Goal: Task Accomplishment & Management: Use online tool/utility

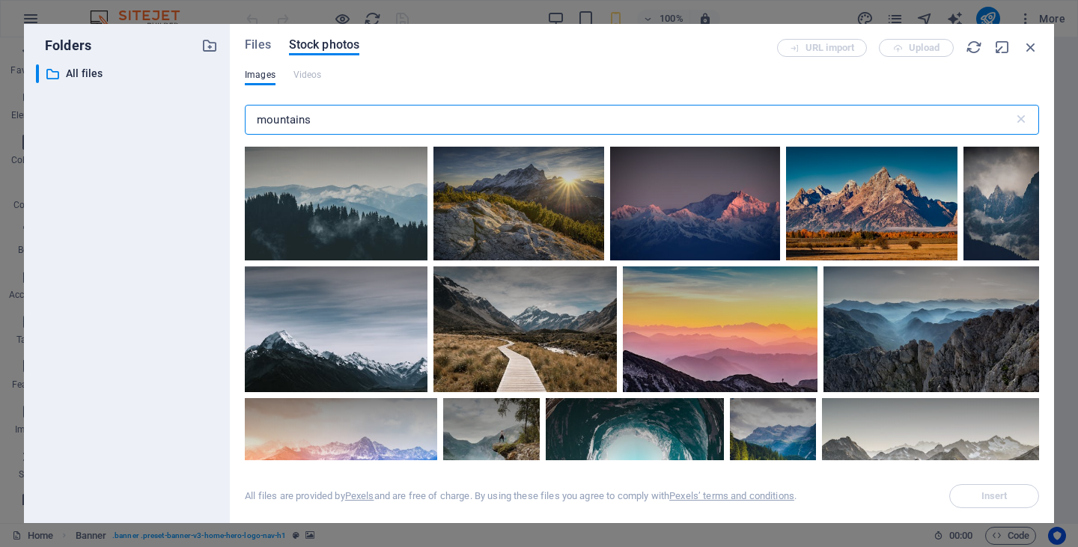
select select "ms"
select select "s"
select select "progressive"
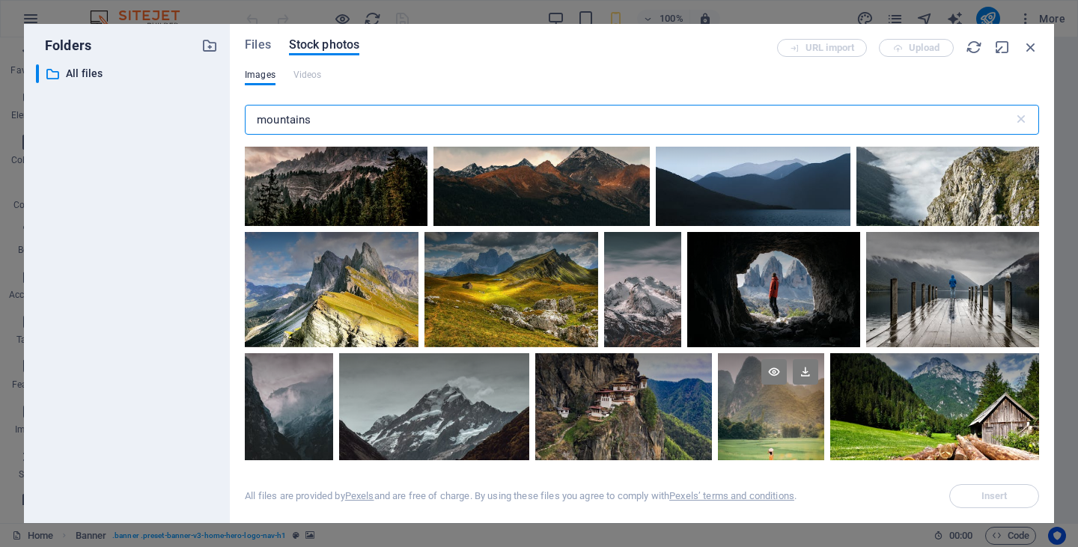
scroll to position [1073, 0]
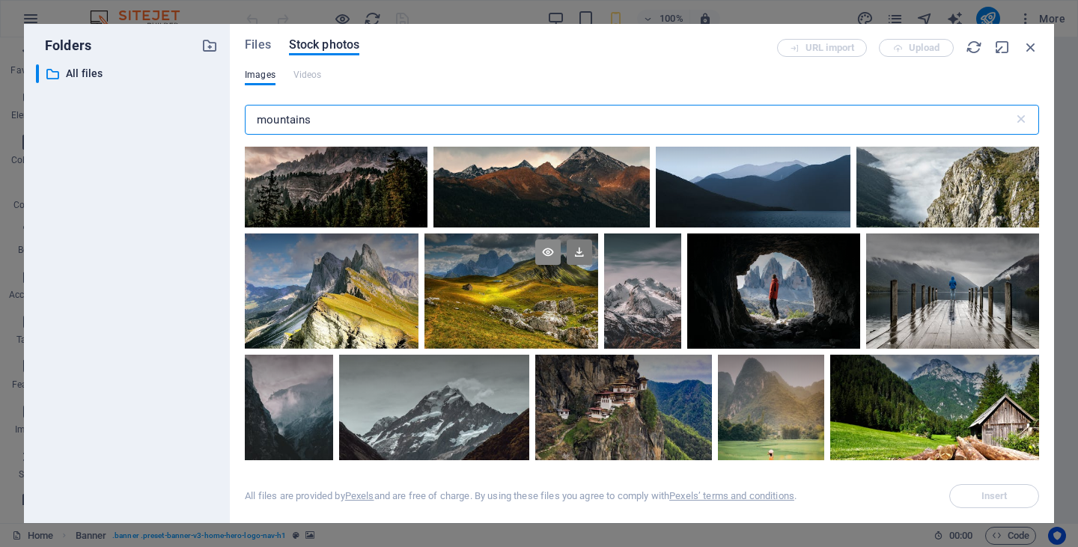
type input "mountains"
click at [550, 250] on icon at bounding box center [547, 252] width 25 height 25
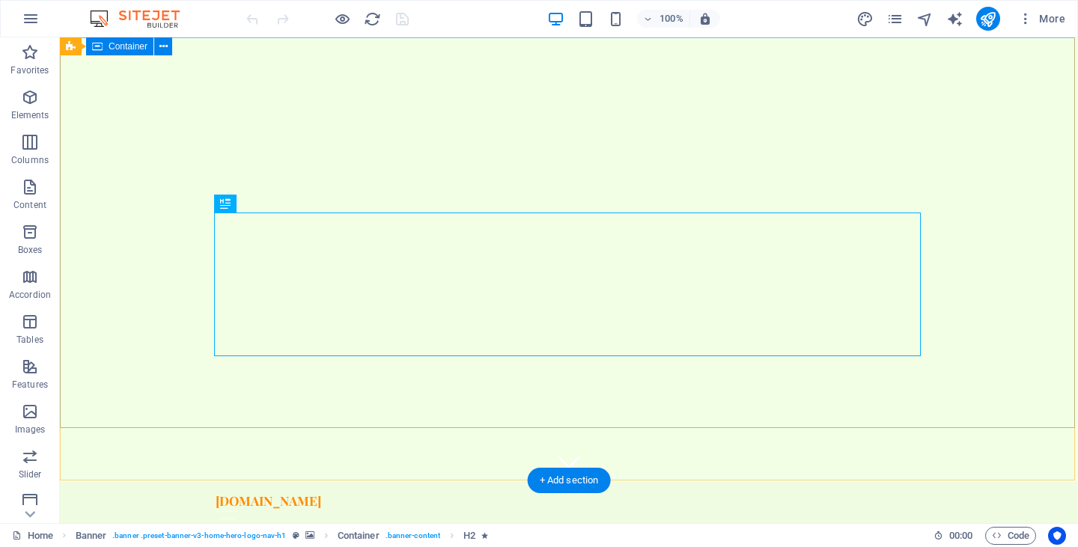
scroll to position [45, 0]
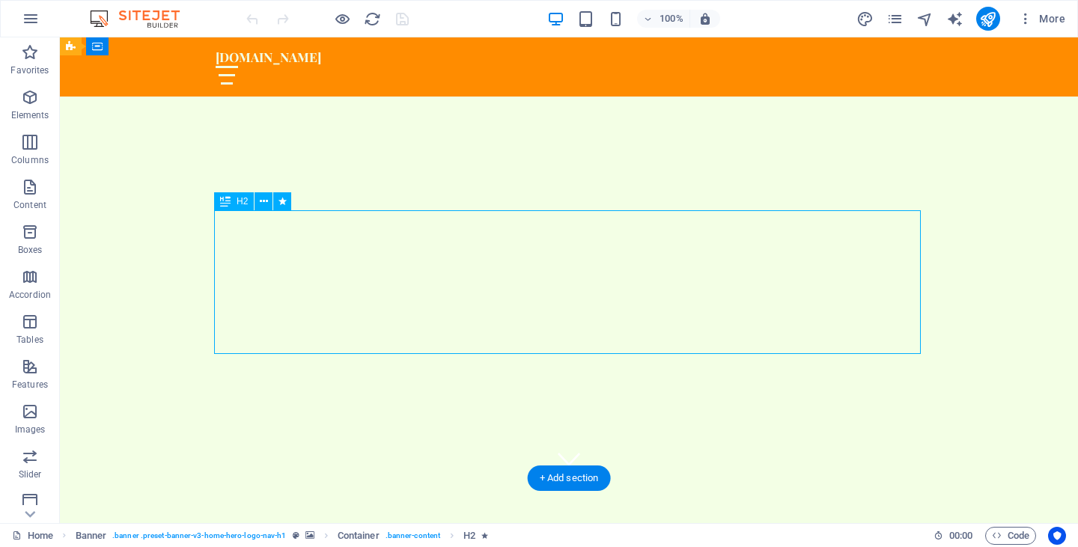
drag, startPoint x: 731, startPoint y: 274, endPoint x: 648, endPoint y: 264, distance: 83.8
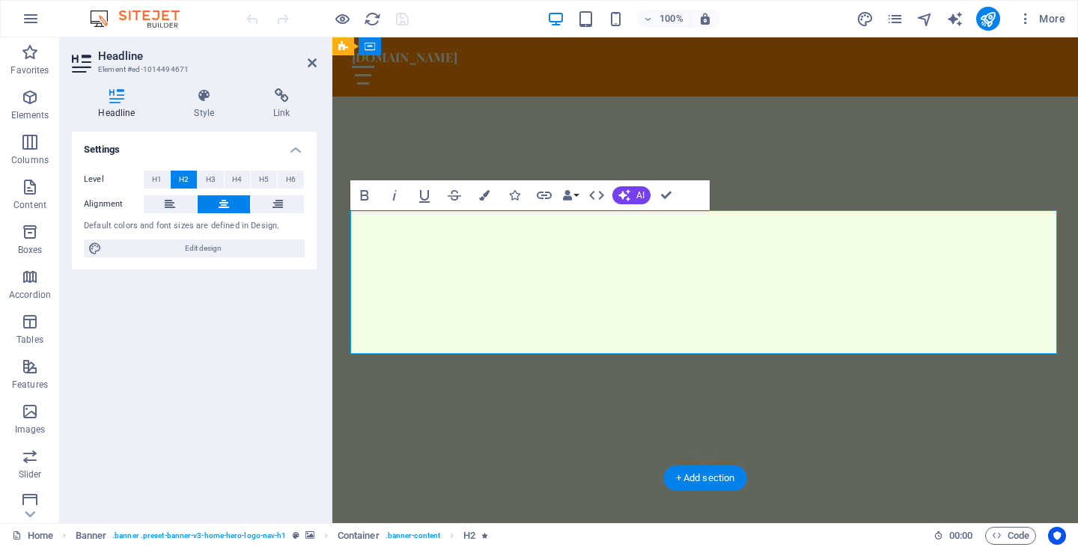
drag, startPoint x: 902, startPoint y: 235, endPoint x: 502, endPoint y: 236, distance: 400.6
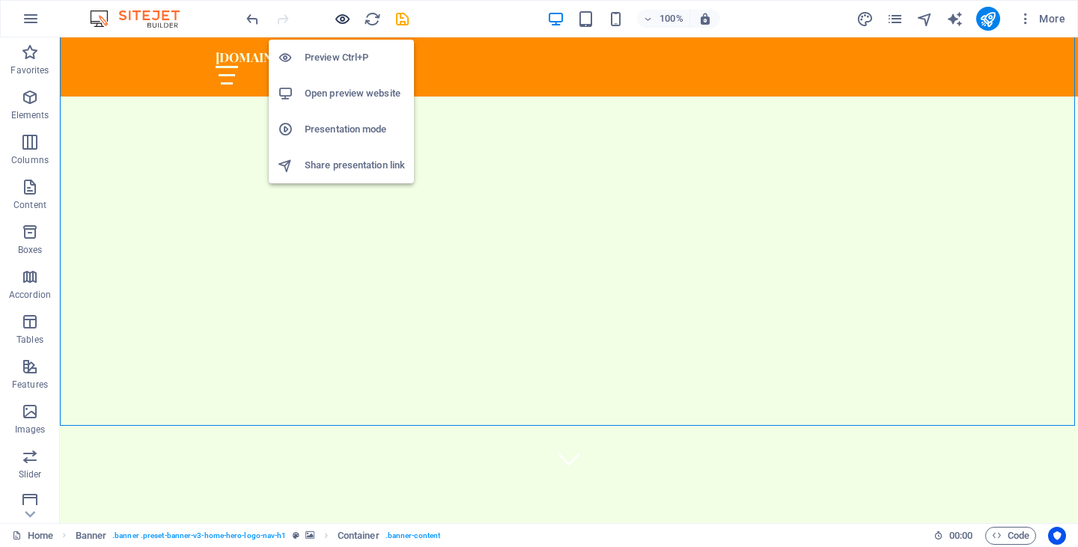
click at [344, 16] on icon "button" at bounding box center [342, 18] width 17 height 17
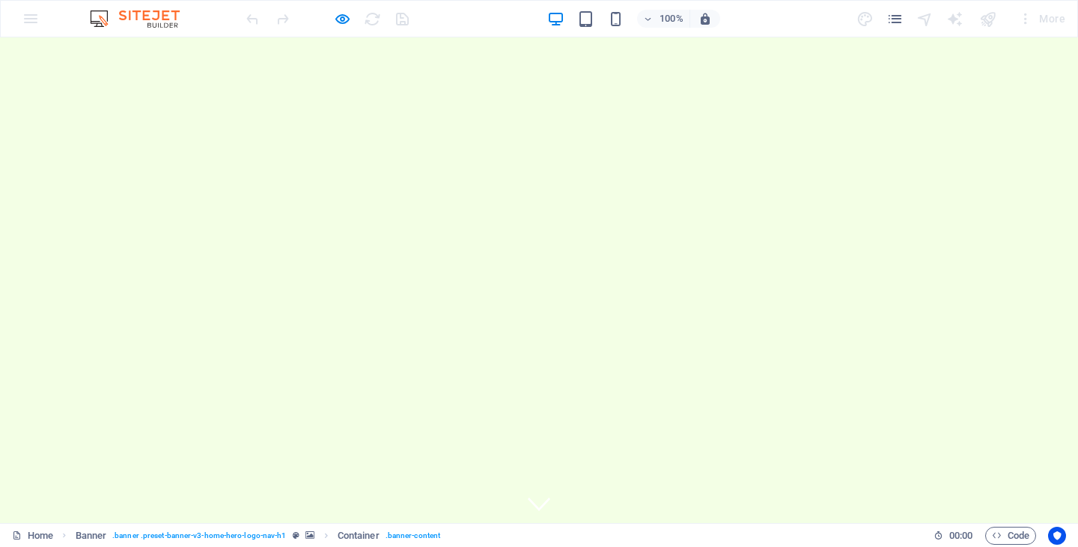
scroll to position [0, 0]
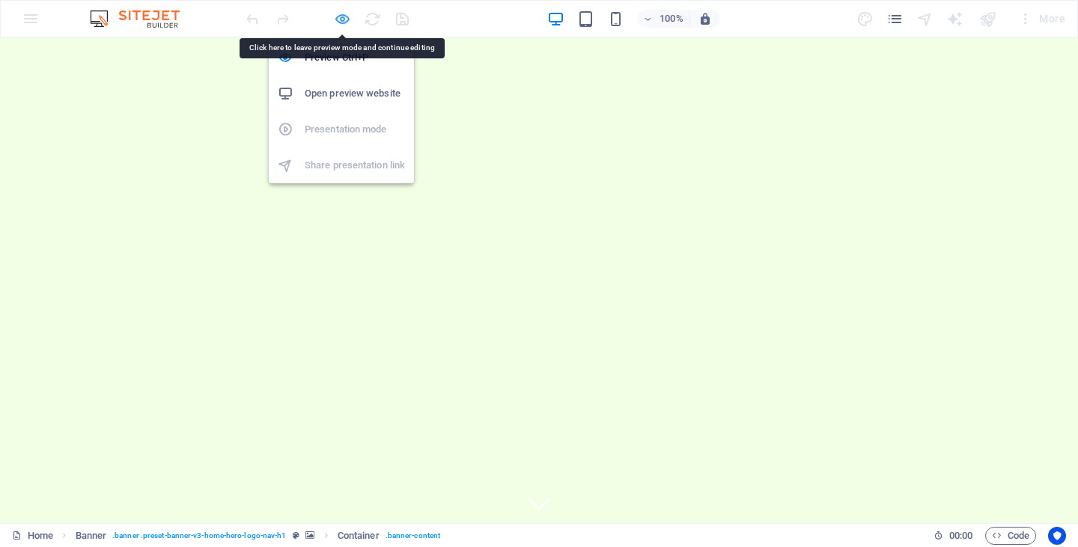
click at [339, 16] on icon "button" at bounding box center [342, 18] width 17 height 17
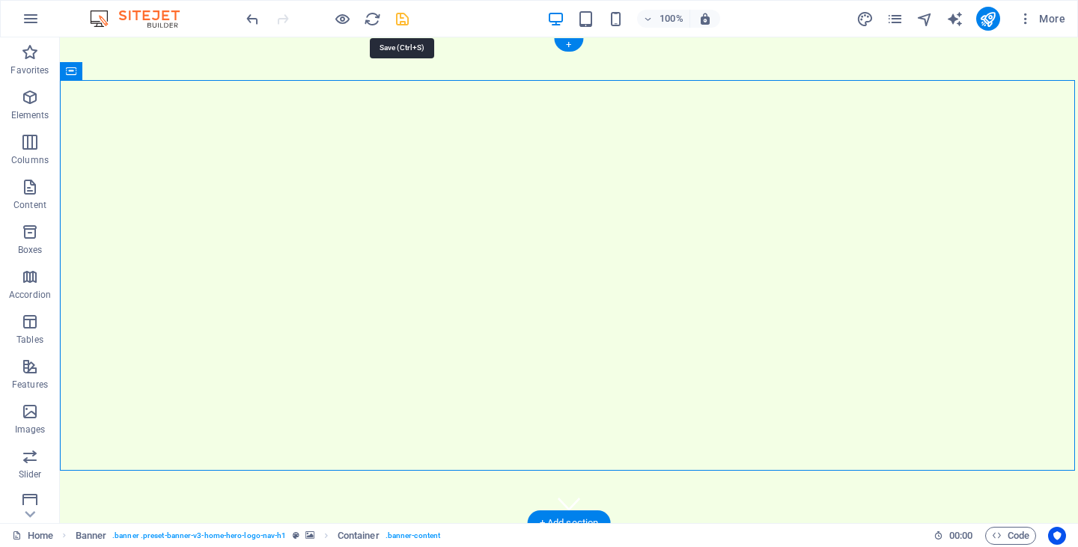
click at [407, 16] on icon "save" at bounding box center [402, 18] width 17 height 17
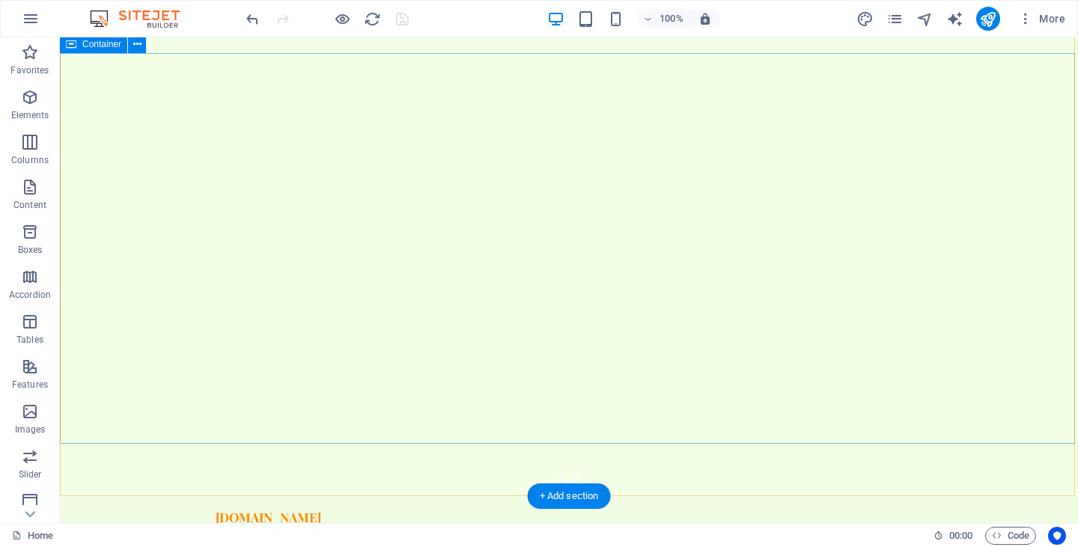
scroll to position [27, 0]
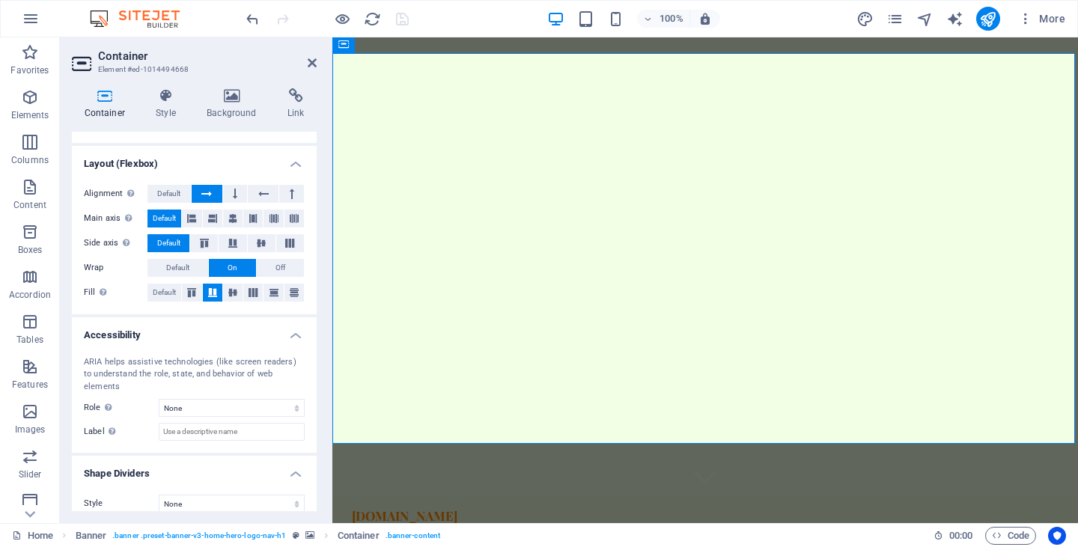
scroll to position [186, 0]
click at [240, 97] on icon at bounding box center [232, 95] width 75 height 15
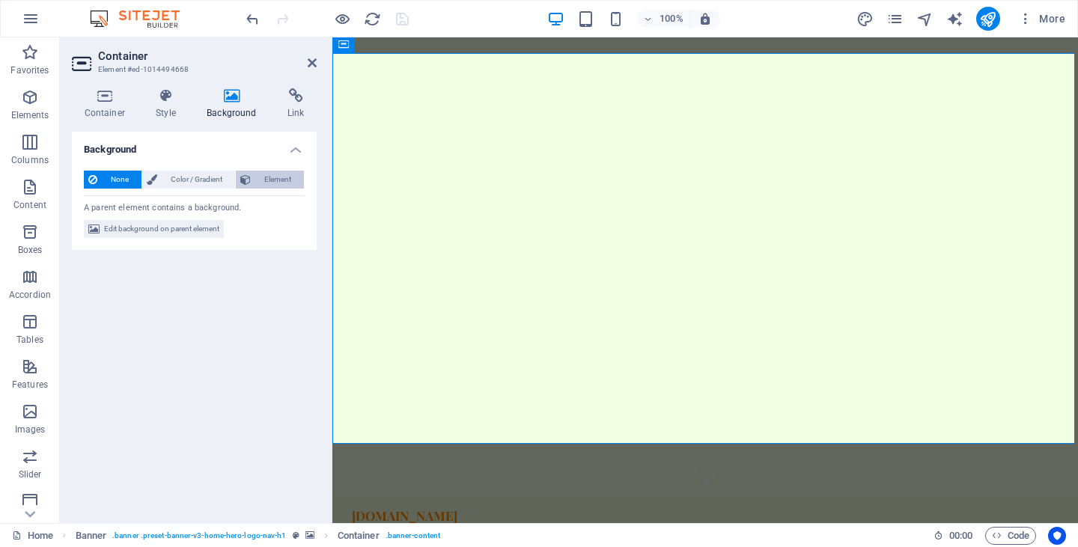
click at [282, 180] on span "Element" at bounding box center [277, 180] width 44 height 18
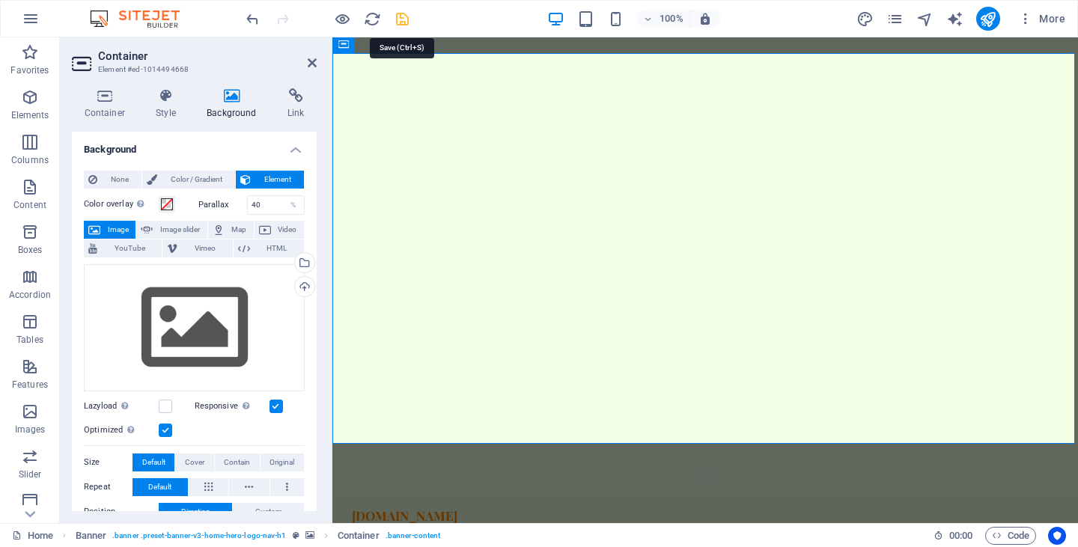
click at [409, 19] on icon "save" at bounding box center [402, 18] width 17 height 17
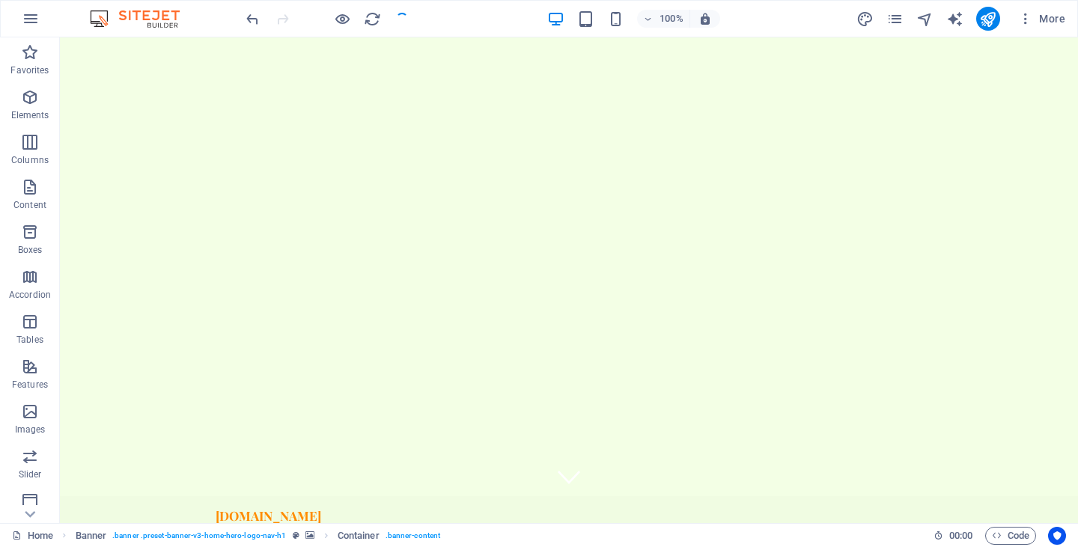
checkbox input "false"
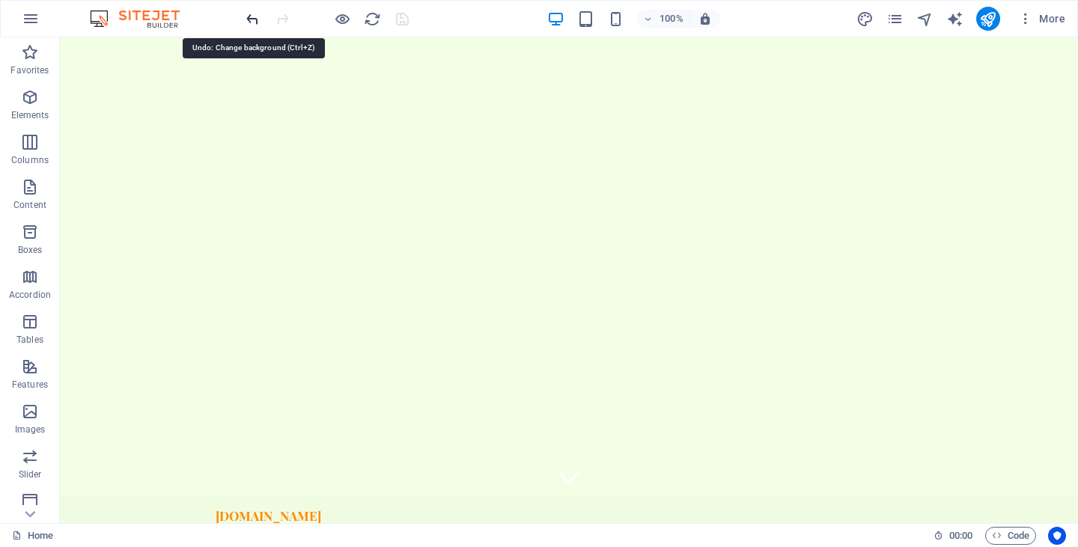
click at [248, 13] on icon "undo" at bounding box center [252, 18] width 17 height 17
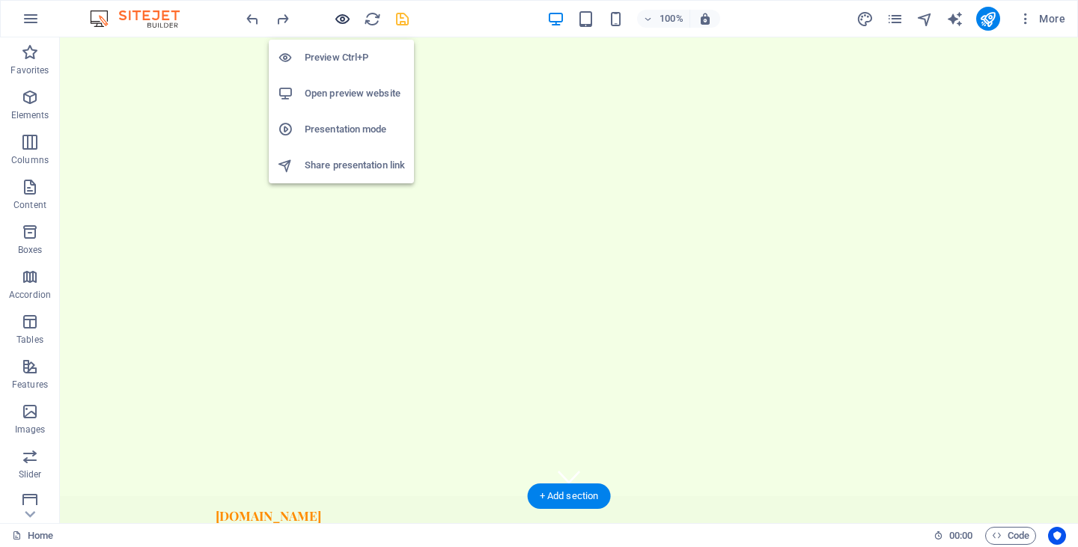
click at [342, 19] on icon "button" at bounding box center [342, 18] width 17 height 17
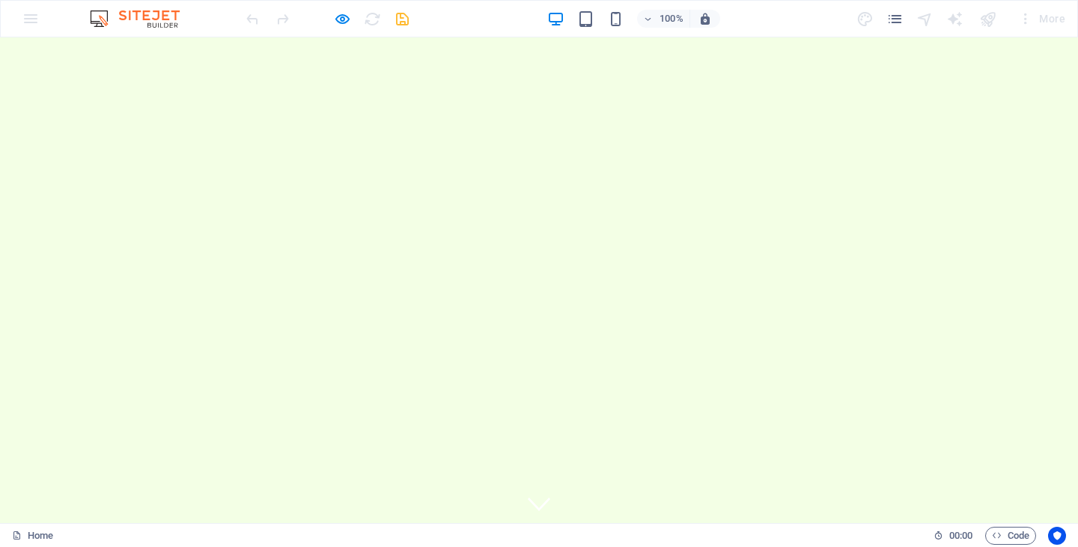
scroll to position [0, 0]
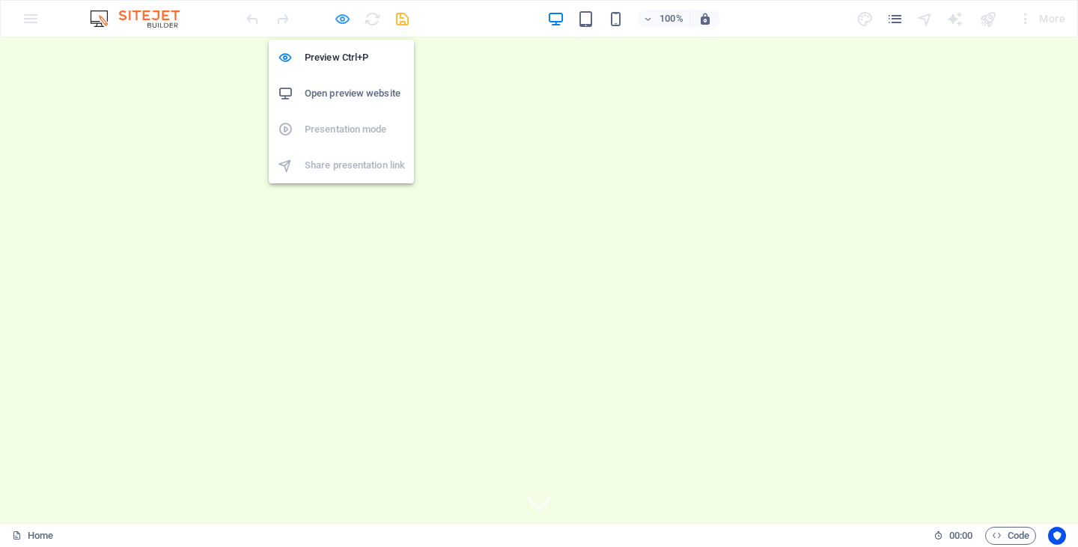
click at [344, 21] on icon "button" at bounding box center [342, 18] width 17 height 17
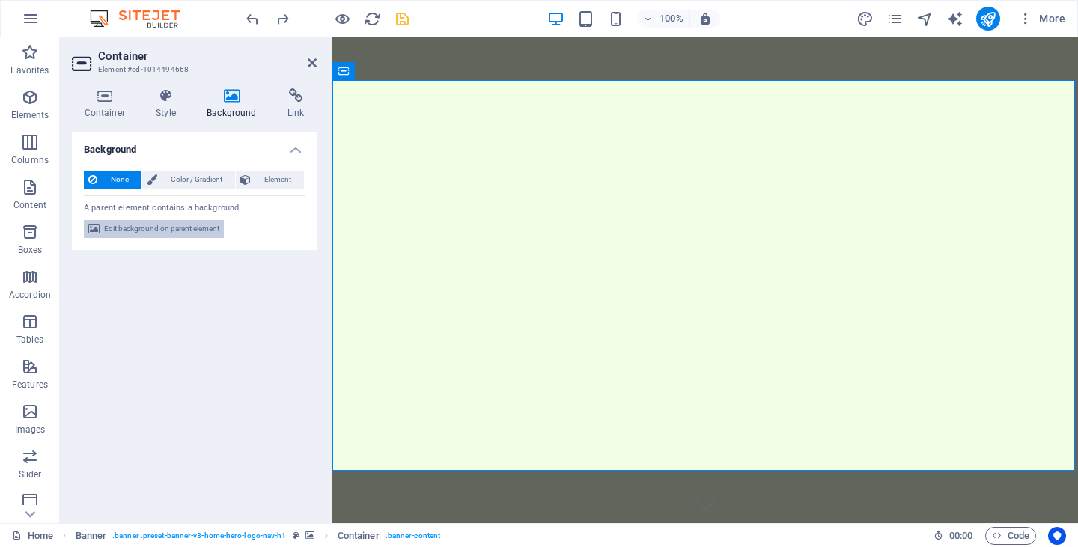
click at [198, 228] on span "Edit background on parent element" at bounding box center [161, 229] width 115 height 18
select select "ms"
select select "s"
select select "progressive"
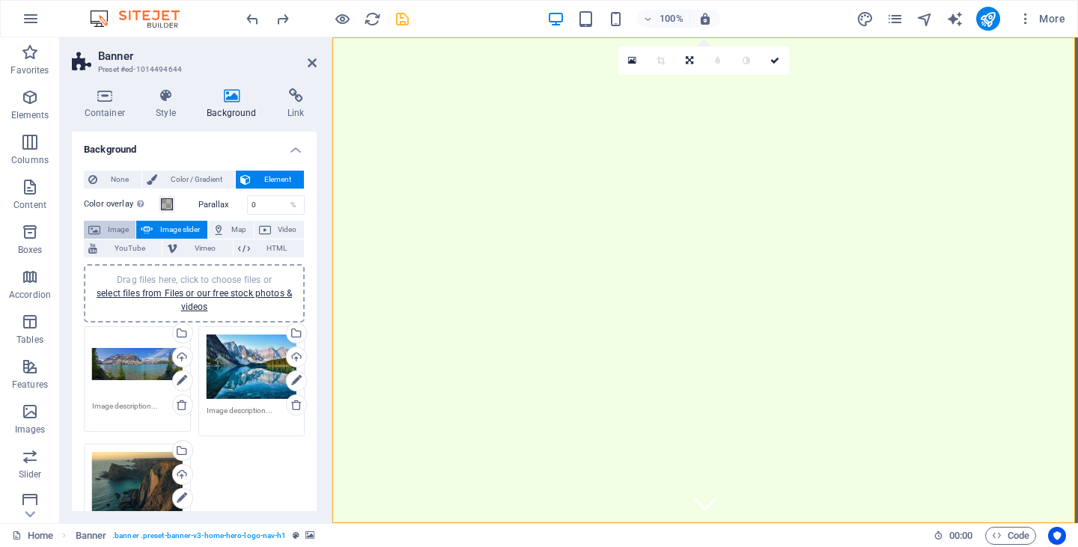
click at [118, 230] on span "Image" at bounding box center [118, 230] width 26 height 18
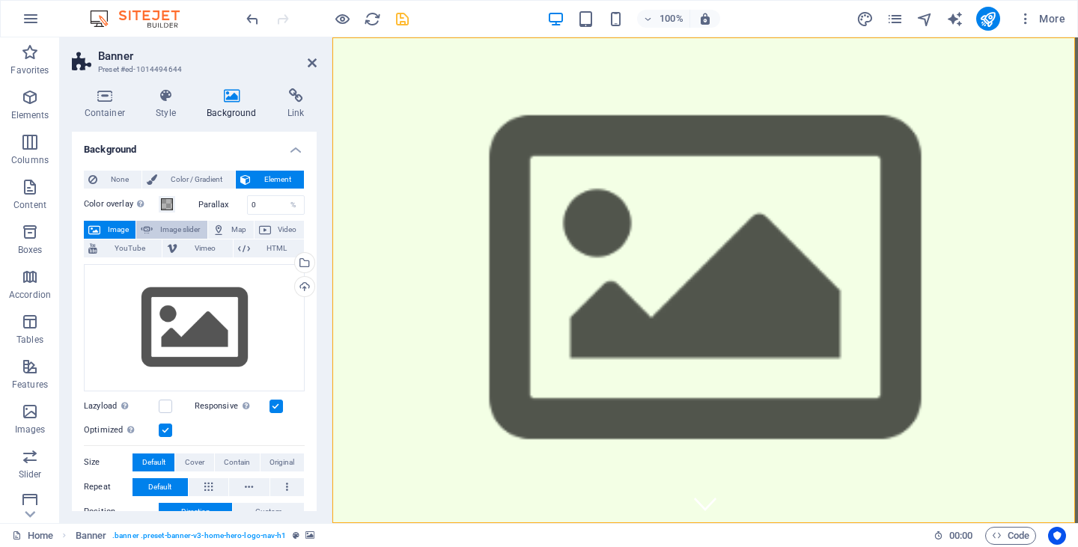
click at [177, 225] on span "Image slider" at bounding box center [179, 230] width 45 height 18
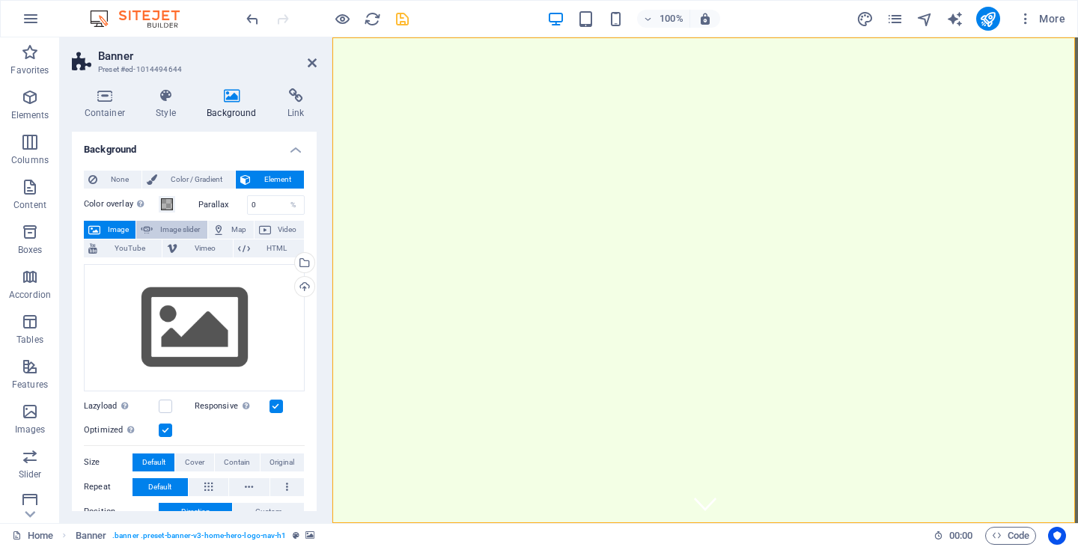
select select "ms"
select select "s"
select select "progressive"
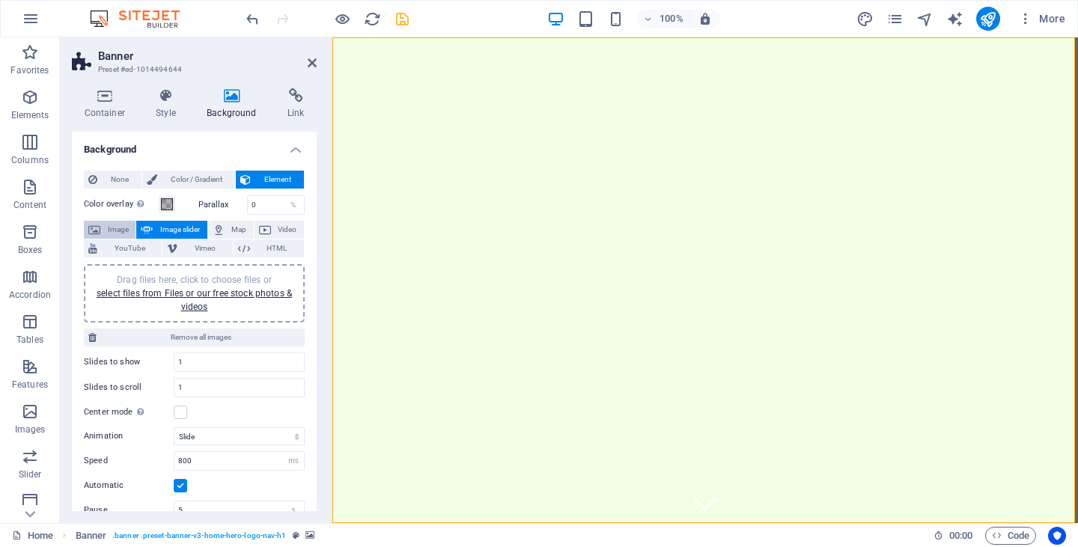
click at [122, 226] on span "Image" at bounding box center [118, 230] width 26 height 18
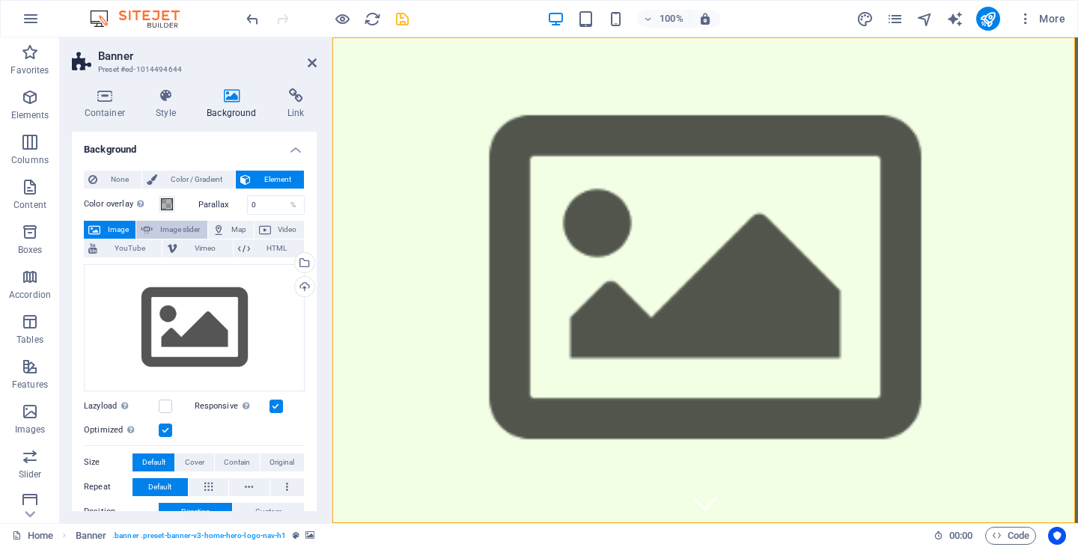
click at [169, 228] on span "Image slider" at bounding box center [179, 230] width 45 height 18
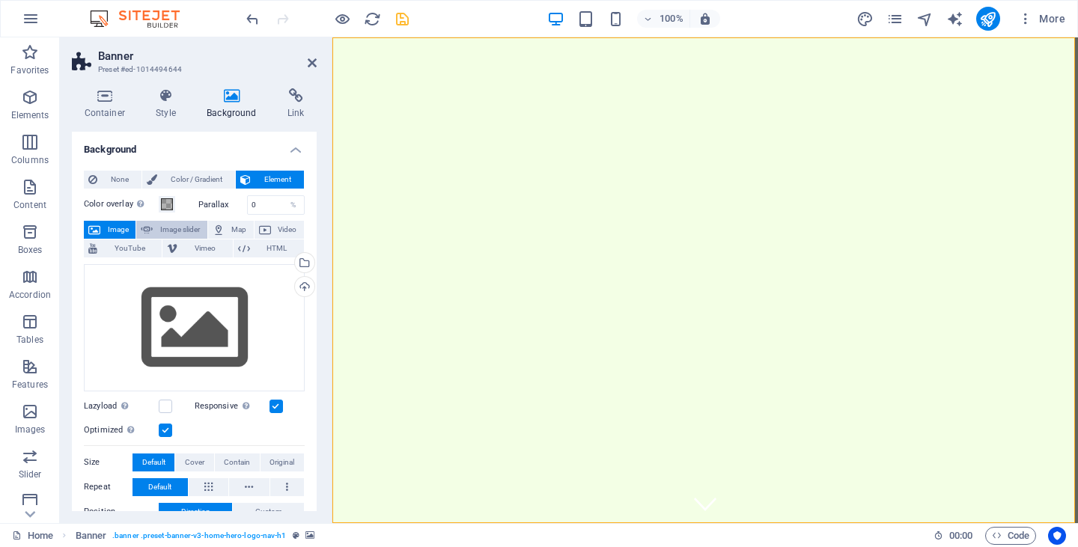
select select "ms"
select select "s"
select select "progressive"
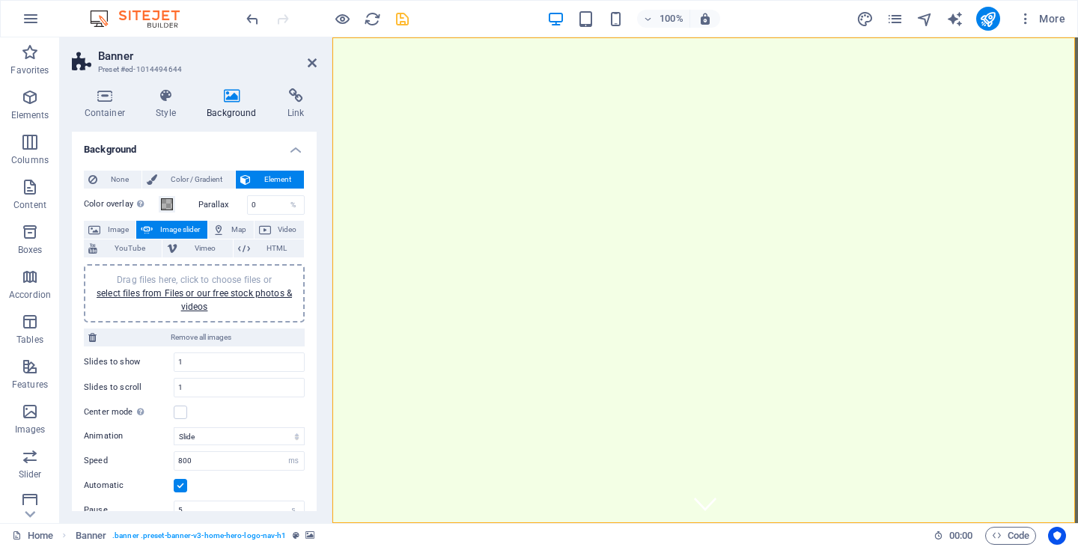
click at [169, 228] on span "Image slider" at bounding box center [179, 230] width 45 height 18
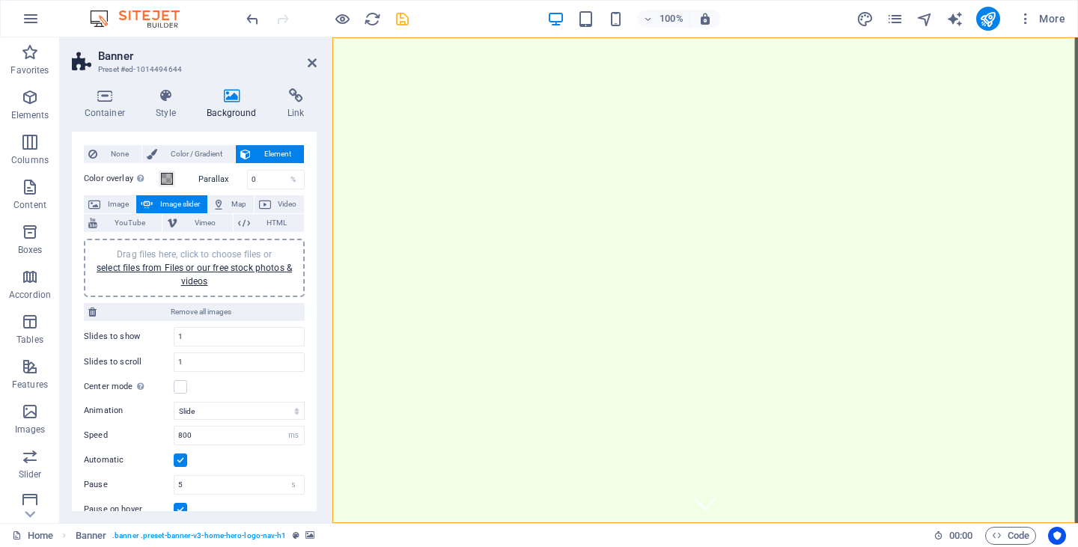
scroll to position [25, 0]
click at [207, 268] on link "select files from Files or our free stock photos & videos" at bounding box center [194, 276] width 195 height 24
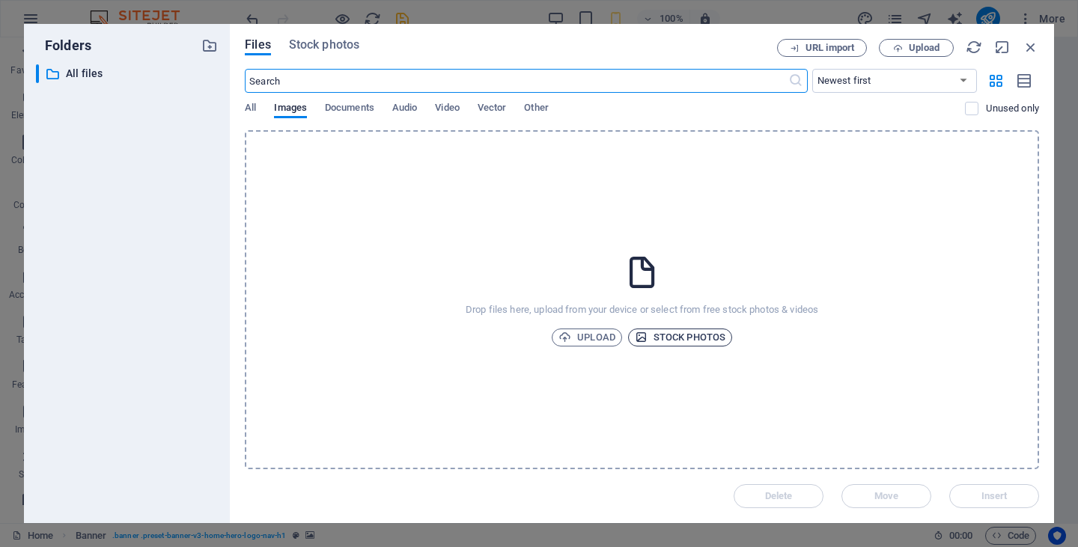
click at [676, 338] on span "Stock photos" at bounding box center [680, 338] width 91 height 18
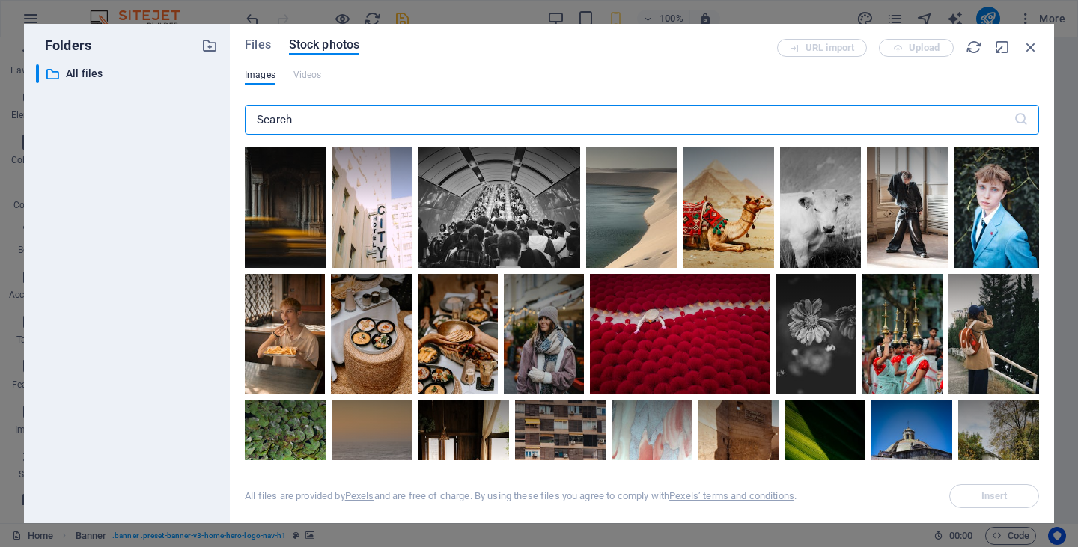
click at [314, 116] on input "text" at bounding box center [629, 120] width 769 height 30
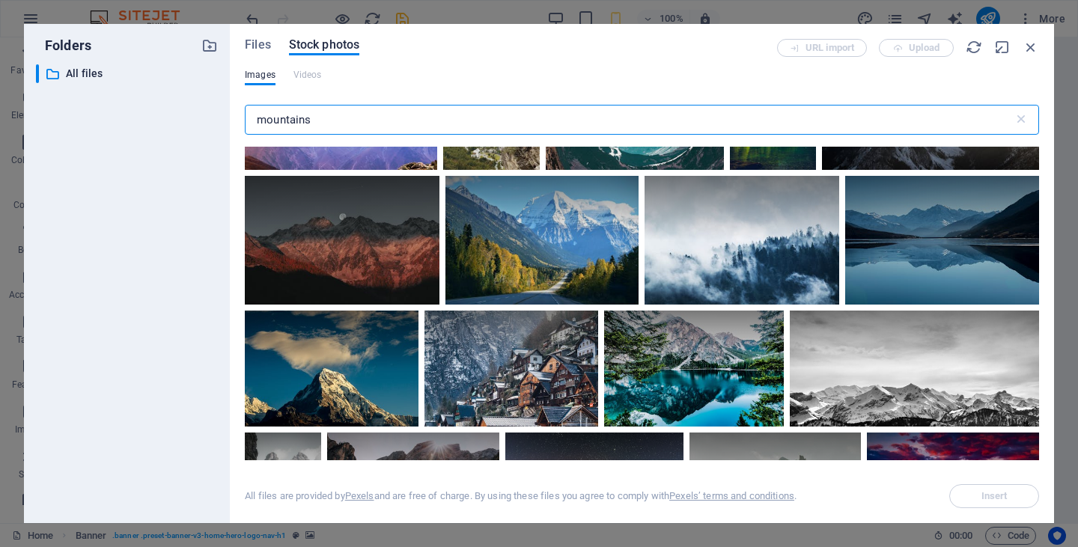
scroll to position [359, 0]
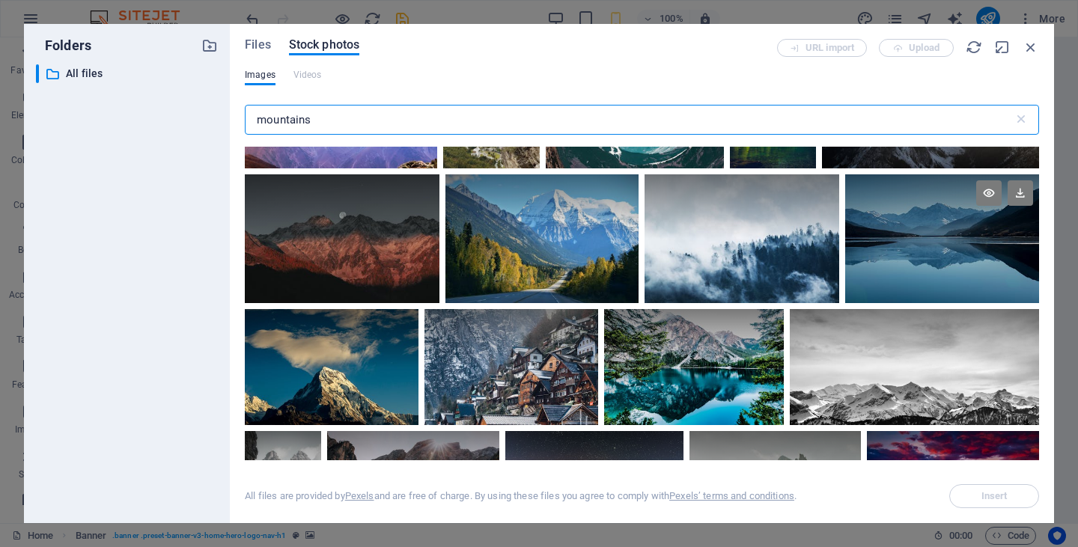
type input "mountains"
click at [940, 247] on div at bounding box center [942, 239] width 194 height 130
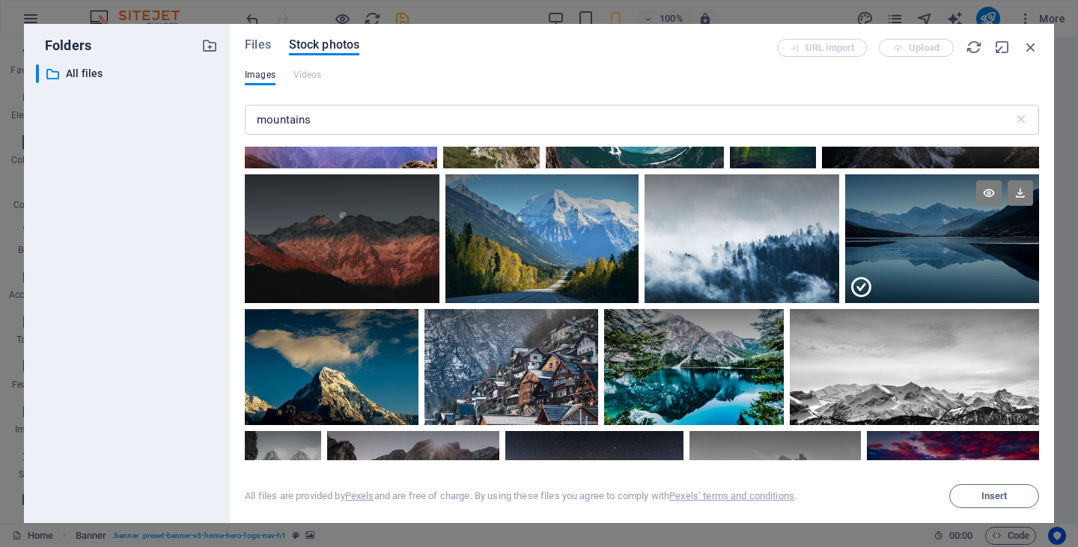
click at [940, 247] on div at bounding box center [942, 271] width 194 height 64
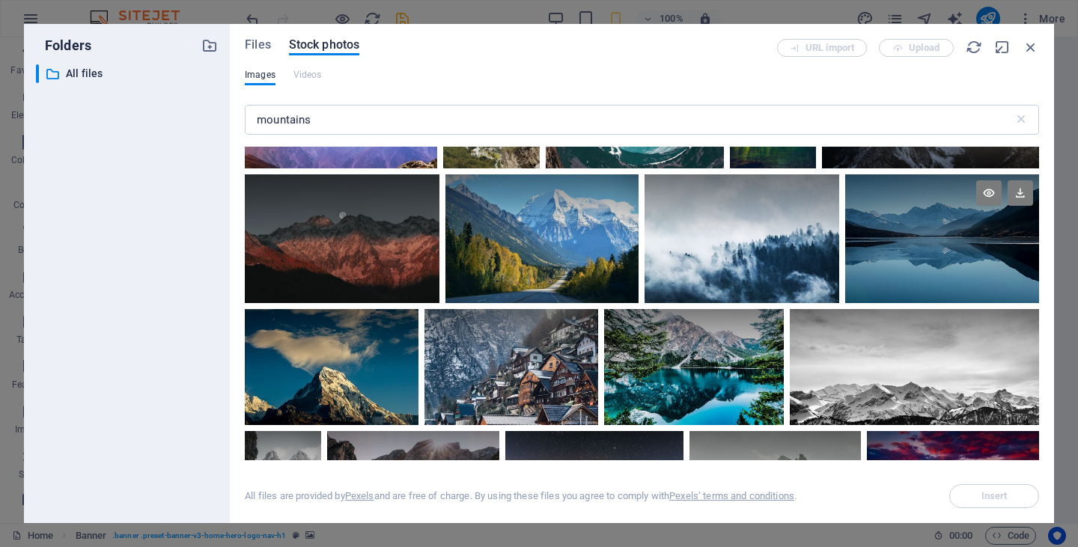
click at [885, 204] on div at bounding box center [942, 206] width 194 height 64
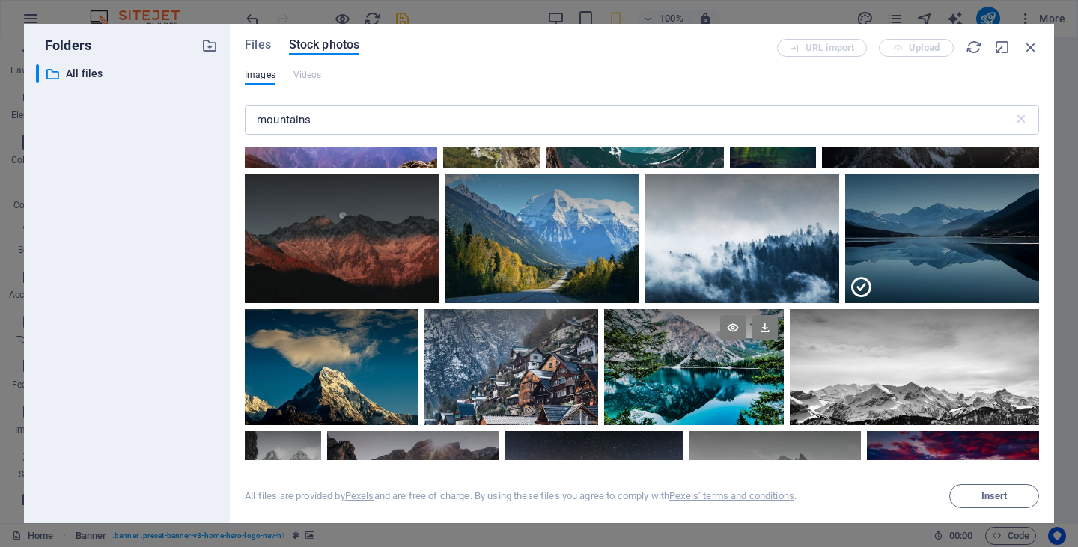
click at [686, 380] on div at bounding box center [693, 367] width 179 height 116
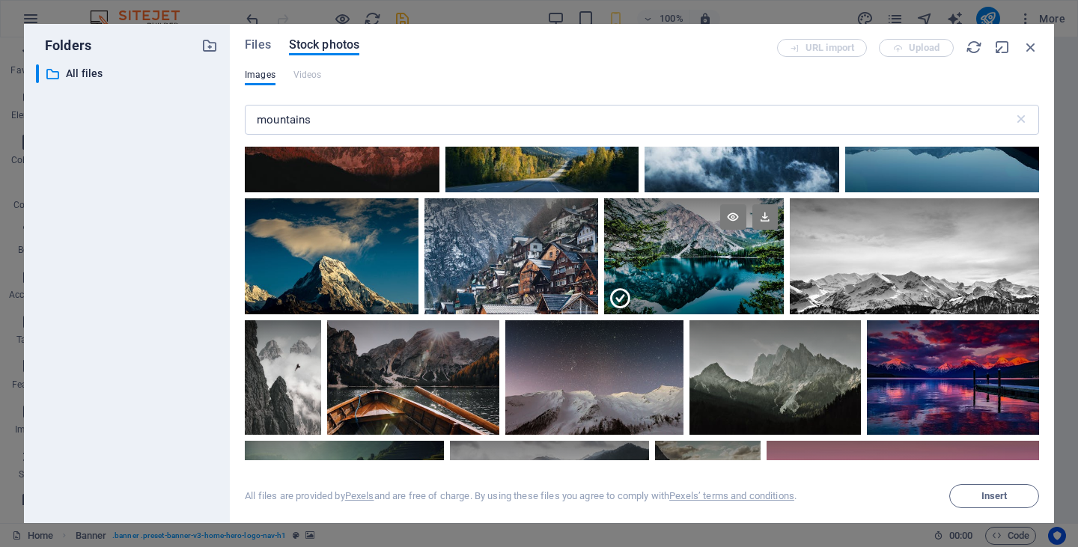
scroll to position [470, 0]
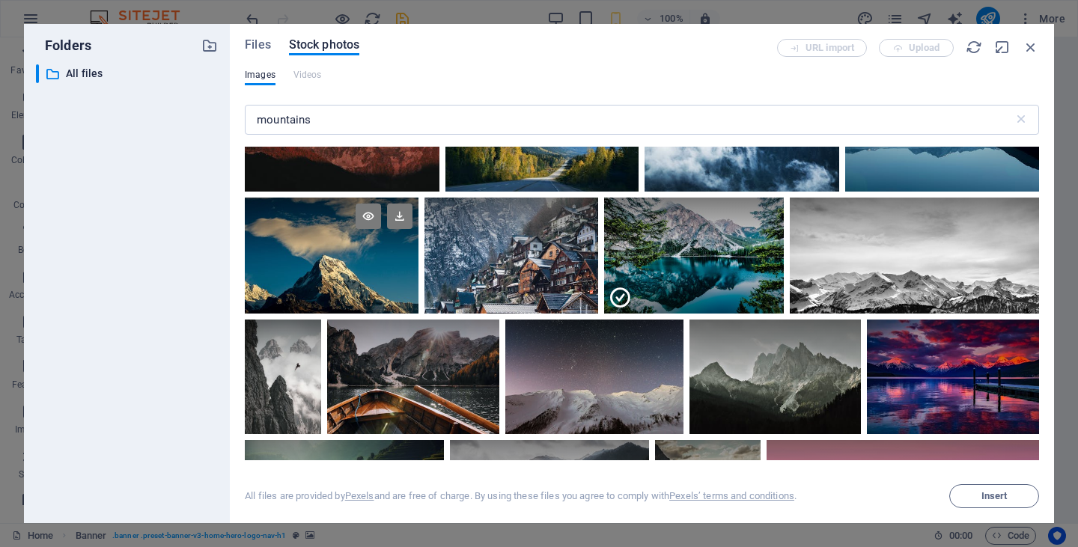
click at [298, 288] on div at bounding box center [332, 256] width 174 height 116
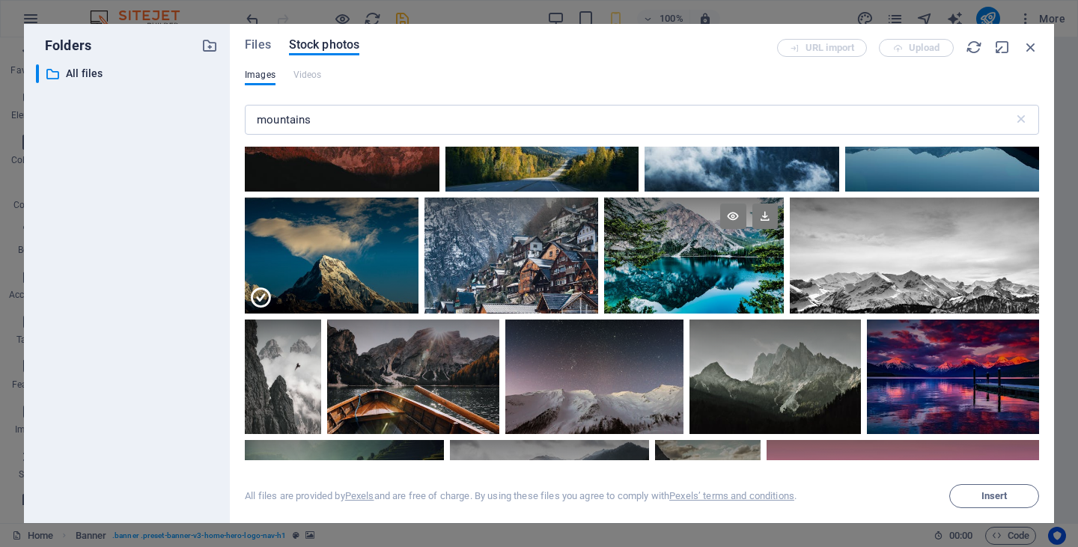
click at [648, 288] on div at bounding box center [693, 256] width 179 height 116
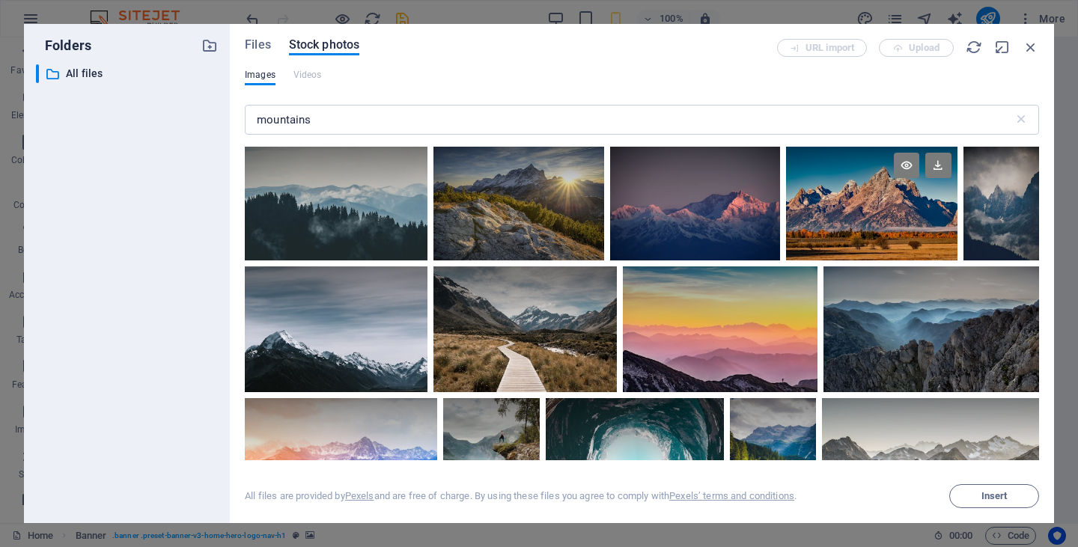
scroll to position [0, 0]
click at [549, 168] on icon at bounding box center [553, 165] width 25 height 25
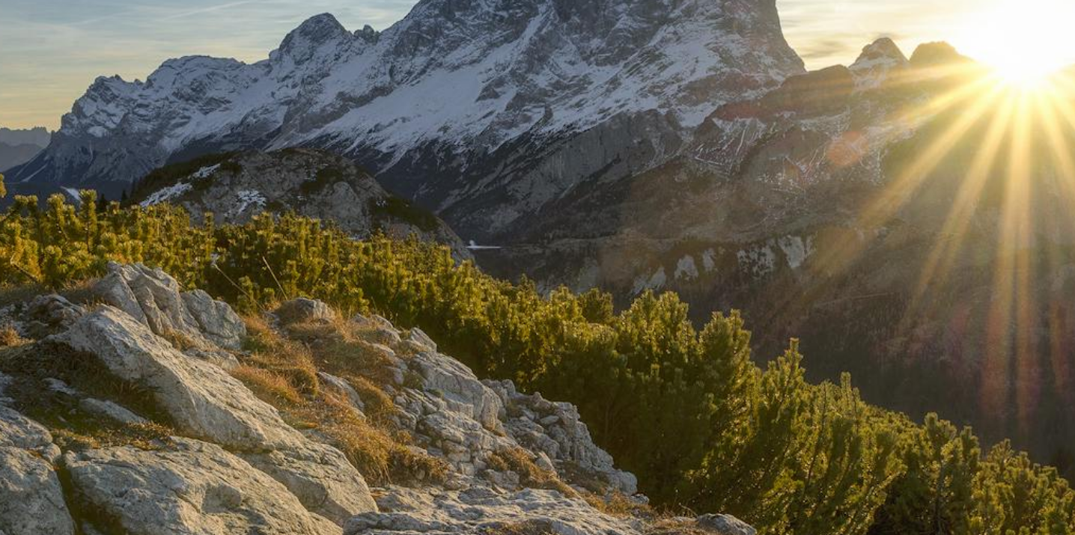
click at [181, 55] on img at bounding box center [537, 215] width 982 height 382
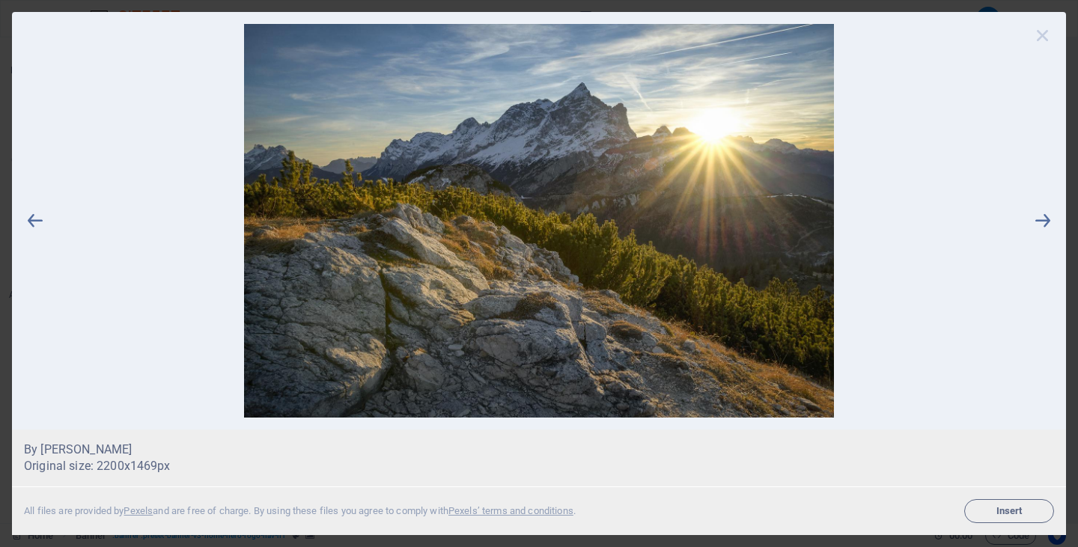
click at [1042, 35] on icon at bounding box center [1043, 35] width 22 height 22
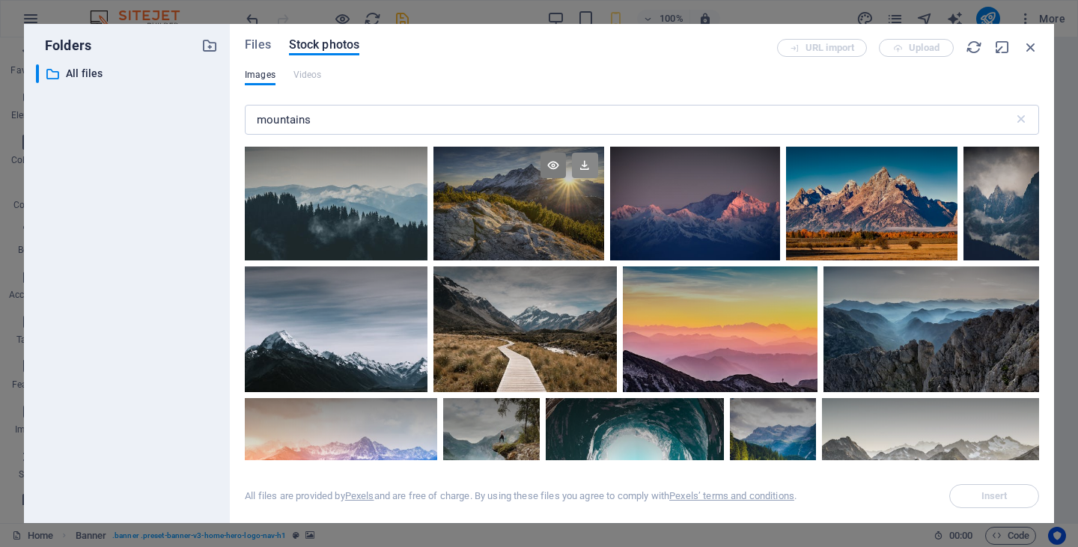
click at [577, 165] on icon at bounding box center [584, 165] width 25 height 25
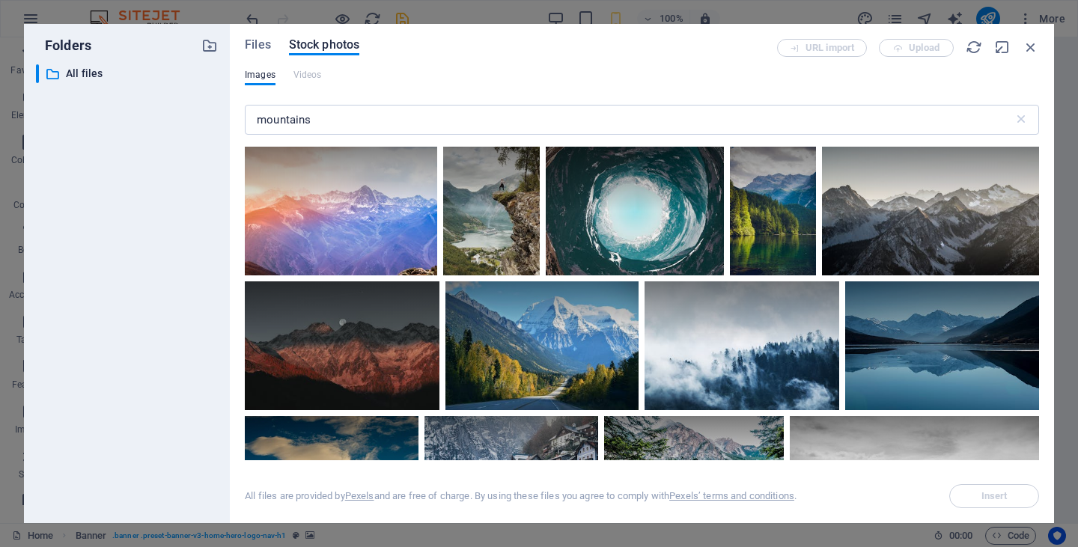
scroll to position [267, 0]
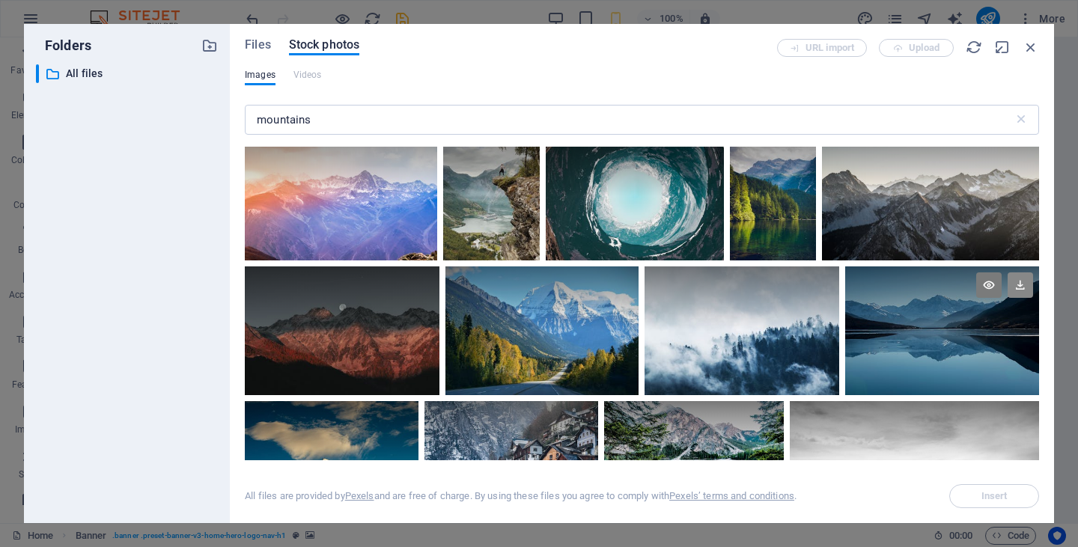
click at [1012, 279] on icon at bounding box center [1020, 285] width 25 height 25
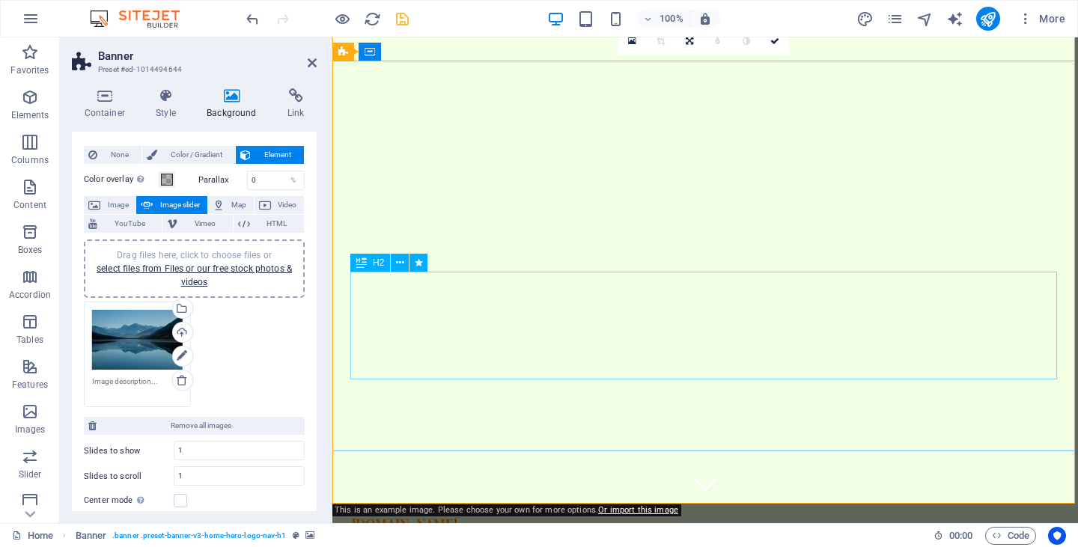
scroll to position [30, 0]
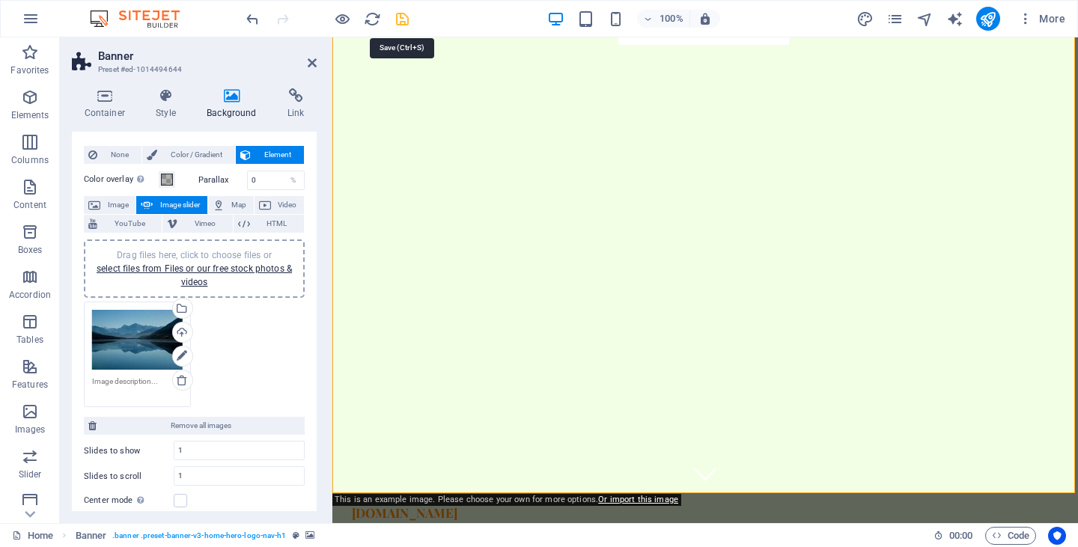
click at [407, 13] on icon "save" at bounding box center [402, 18] width 17 height 17
checkbox input "false"
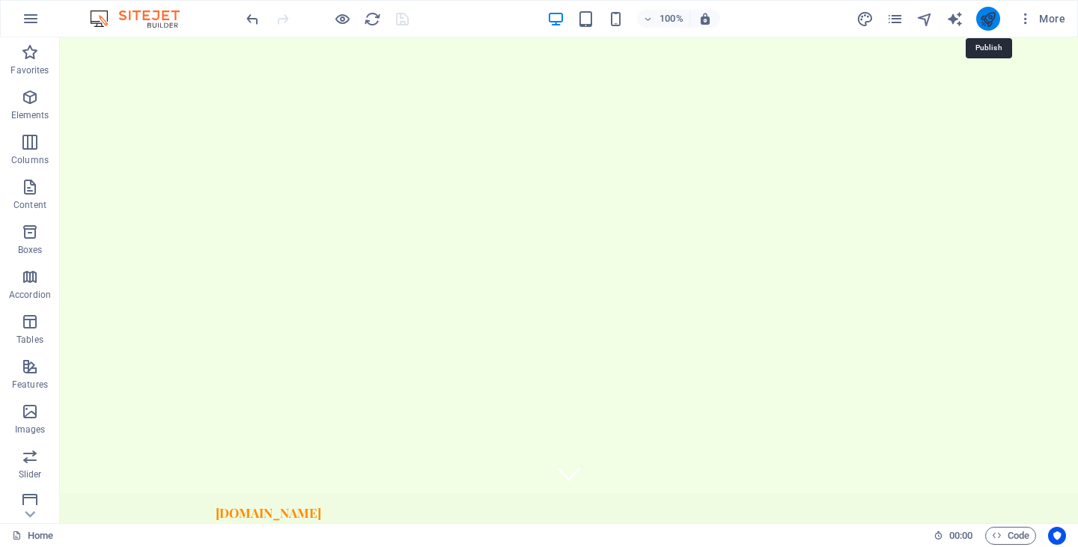
click at [984, 20] on icon "publish" at bounding box center [987, 18] width 17 height 17
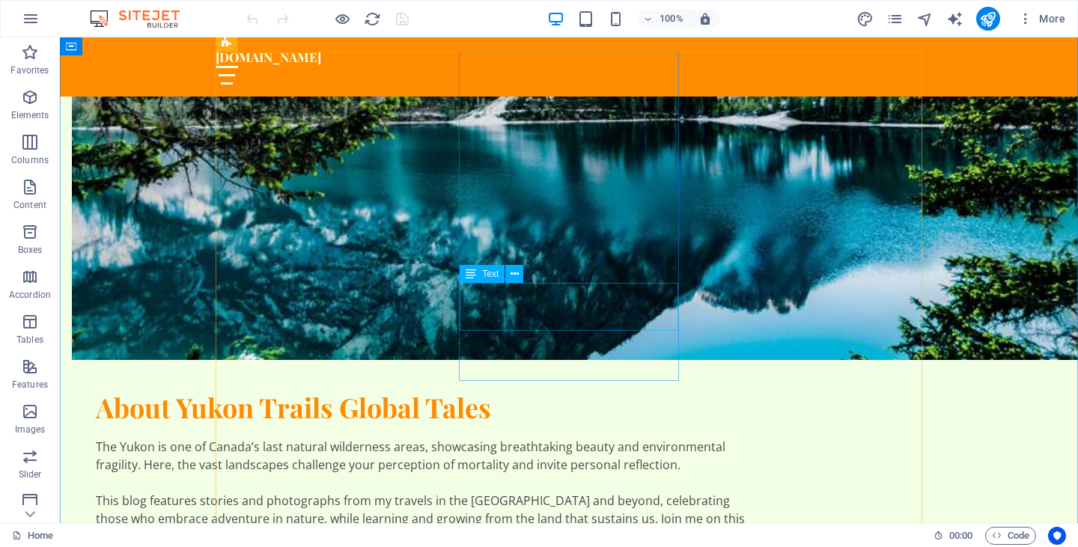
scroll to position [1092, 0]
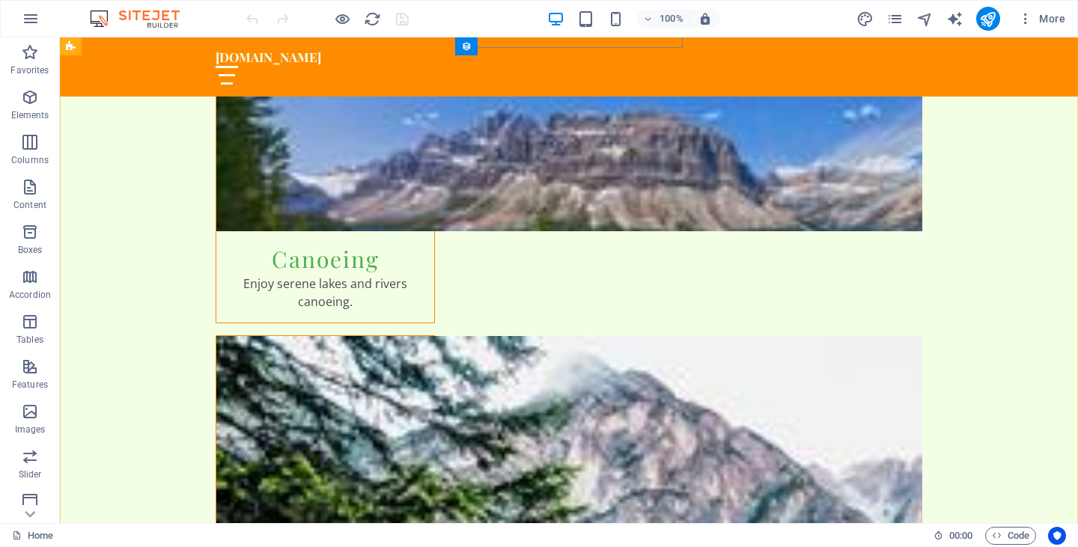
scroll to position [2497, 0]
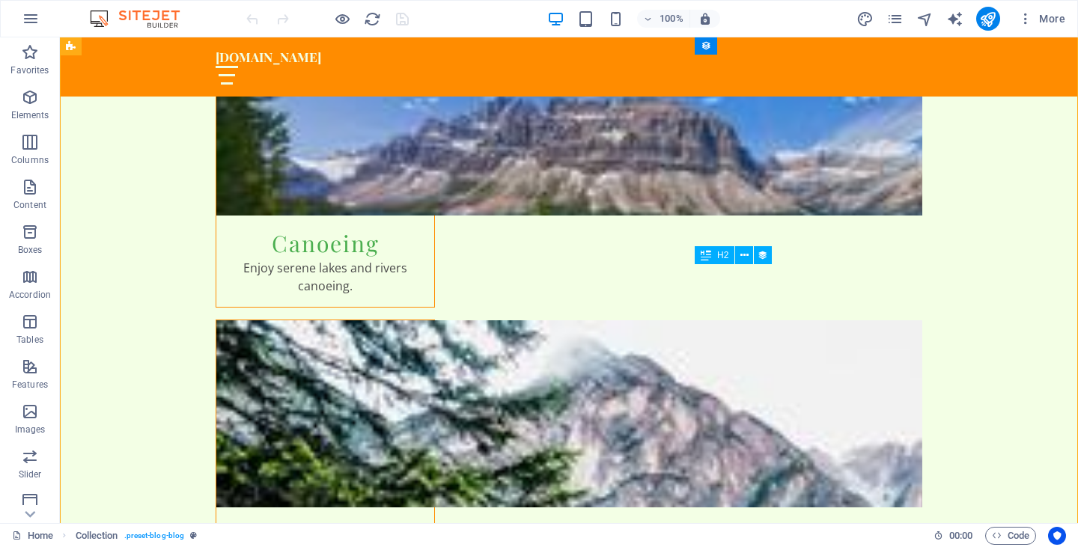
drag, startPoint x: 769, startPoint y: 279, endPoint x: 741, endPoint y: 278, distance: 27.7
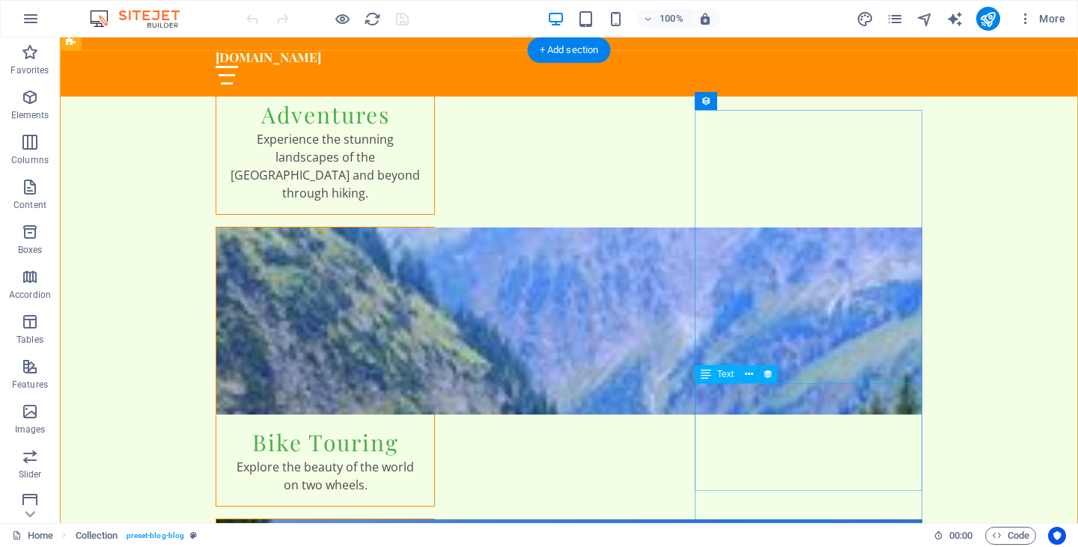
scroll to position [2011, 0]
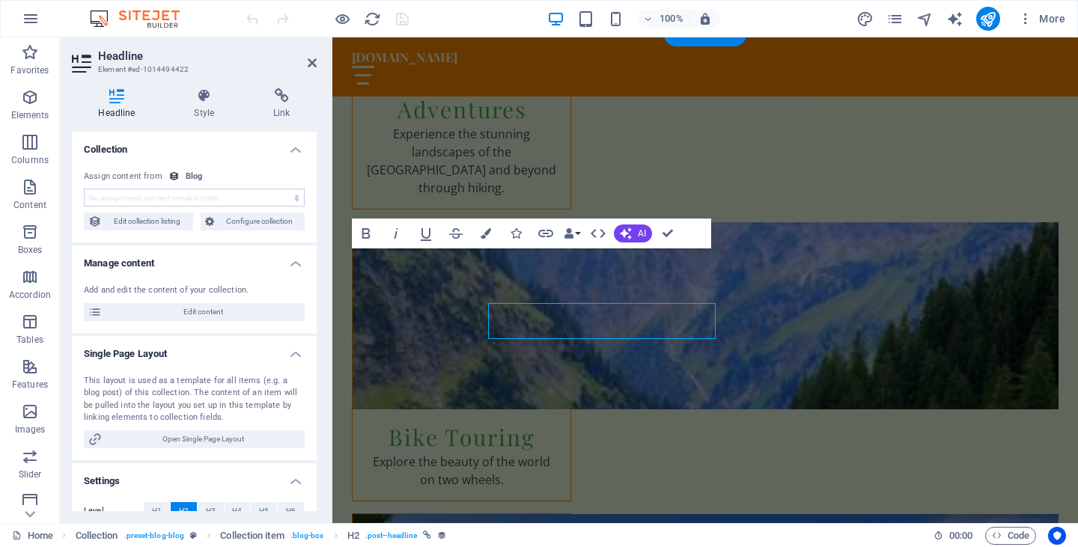
select select "name"
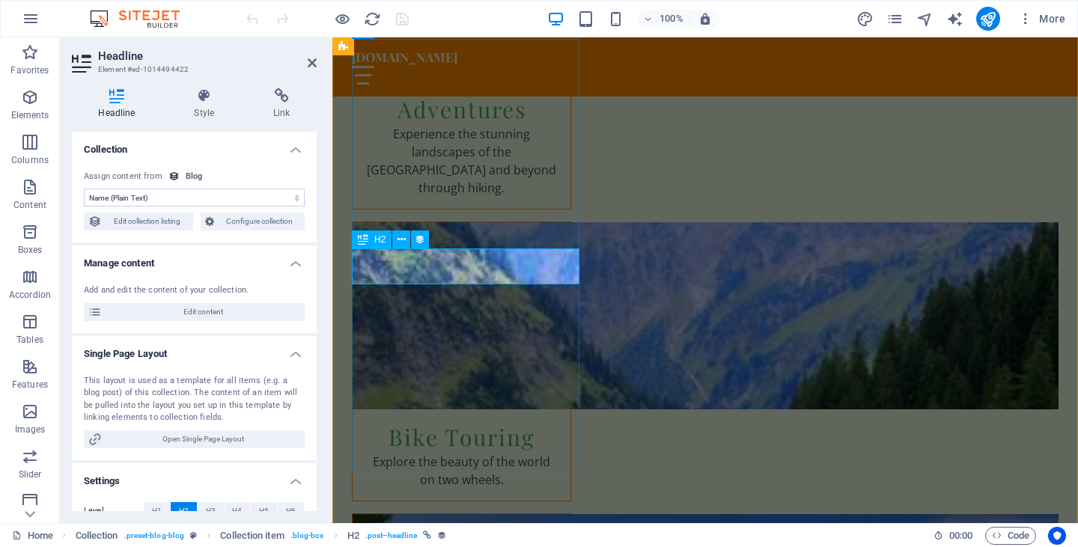
click at [402, 239] on icon at bounding box center [402, 240] width 8 height 16
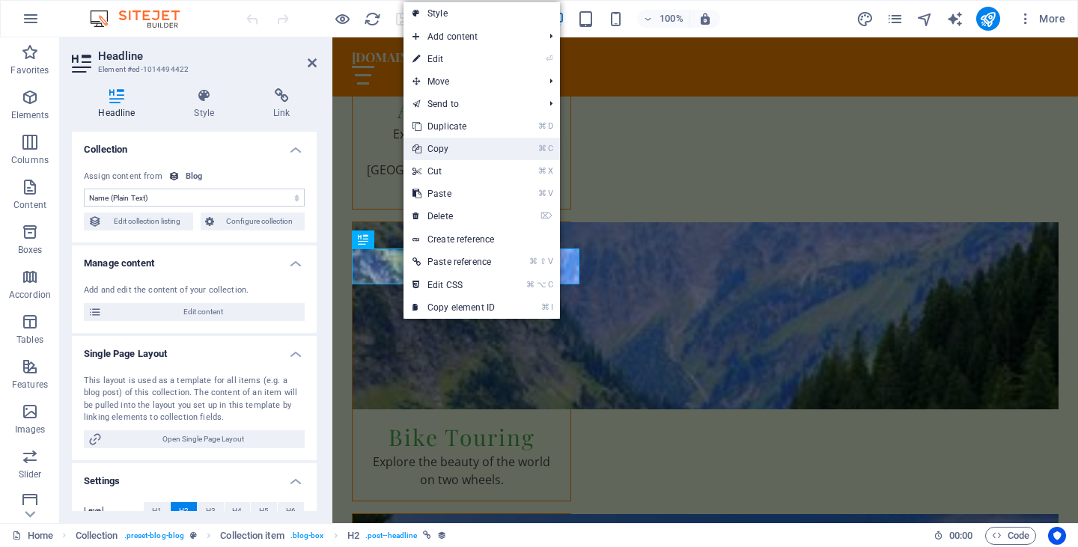
click at [457, 152] on link "⌘ C Copy" at bounding box center [454, 149] width 100 height 22
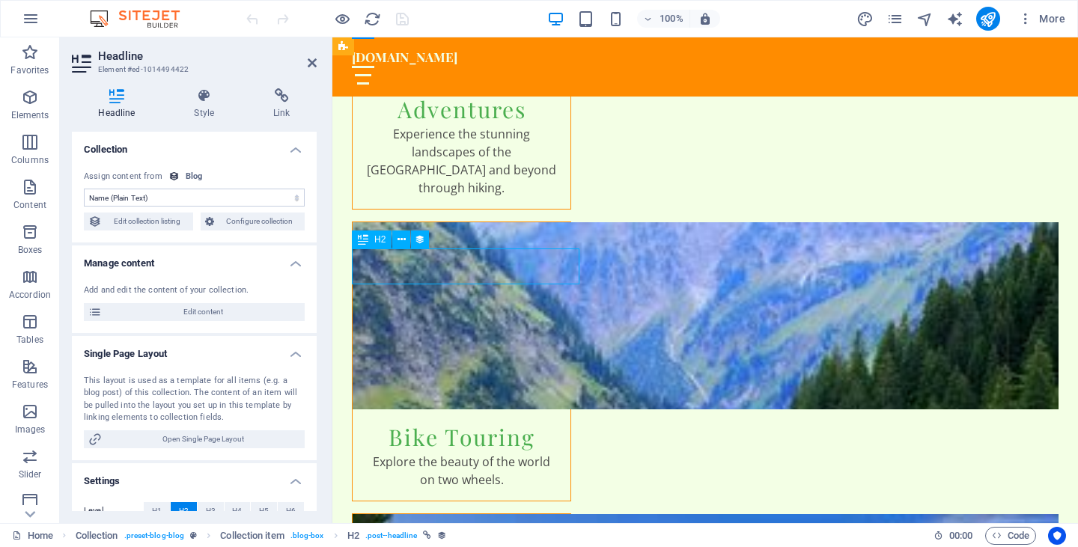
drag, startPoint x: 506, startPoint y: 270, endPoint x: 402, endPoint y: 277, distance: 104.3
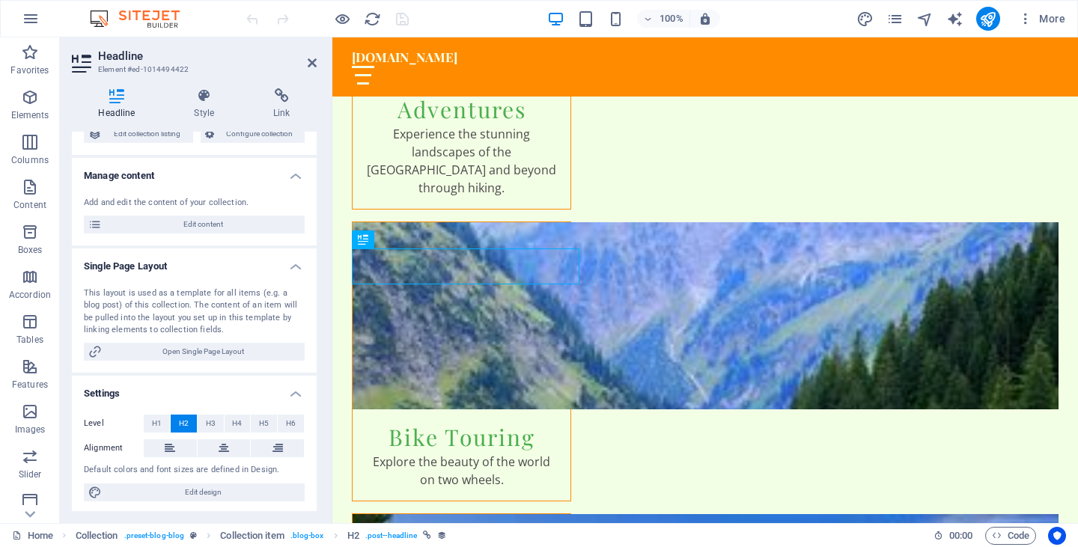
scroll to position [87, 0]
click at [210, 486] on span "Edit design" at bounding box center [203, 493] width 194 height 18
select select "px"
select select "200"
select select "px"
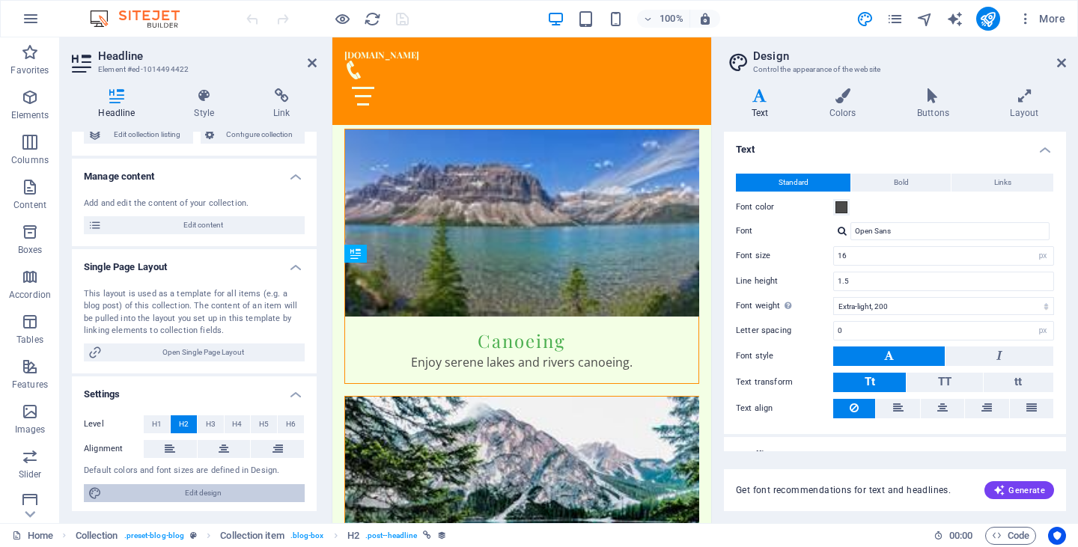
scroll to position [3715, 0]
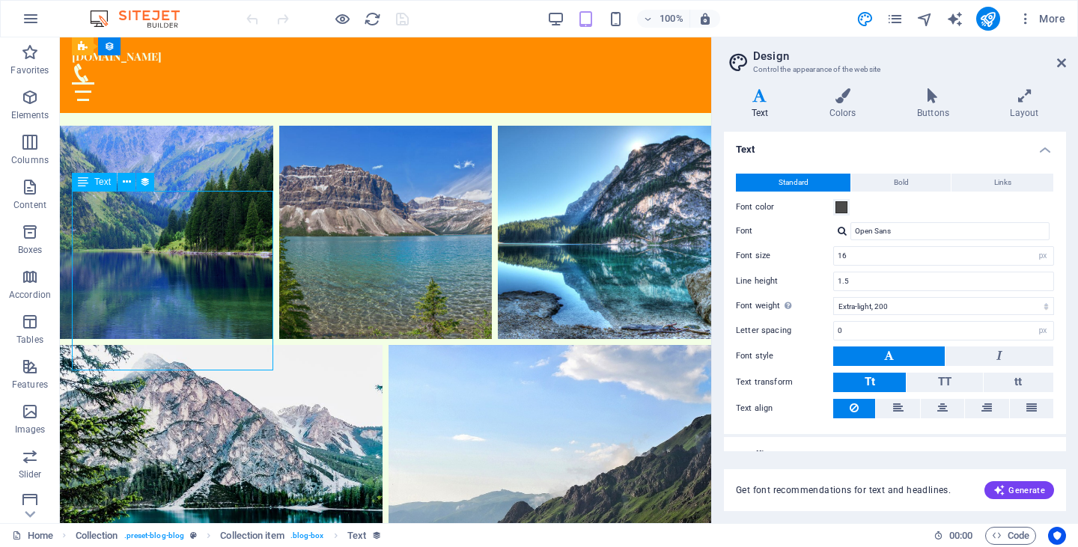
scroll to position [2514, 0]
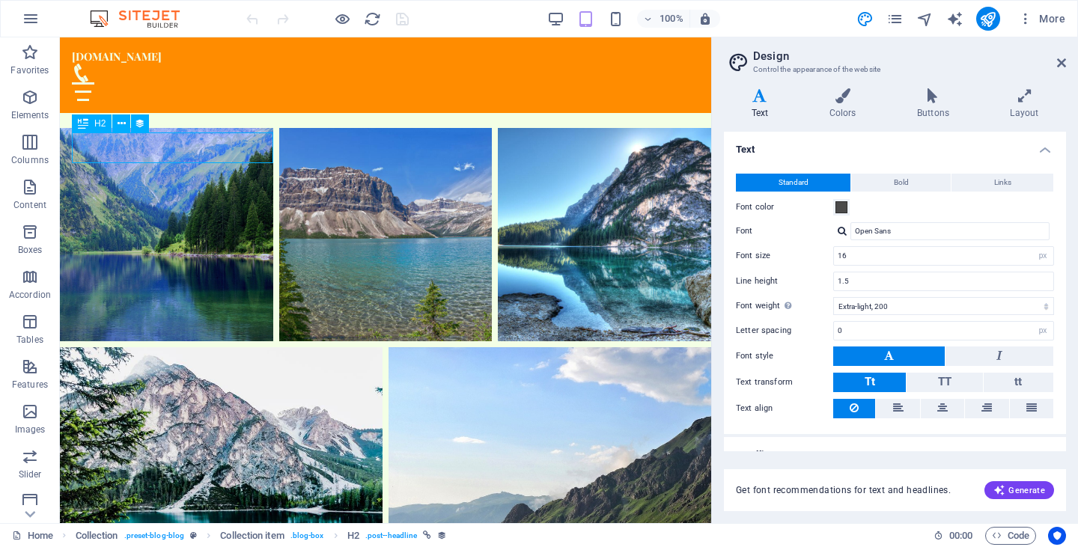
select select "name"
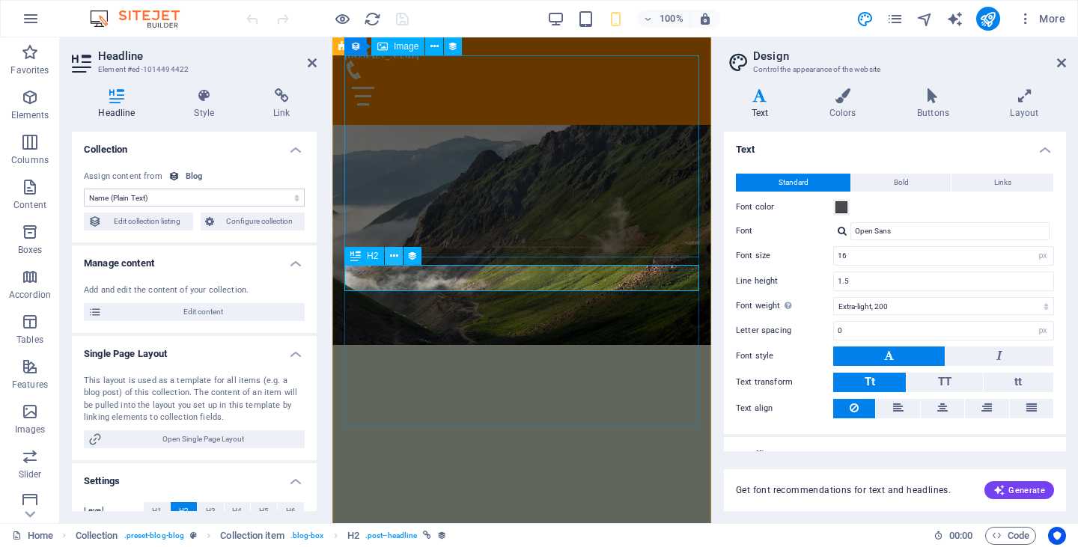
click at [392, 251] on icon at bounding box center [394, 257] width 8 height 16
click at [363, 393] on figure at bounding box center [521, 494] width 355 height 202
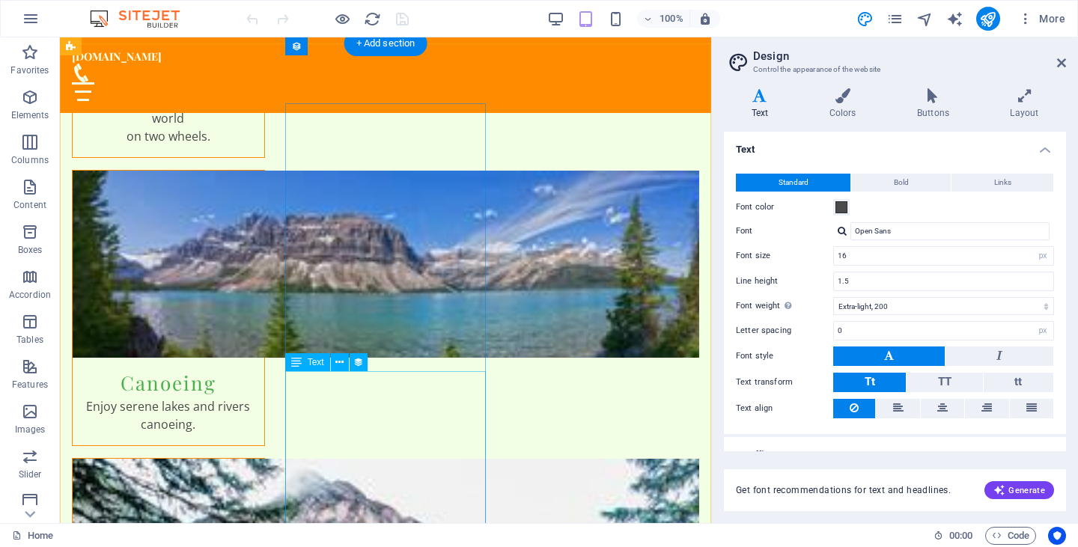
scroll to position [2332, 0]
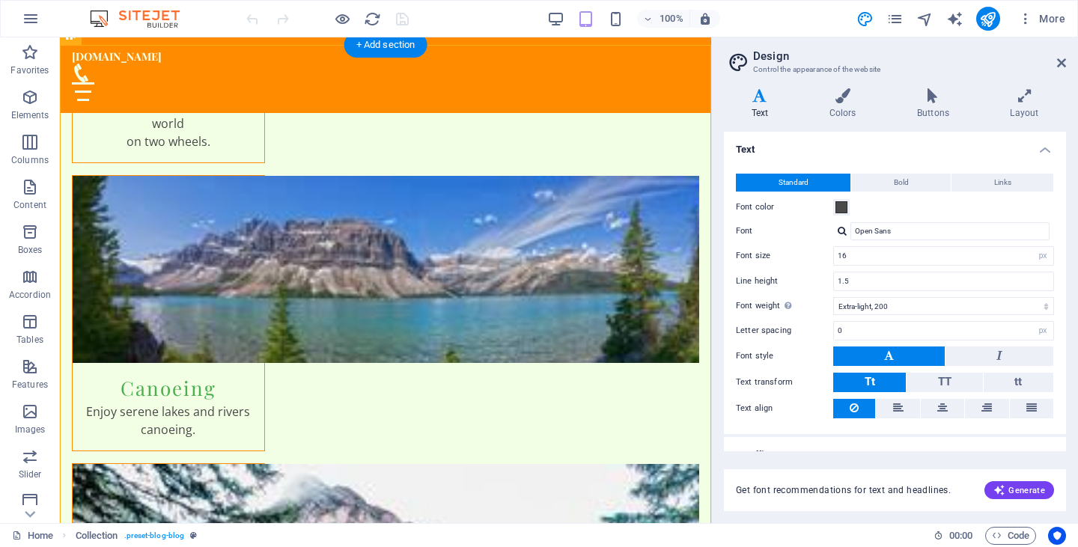
drag, startPoint x: 335, startPoint y: 198, endPoint x: 149, endPoint y: 192, distance: 185.8
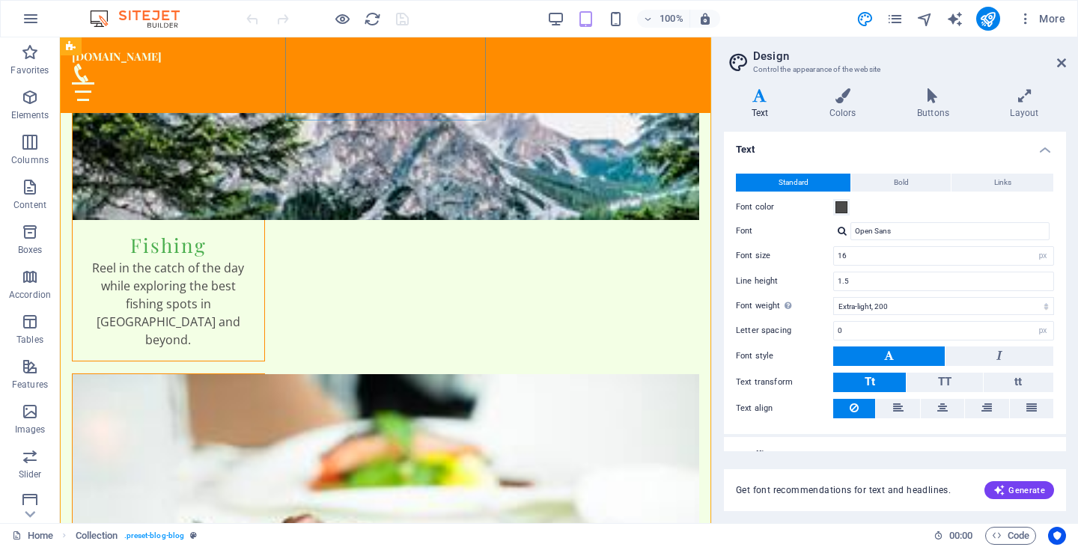
scroll to position [2764, 0]
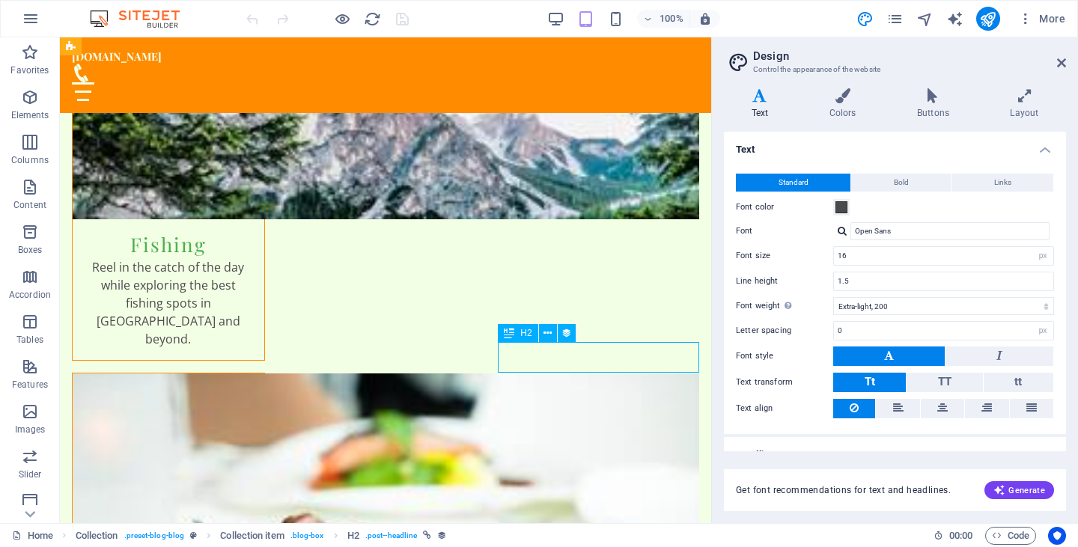
select select "name"
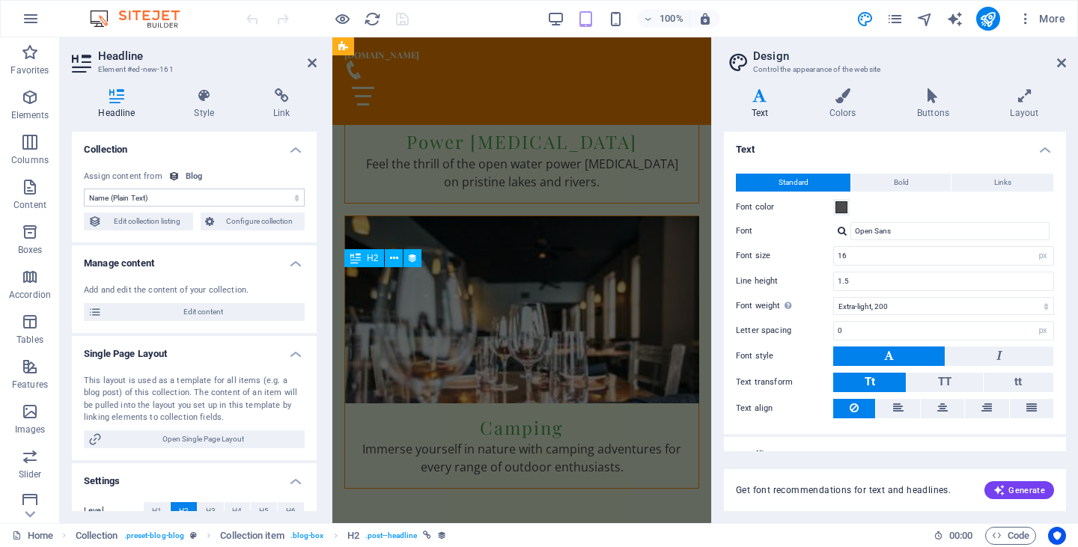
scroll to position [5542, 0]
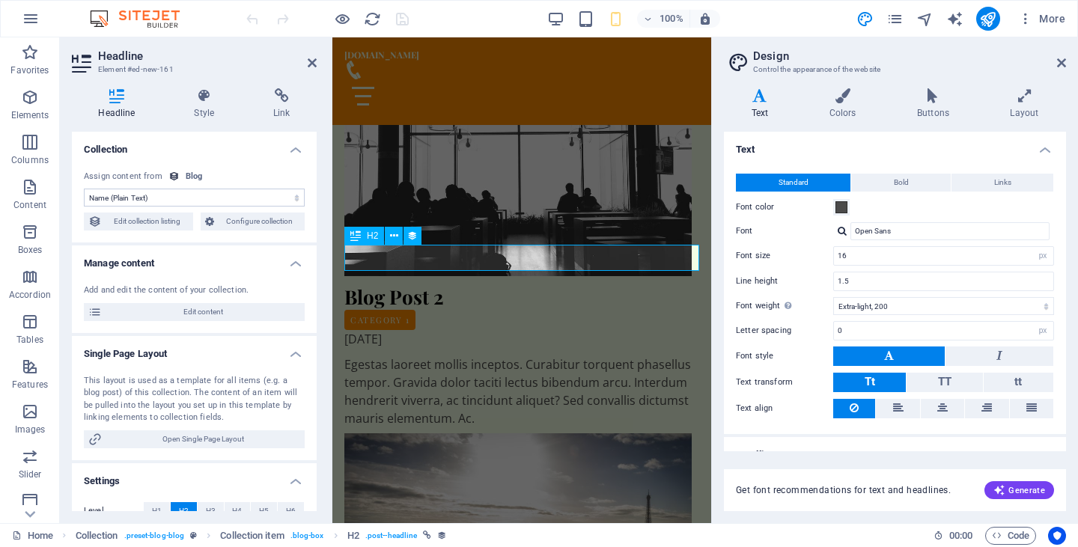
click at [396, 236] on icon at bounding box center [394, 236] width 8 height 16
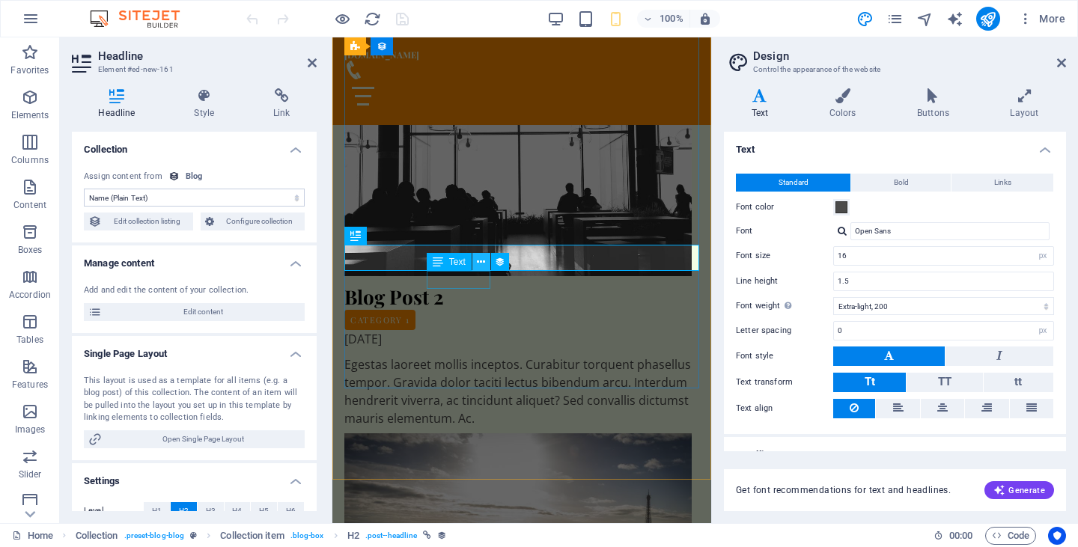
click at [484, 262] on icon at bounding box center [481, 263] width 8 height 16
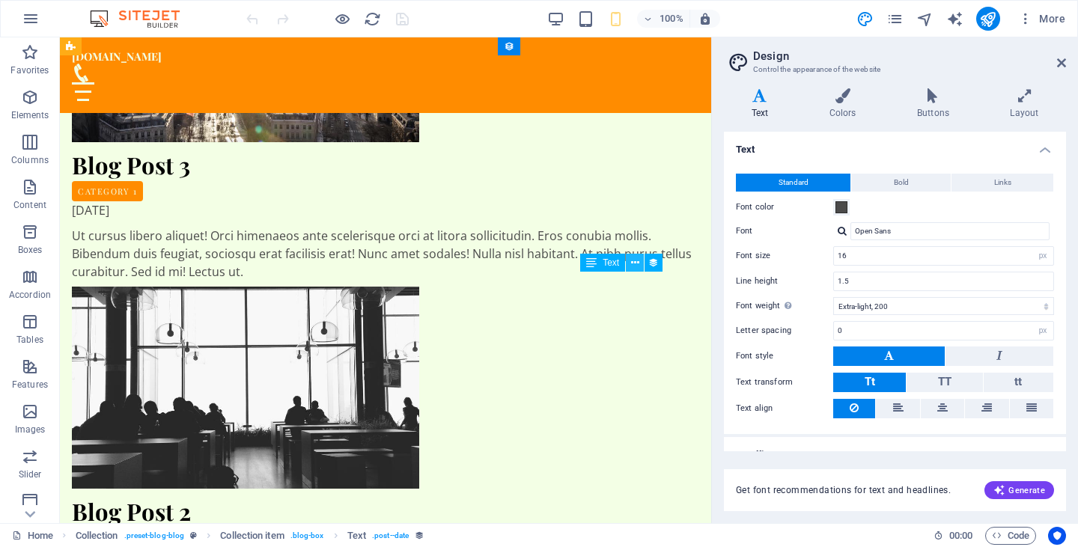
scroll to position [2865, 0]
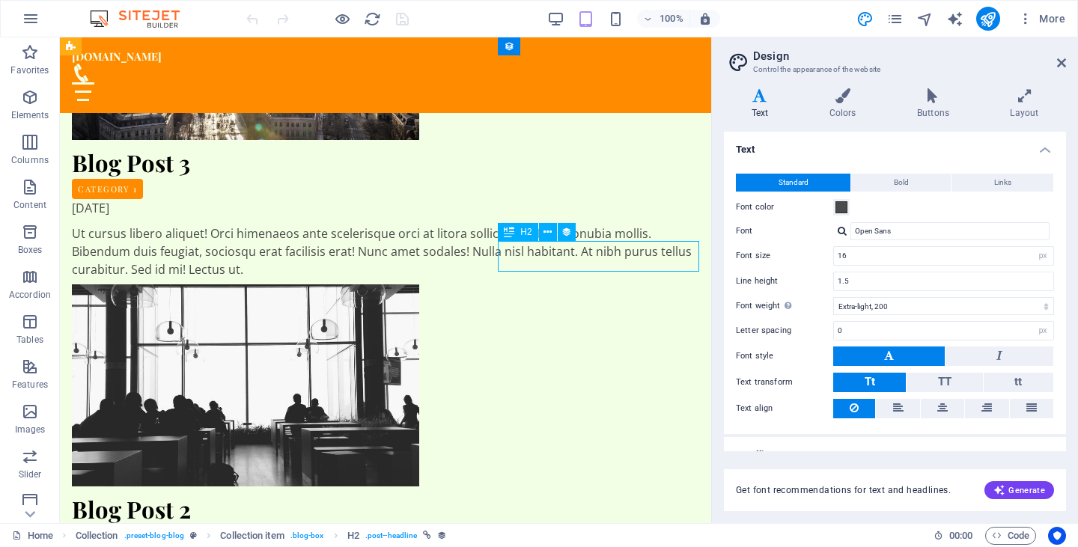
select select "name"
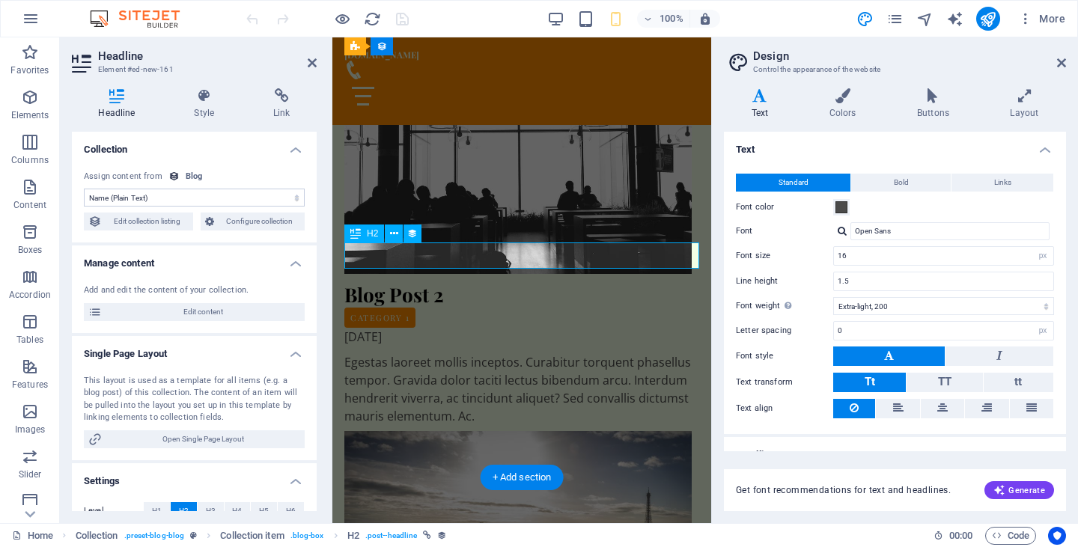
click at [398, 232] on button at bounding box center [394, 234] width 18 height 18
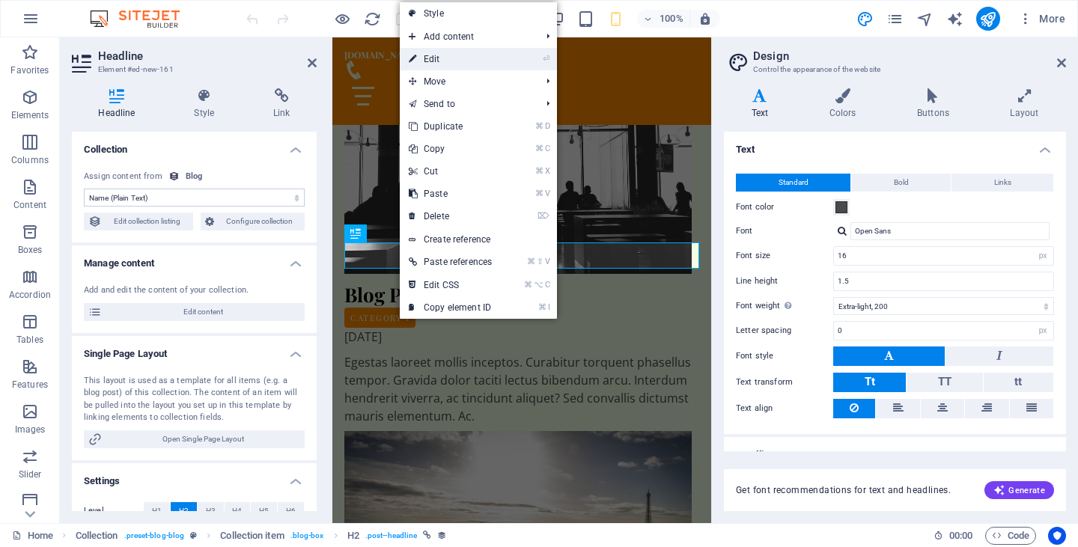
click at [452, 55] on link "⏎ Edit" at bounding box center [450, 59] width 101 height 22
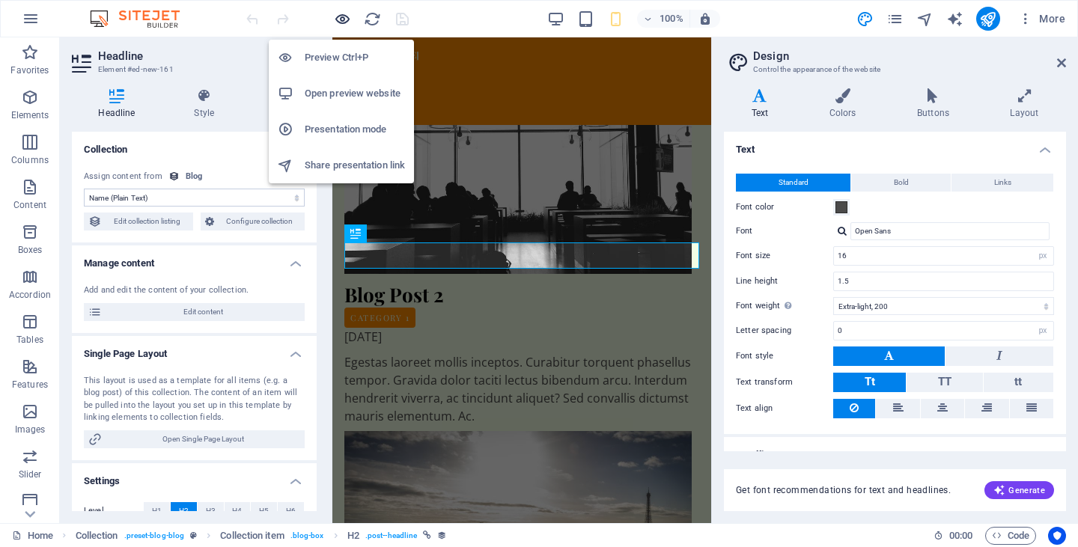
click at [341, 19] on icon "button" at bounding box center [342, 18] width 17 height 17
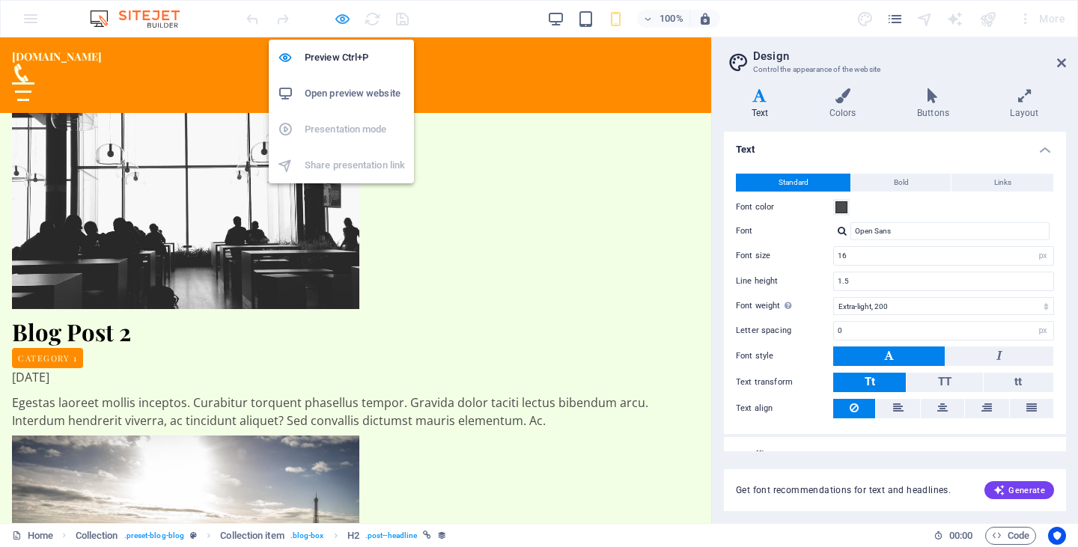
scroll to position [2841, 0]
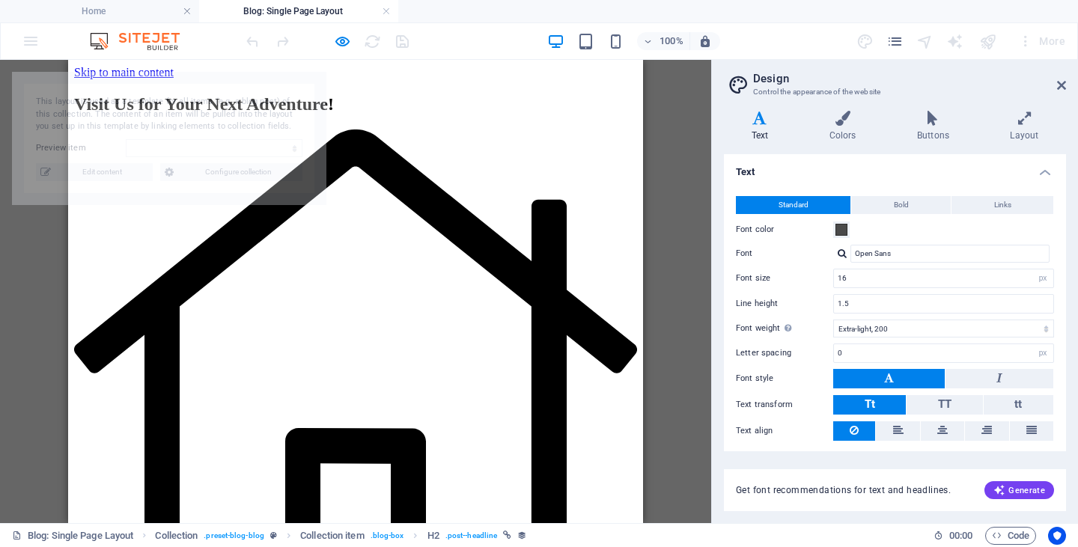
scroll to position [0, 0]
select select "68e2287ac5209cae0409d62d"
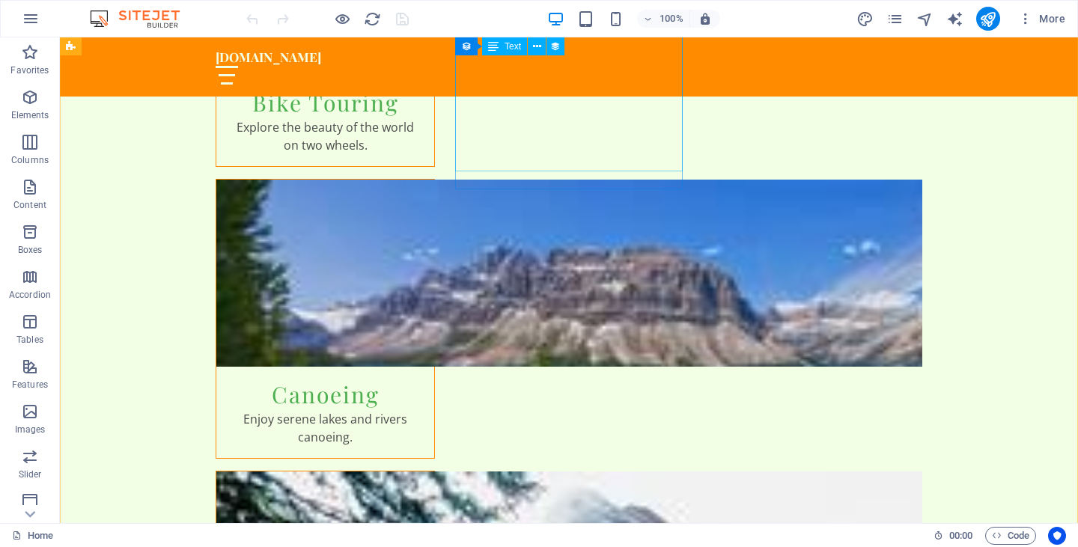
scroll to position [2350, 0]
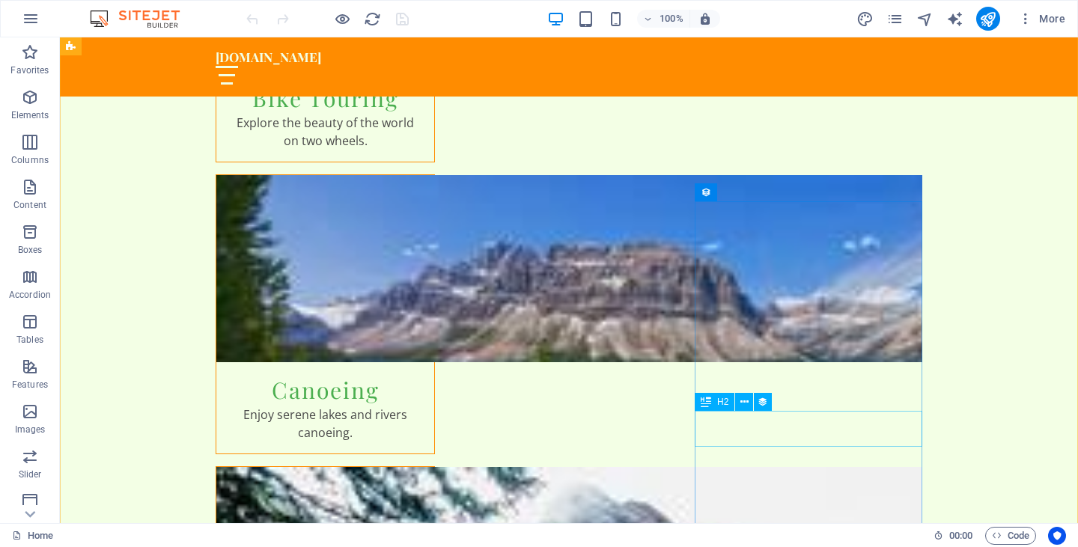
click at [745, 401] on icon at bounding box center [745, 403] width 8 height 16
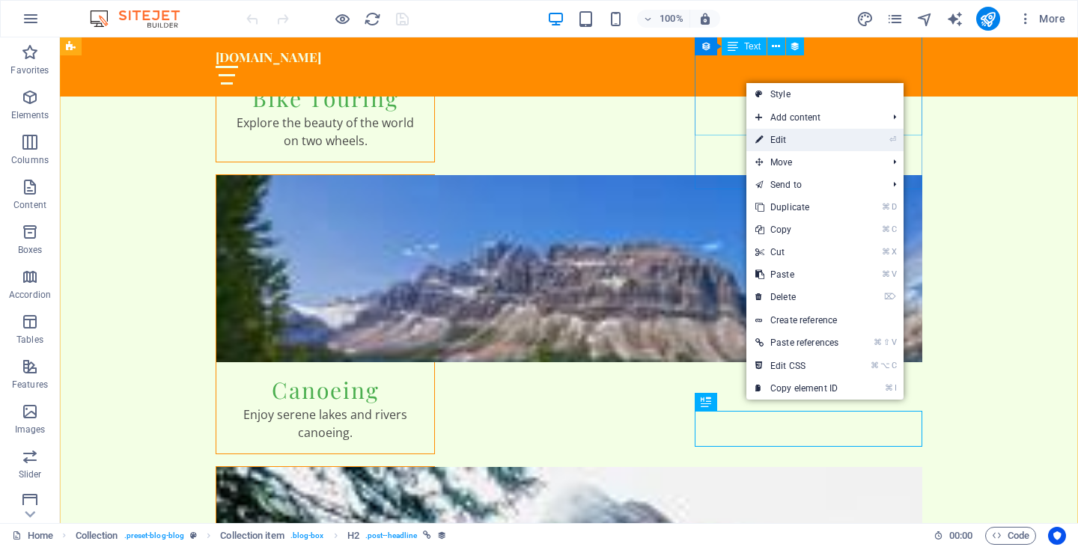
click at [781, 144] on link "⏎ Edit" at bounding box center [797, 140] width 101 height 22
select select "name"
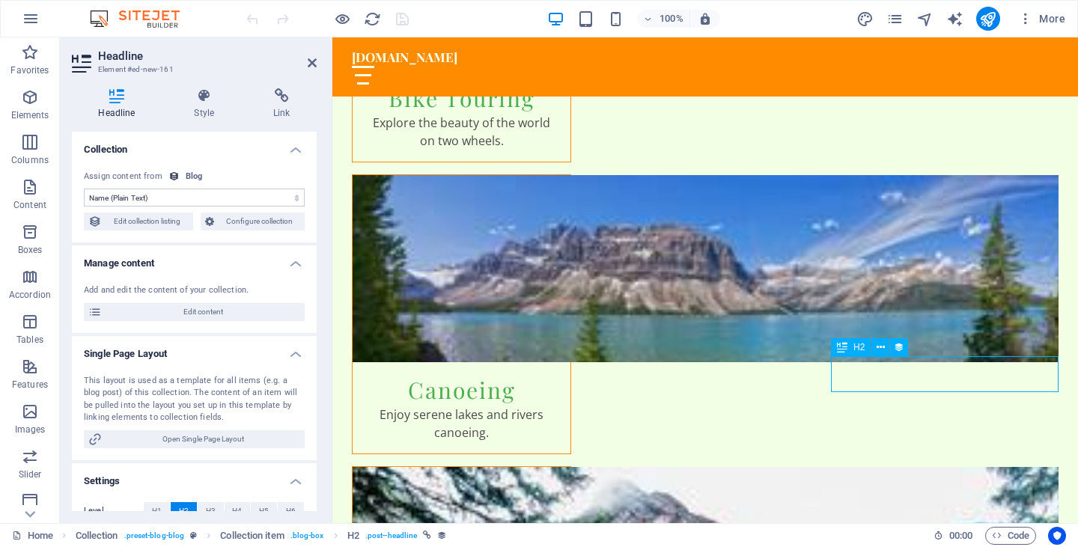
drag, startPoint x: 959, startPoint y: 377, endPoint x: 860, endPoint y: 375, distance: 98.9
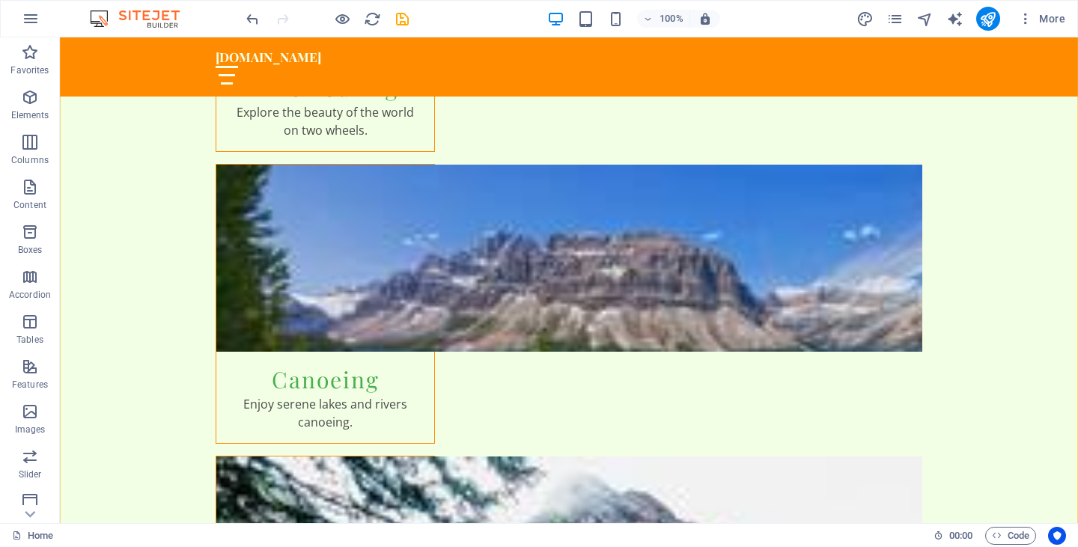
scroll to position [2366, 0]
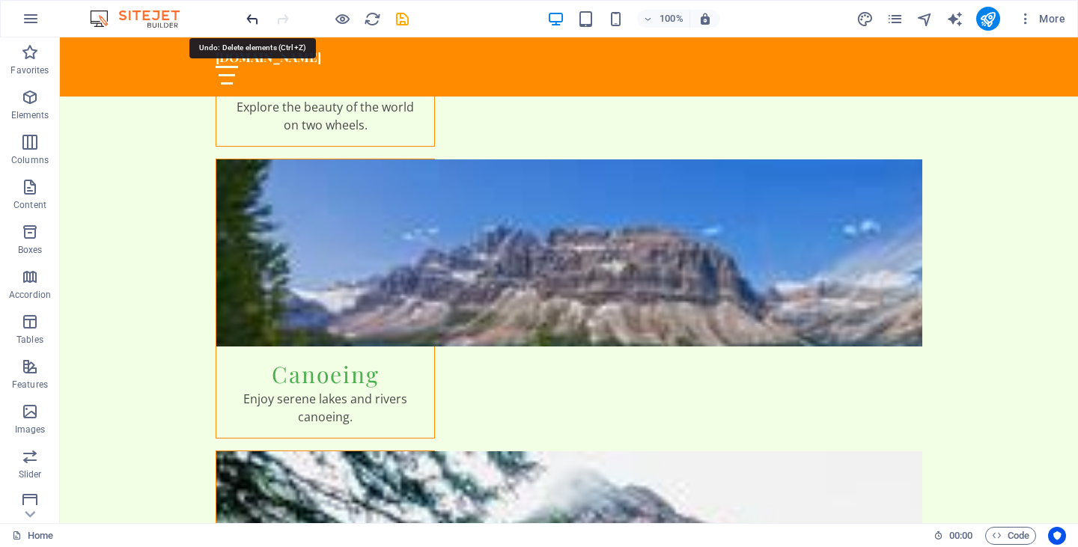
click at [249, 20] on icon "undo" at bounding box center [252, 18] width 17 height 17
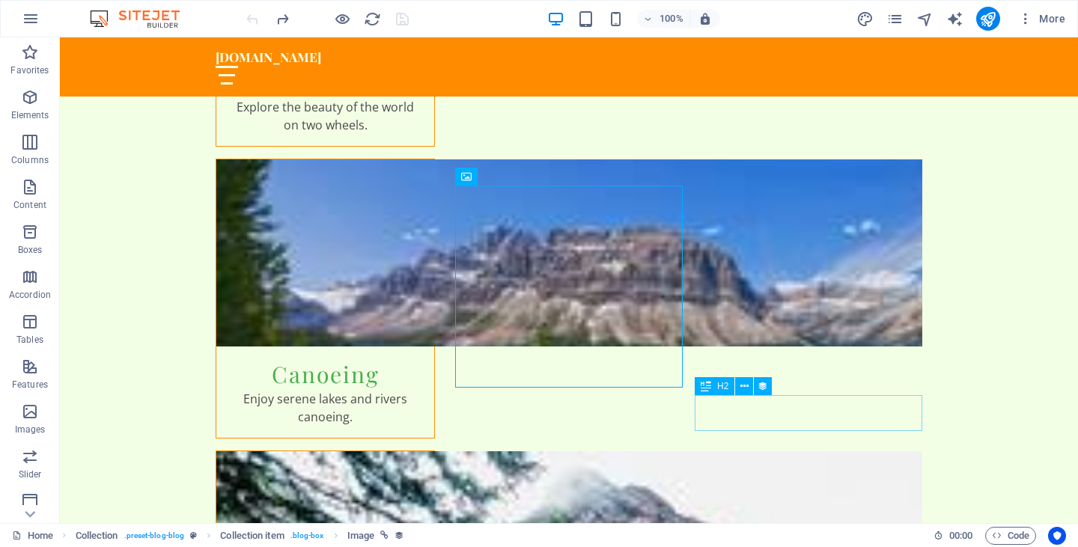
select select "name"
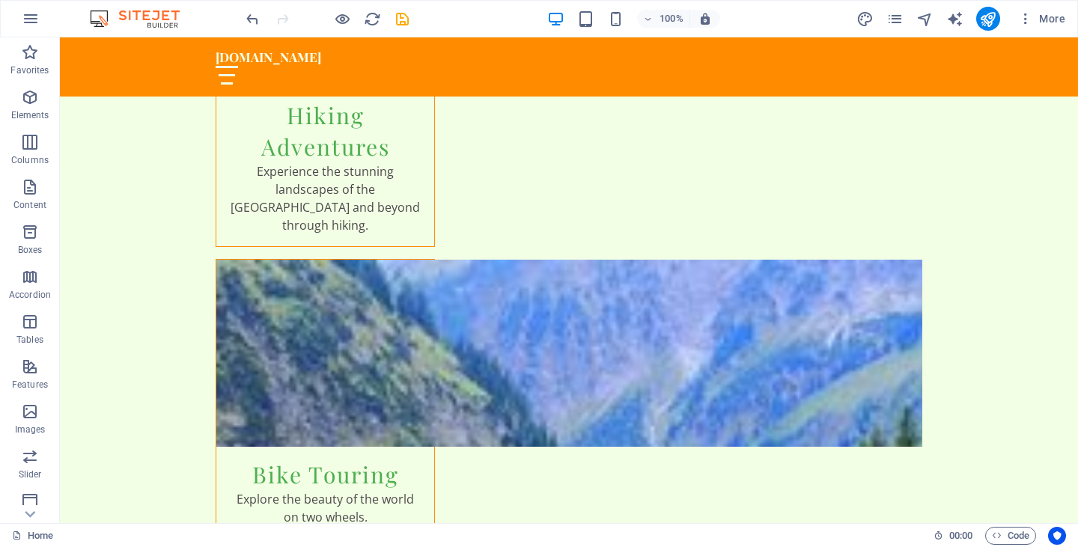
scroll to position [1973, 0]
click at [254, 19] on icon "undo" at bounding box center [252, 18] width 17 height 17
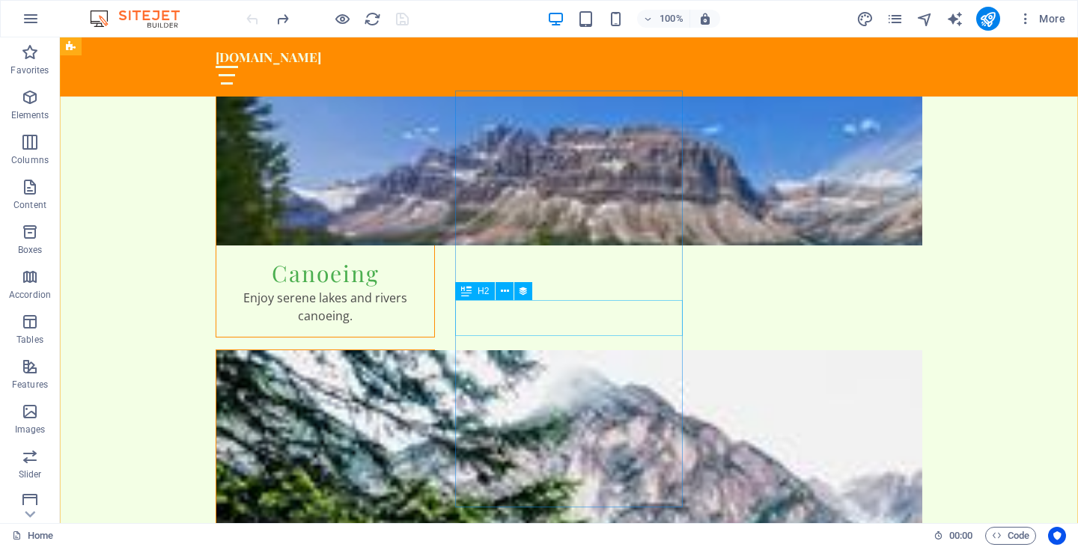
scroll to position [2471, 0]
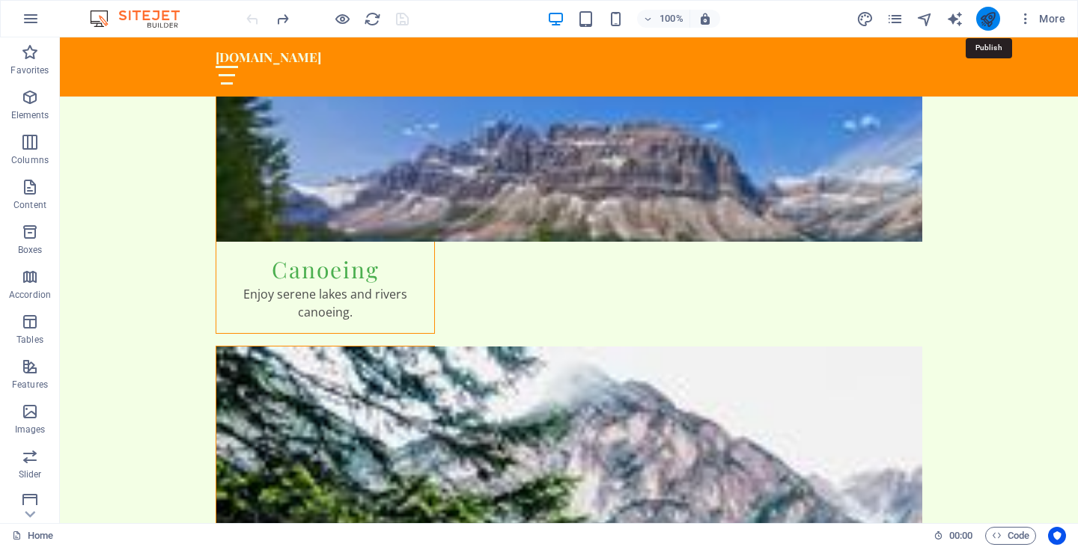
click at [982, 13] on icon "publish" at bounding box center [987, 18] width 17 height 17
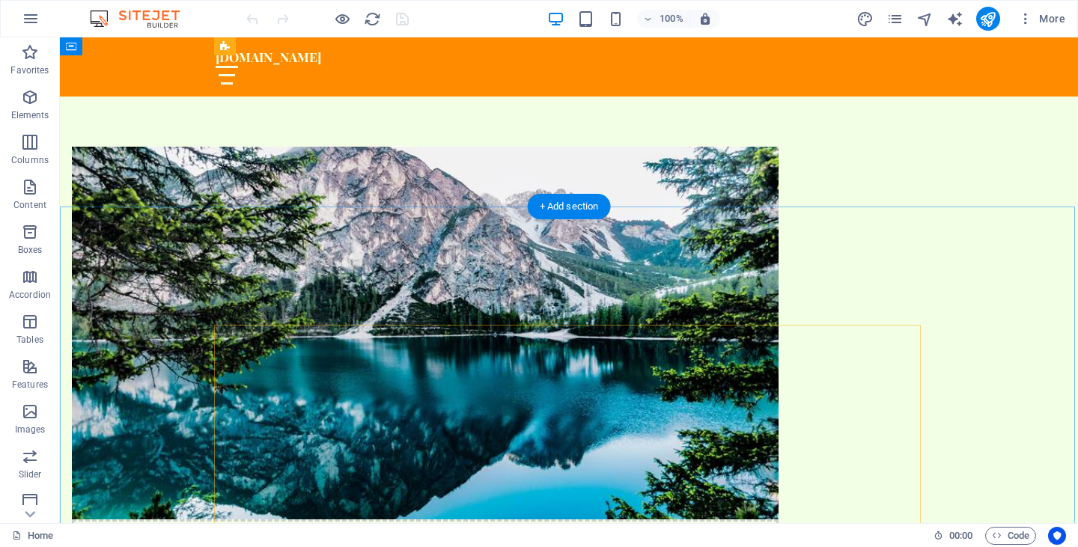
scroll to position [807, 0]
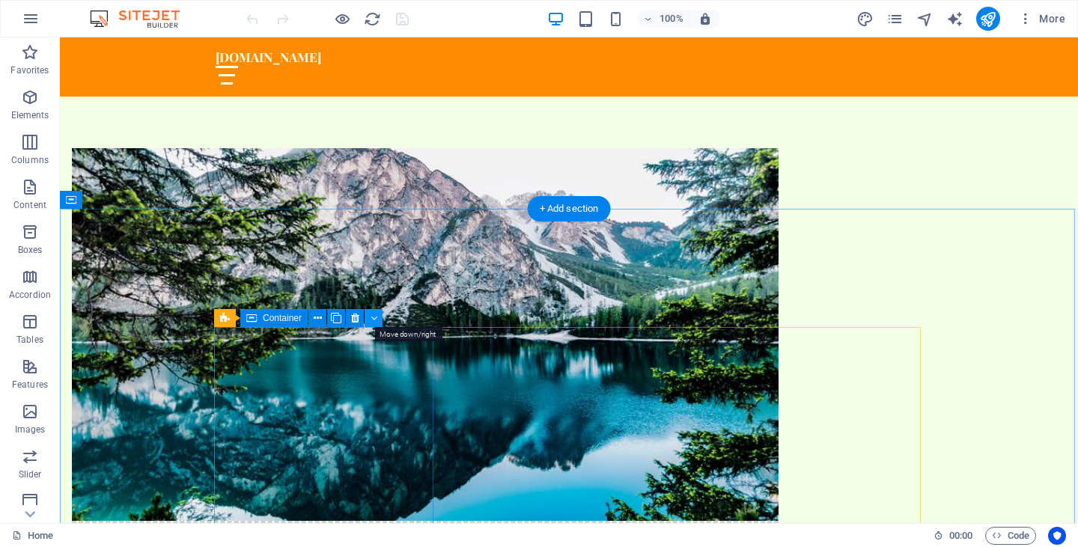
click at [374, 317] on icon at bounding box center [374, 319] width 7 height 16
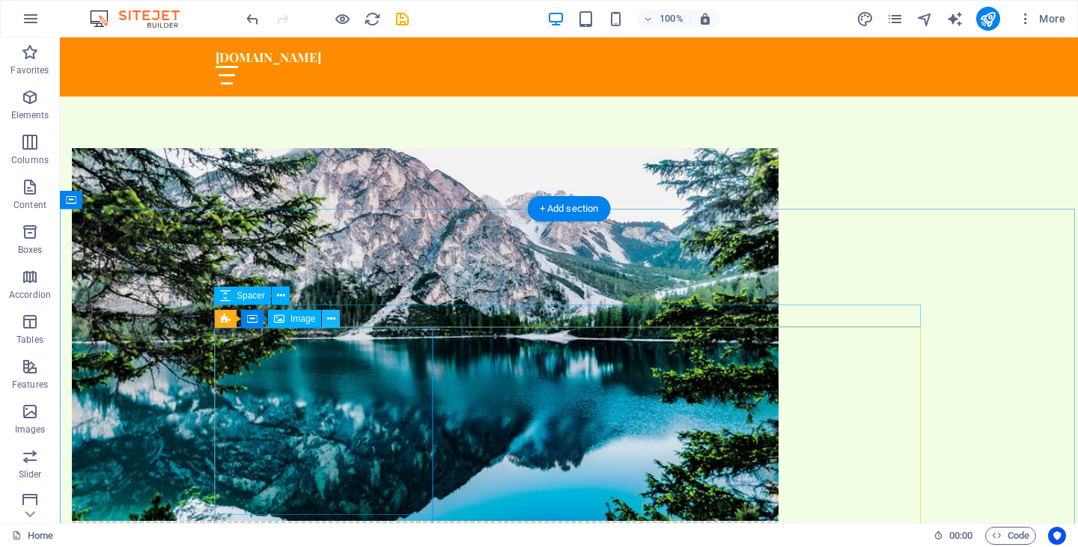
click at [330, 315] on icon at bounding box center [331, 319] width 8 height 16
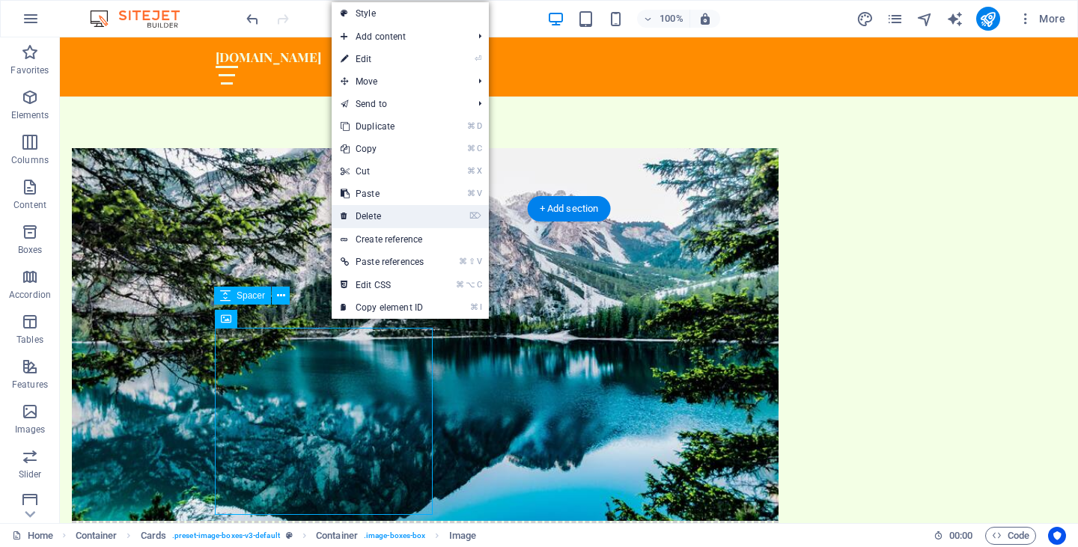
click at [378, 216] on link "⌦ Delete" at bounding box center [382, 216] width 101 height 22
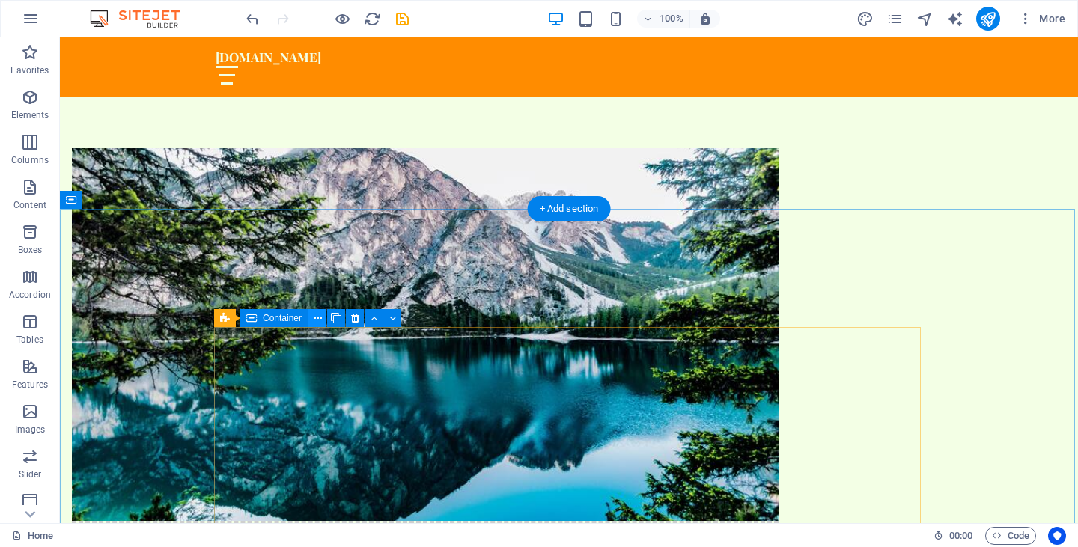
click at [320, 316] on icon at bounding box center [318, 319] width 8 height 16
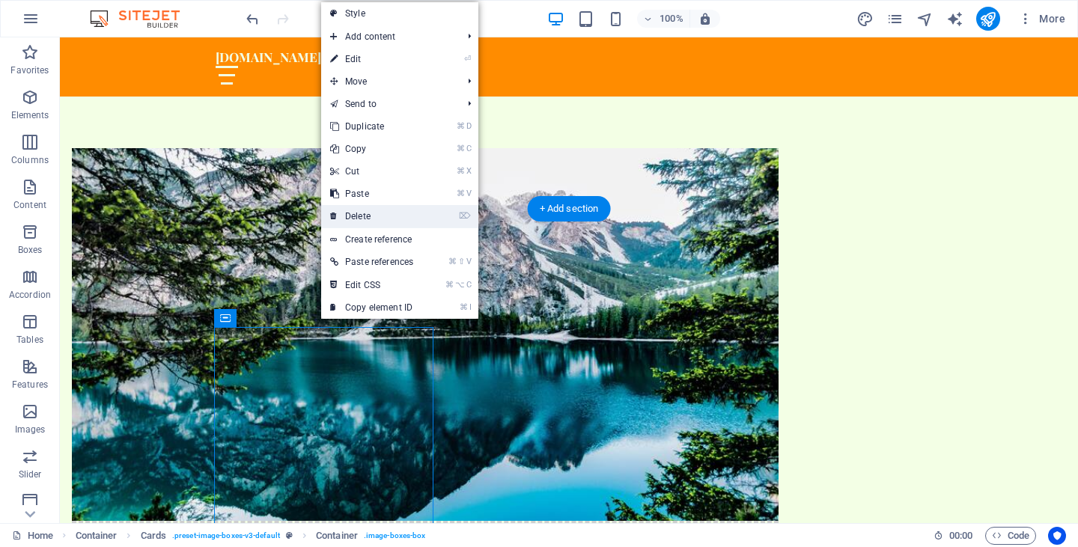
click at [373, 222] on link "⌦ Delete" at bounding box center [371, 216] width 101 height 22
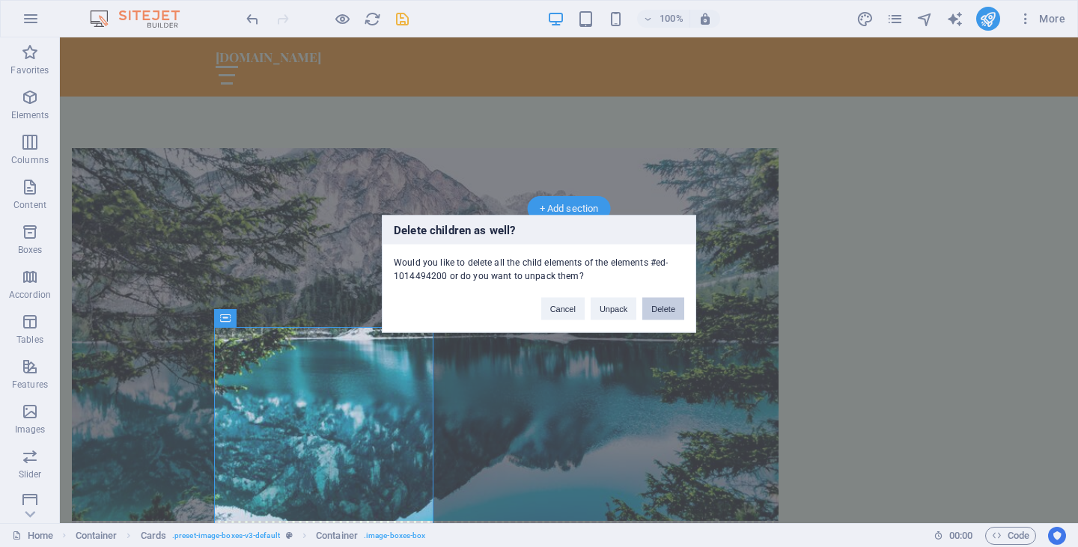
click at [658, 311] on button "Delete" at bounding box center [663, 308] width 42 height 22
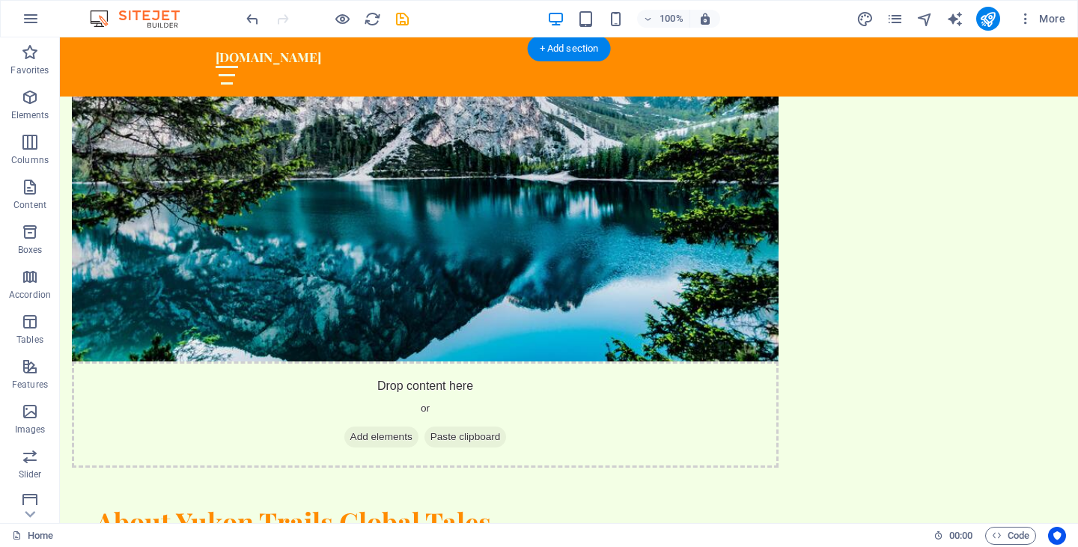
scroll to position [967, 0]
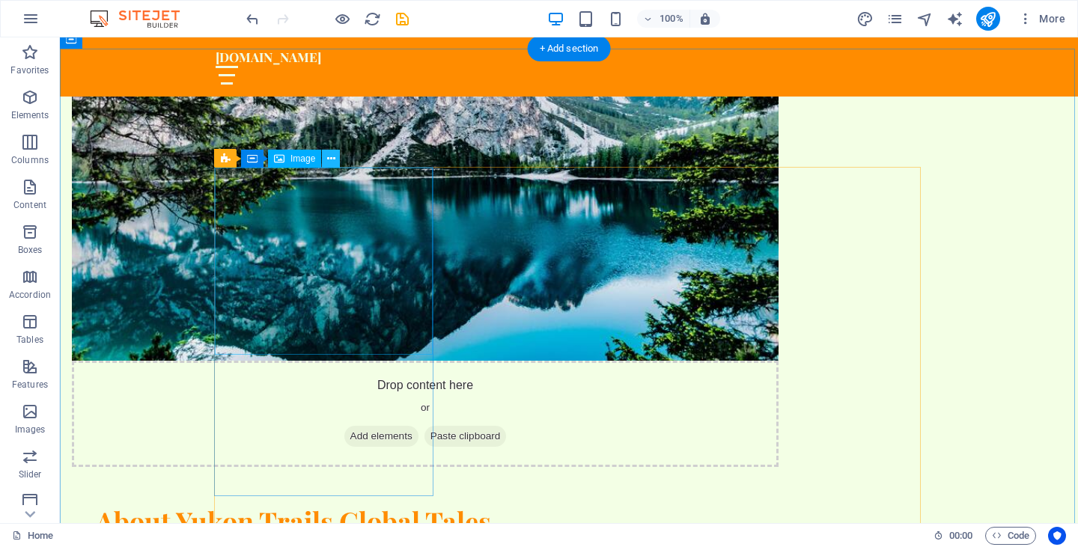
click at [331, 162] on icon at bounding box center [331, 159] width 8 height 16
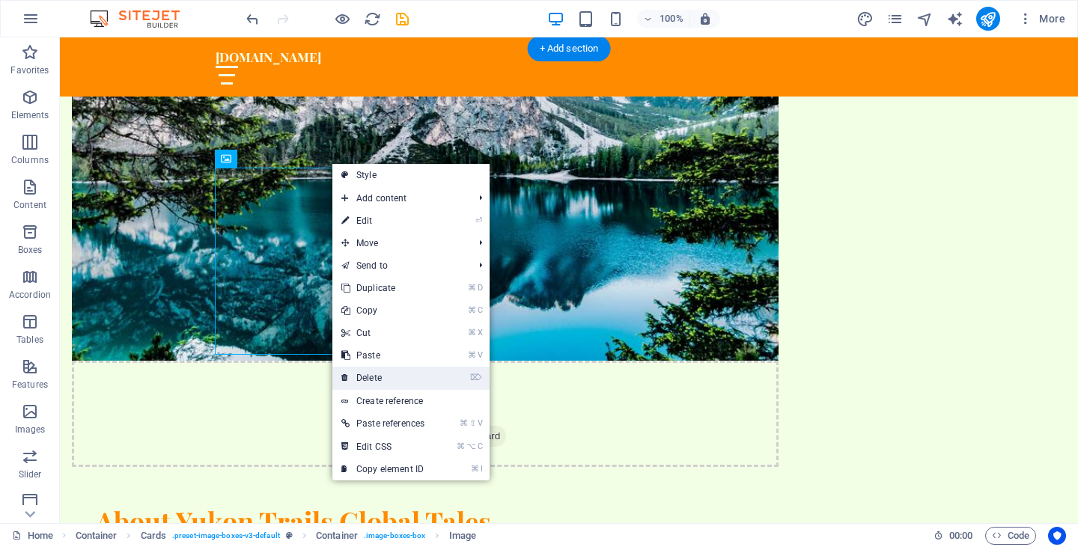
click at [391, 377] on link "⌦ Delete" at bounding box center [382, 378] width 101 height 22
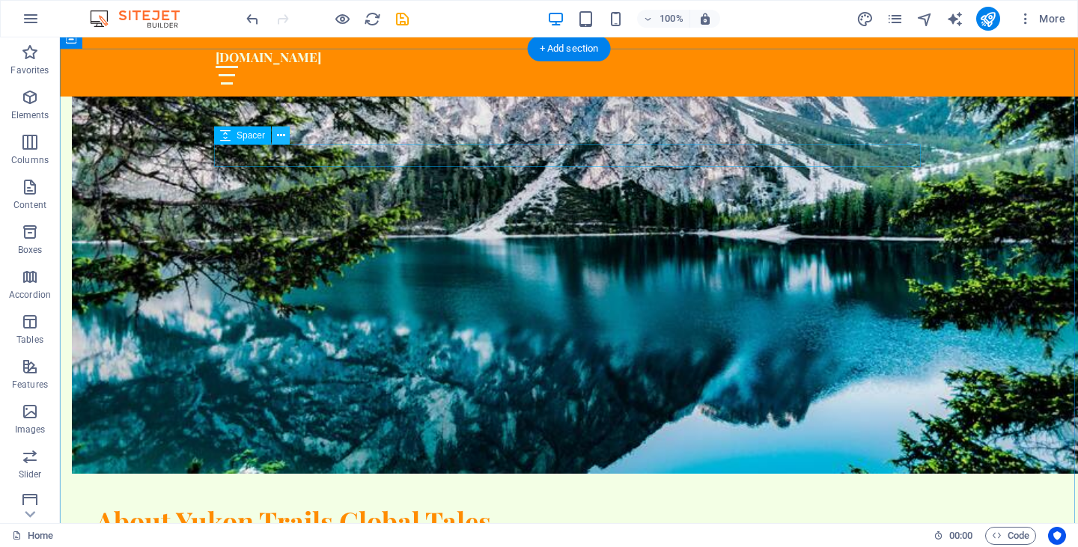
click at [279, 137] on icon at bounding box center [281, 136] width 8 height 16
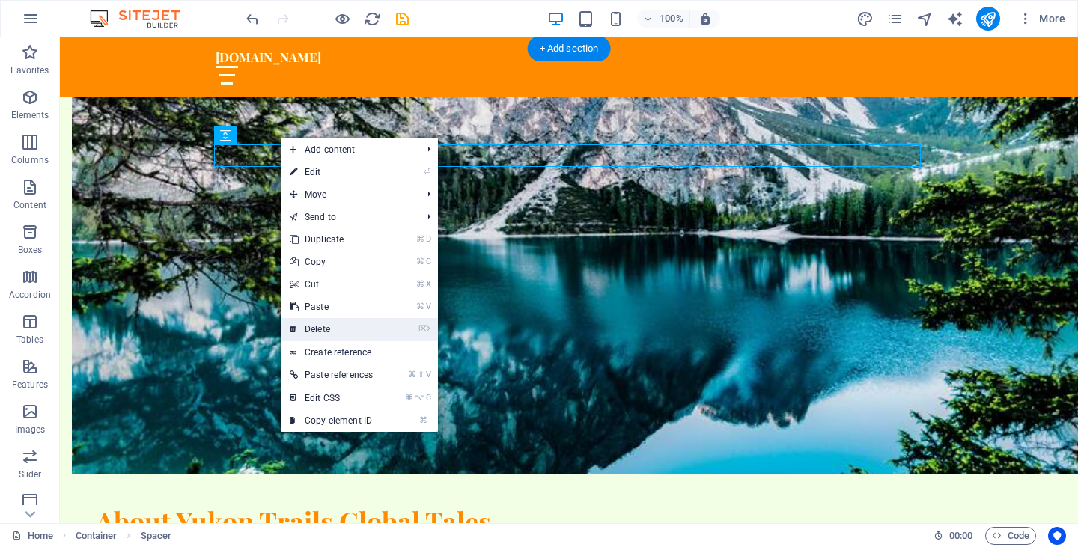
click at [336, 326] on link "⌦ Delete" at bounding box center [331, 329] width 101 height 22
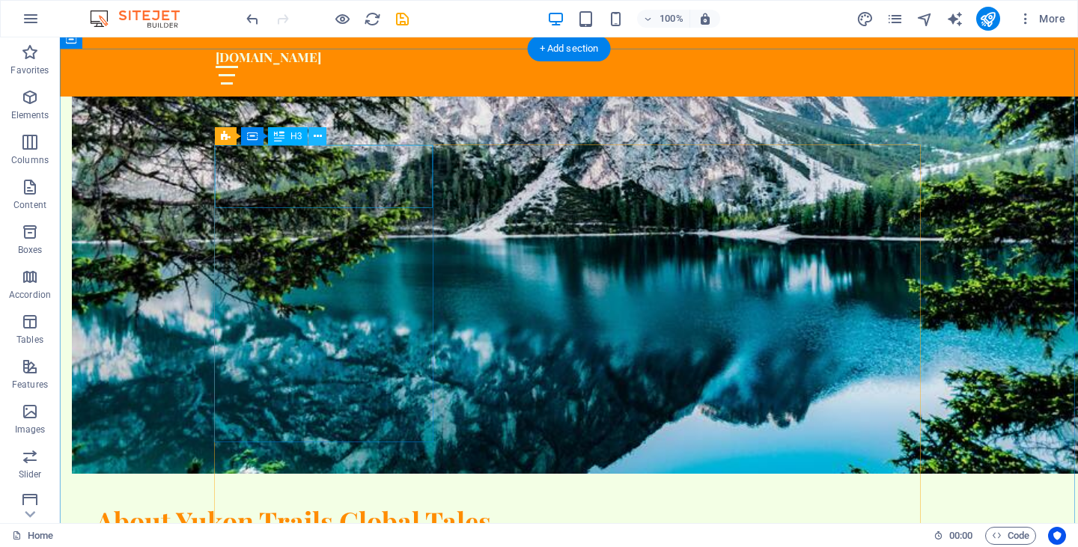
click at [316, 139] on icon at bounding box center [318, 137] width 8 height 16
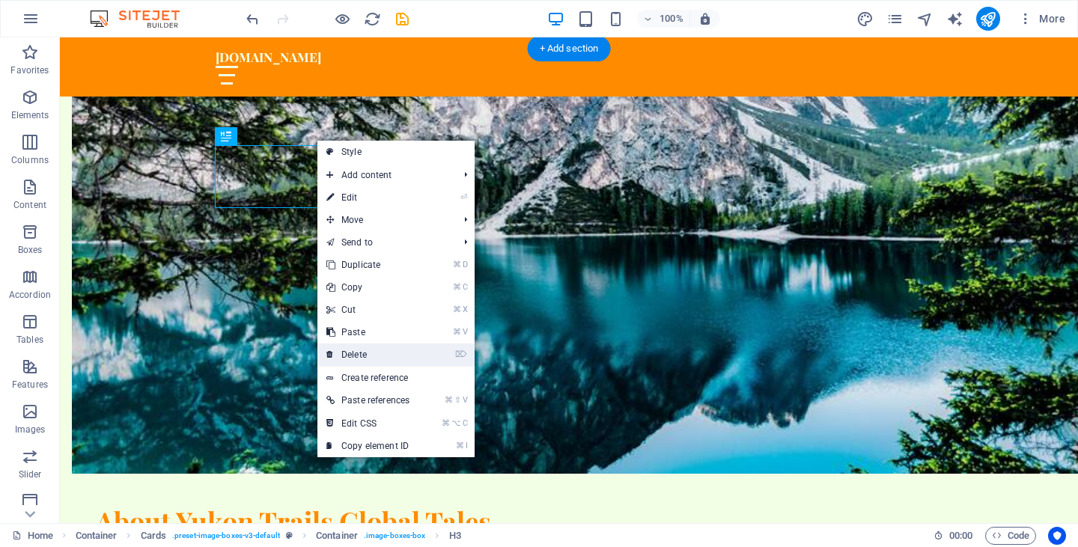
click at [355, 355] on link "⌦ Delete" at bounding box center [367, 355] width 101 height 22
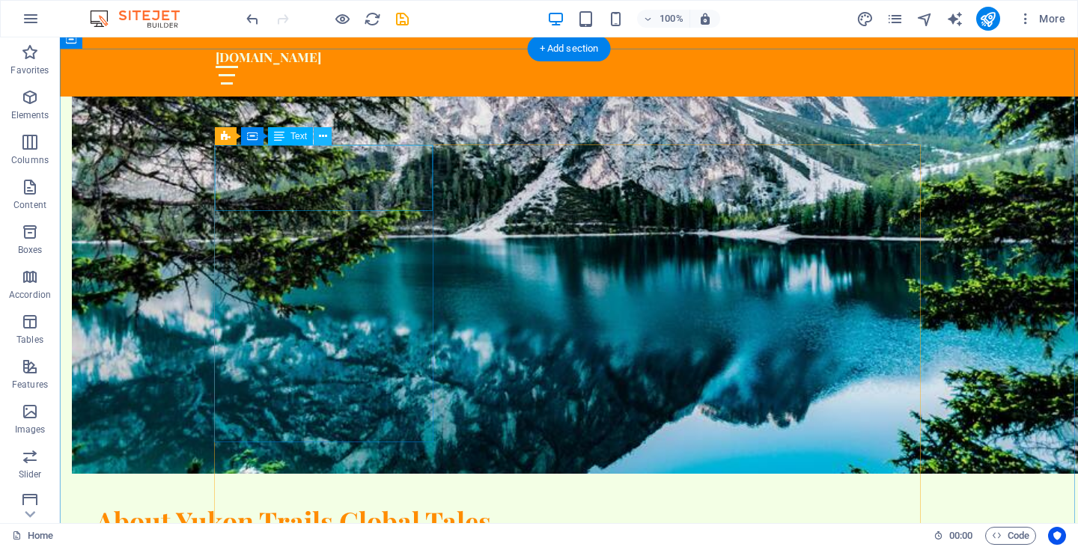
click at [323, 138] on icon at bounding box center [323, 137] width 8 height 16
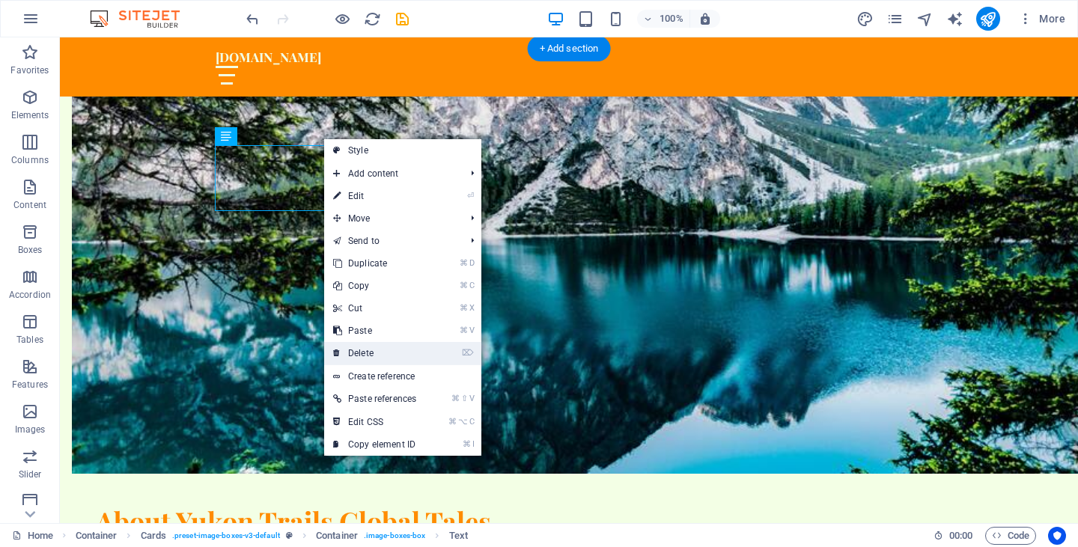
click at [365, 350] on link "⌦ Delete" at bounding box center [374, 353] width 101 height 22
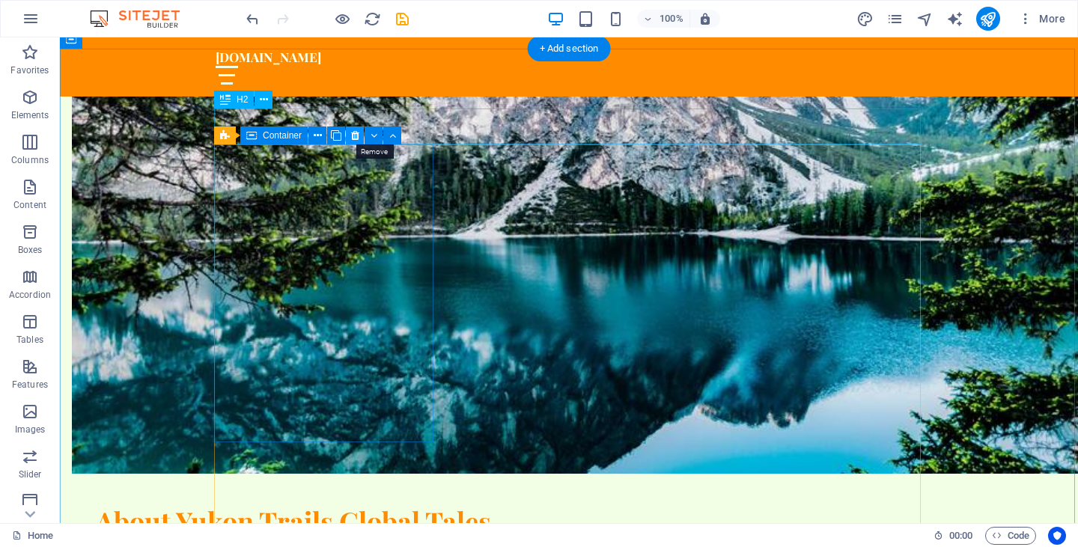
click at [352, 136] on icon at bounding box center [355, 136] width 8 height 16
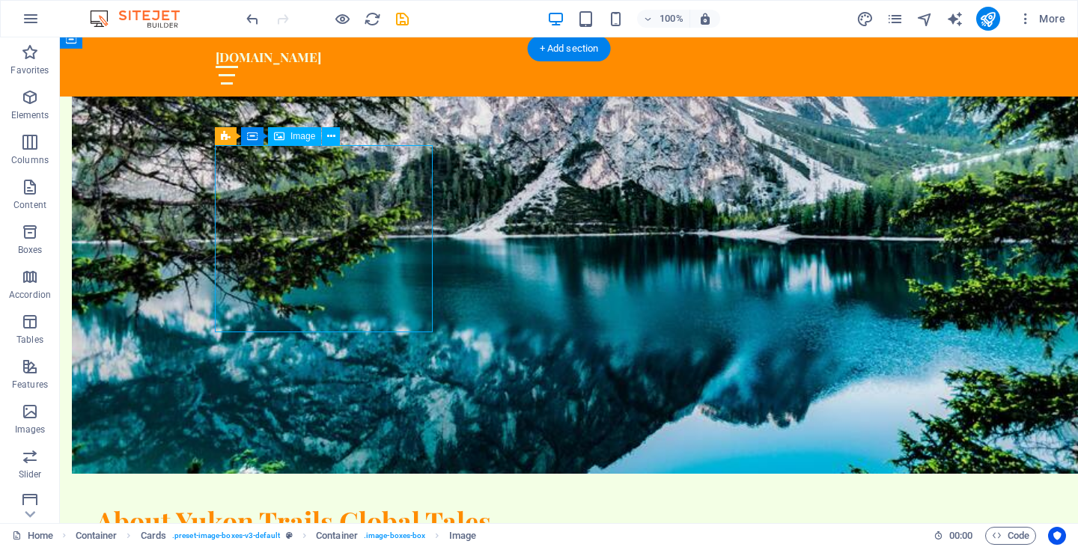
click at [331, 136] on icon at bounding box center [331, 137] width 8 height 16
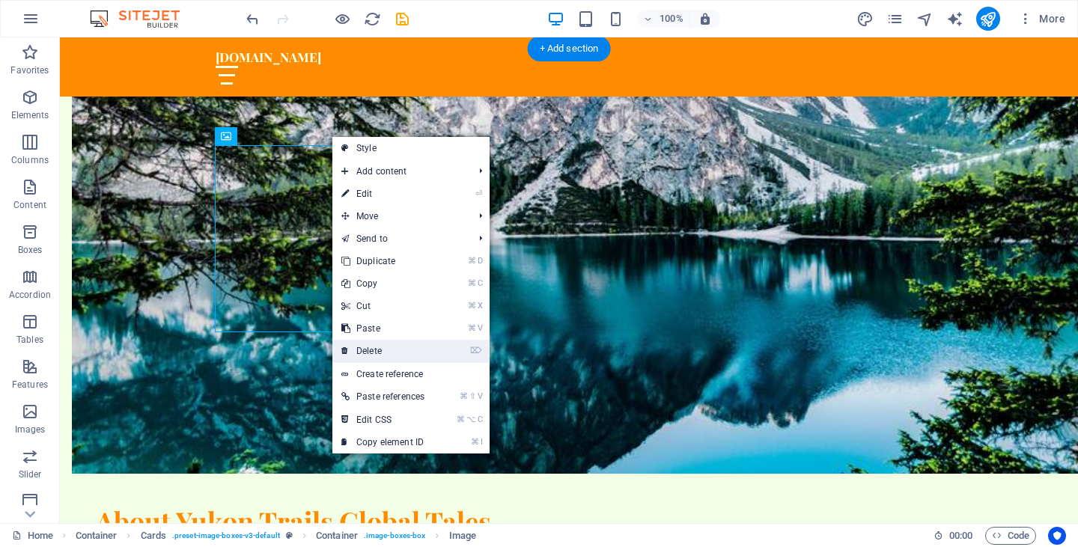
click at [389, 353] on link "⌦ Delete" at bounding box center [382, 351] width 101 height 22
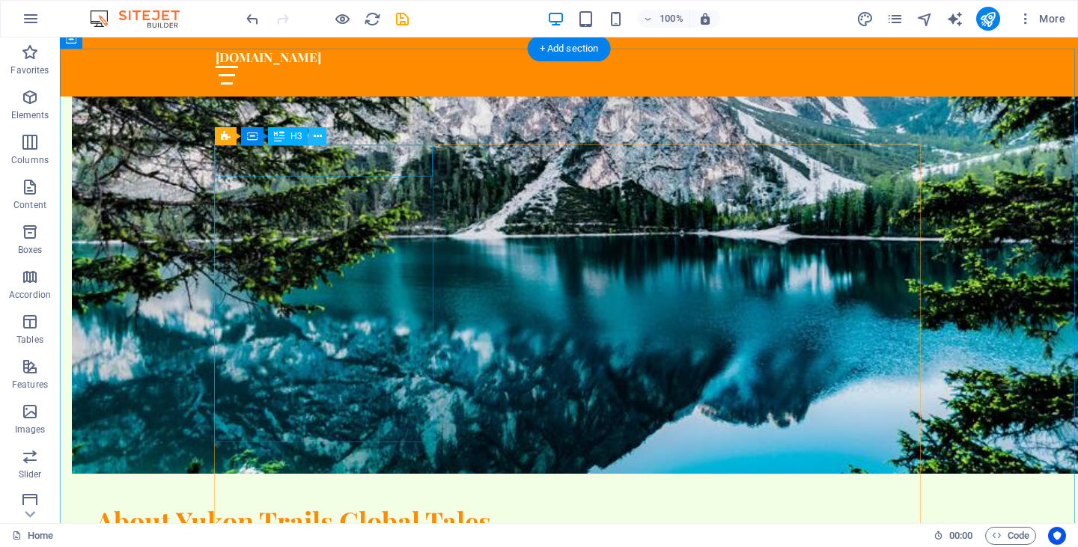
click at [318, 139] on icon at bounding box center [318, 137] width 8 height 16
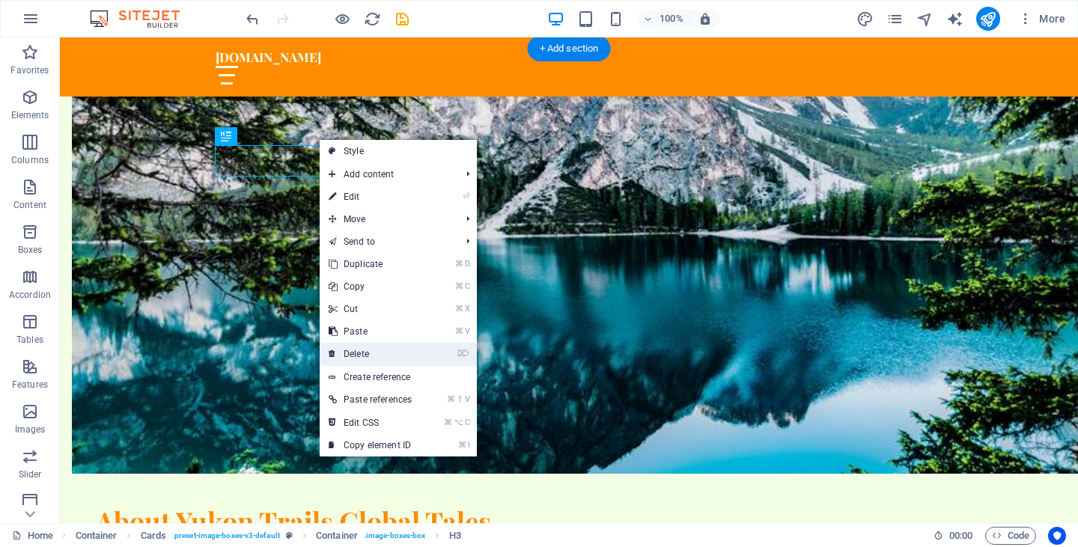
click at [371, 347] on link "⌦ Delete" at bounding box center [370, 354] width 101 height 22
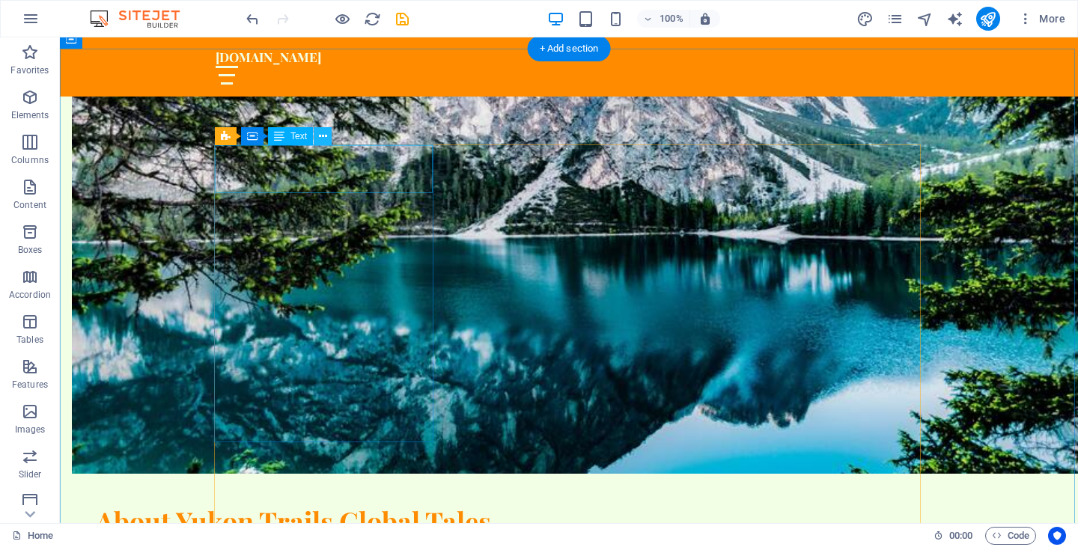
click at [323, 136] on icon at bounding box center [323, 137] width 8 height 16
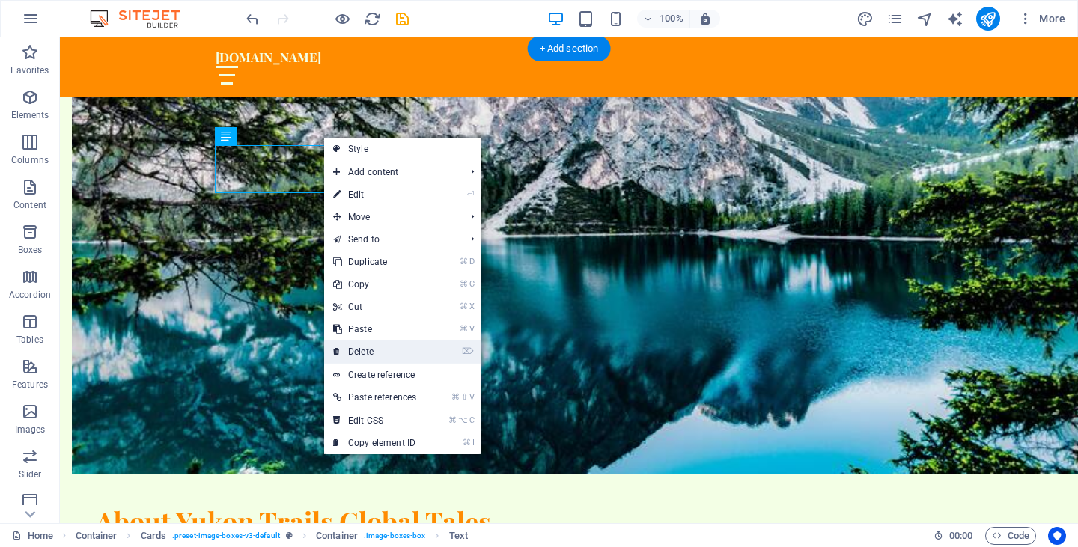
click at [356, 354] on link "⌦ Delete" at bounding box center [374, 352] width 101 height 22
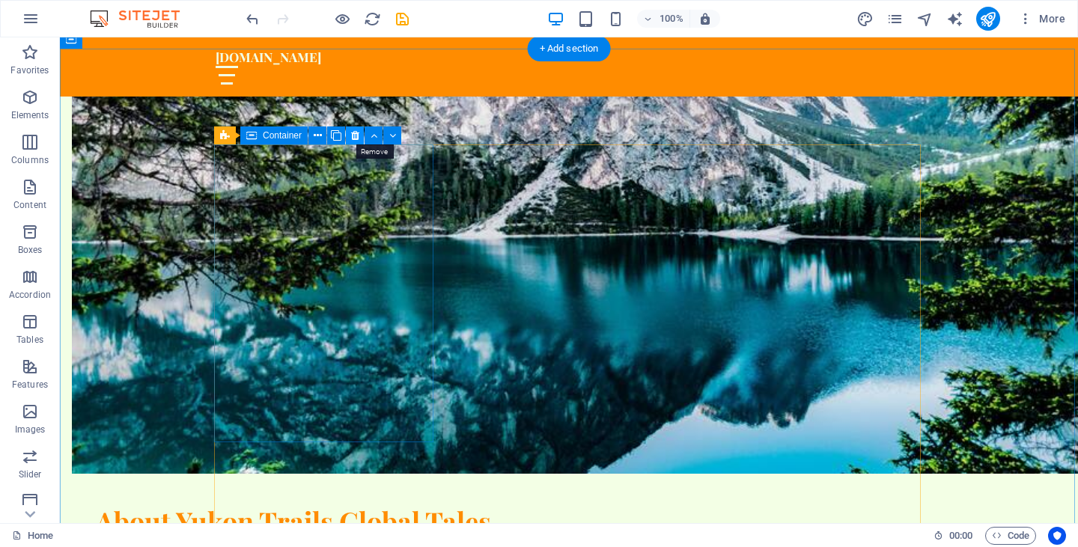
click at [355, 137] on icon at bounding box center [355, 136] width 8 height 16
click at [353, 139] on icon at bounding box center [355, 136] width 8 height 16
click at [354, 136] on icon at bounding box center [355, 136] width 8 height 16
click at [351, 135] on icon at bounding box center [355, 136] width 8 height 16
click at [352, 136] on icon at bounding box center [355, 136] width 8 height 16
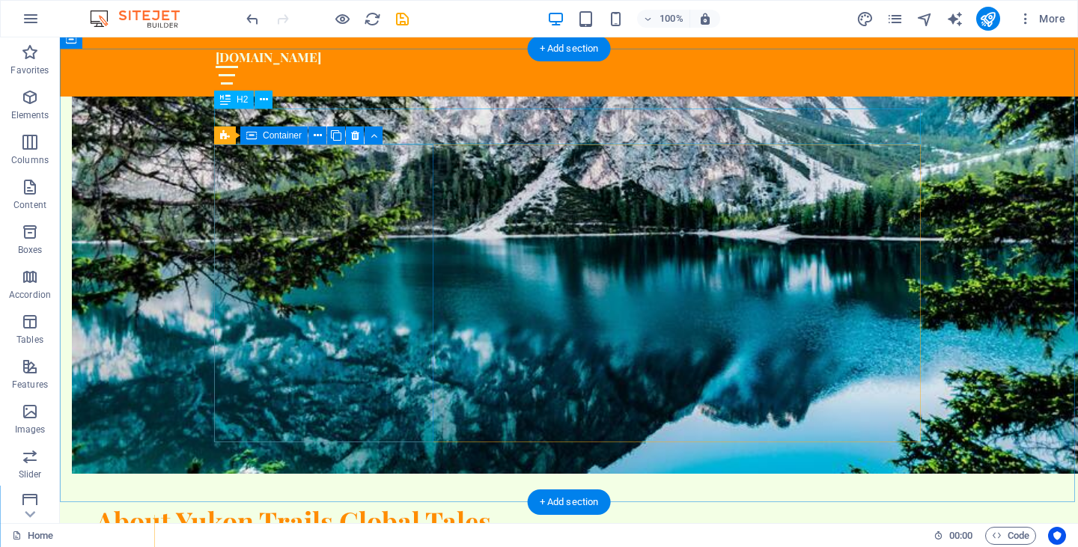
click at [356, 136] on icon at bounding box center [355, 136] width 8 height 16
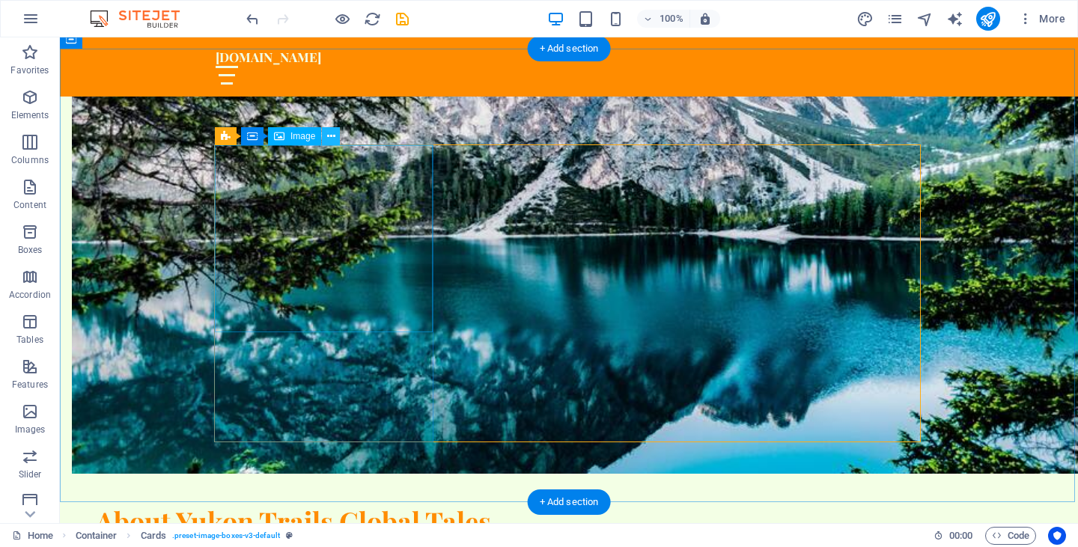
click at [333, 138] on icon at bounding box center [331, 137] width 8 height 16
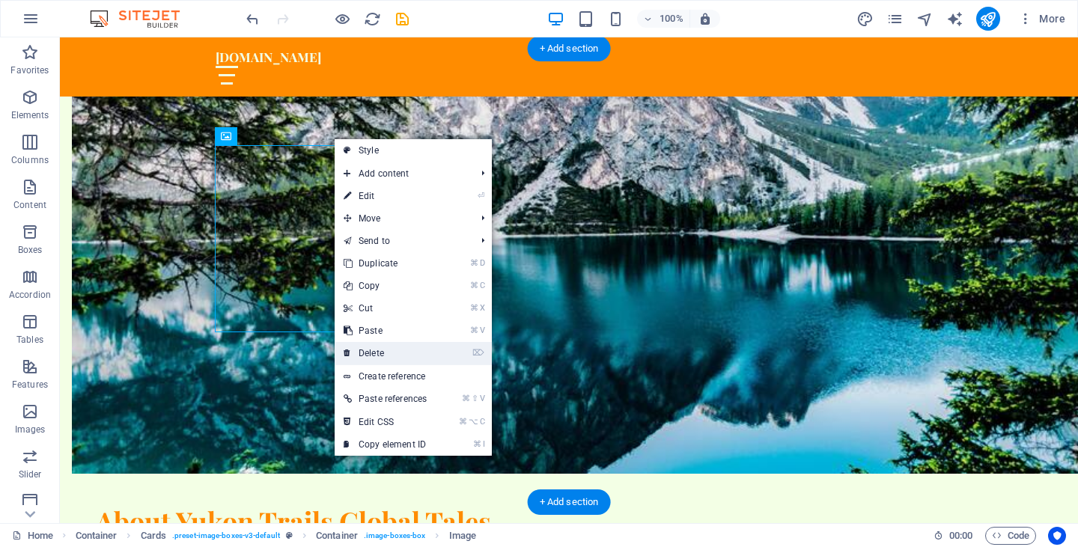
click at [392, 354] on link "⌦ Delete" at bounding box center [385, 353] width 101 height 22
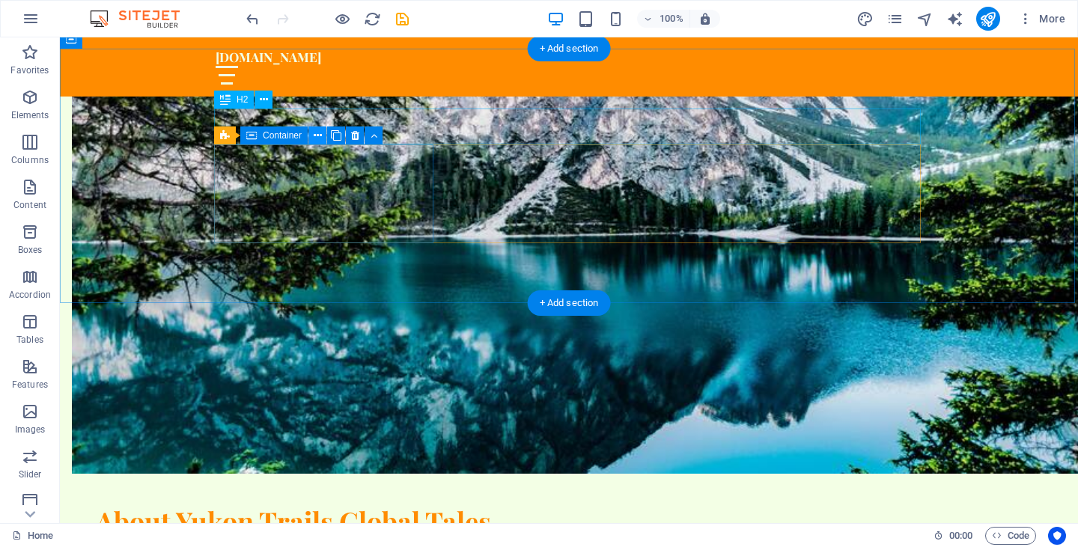
click at [320, 136] on icon at bounding box center [318, 136] width 8 height 16
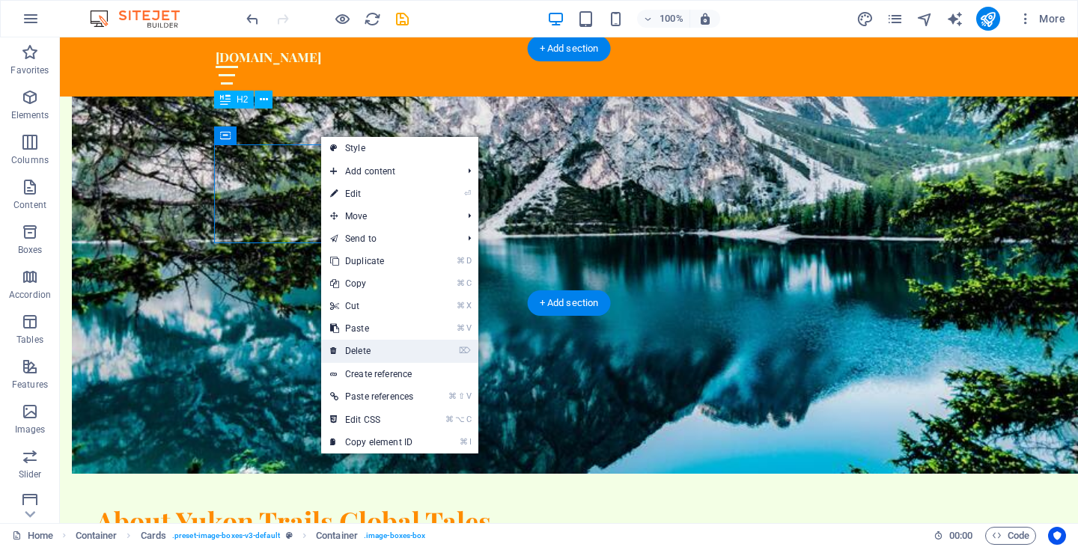
click at [377, 346] on link "⌦ Delete" at bounding box center [371, 351] width 101 height 22
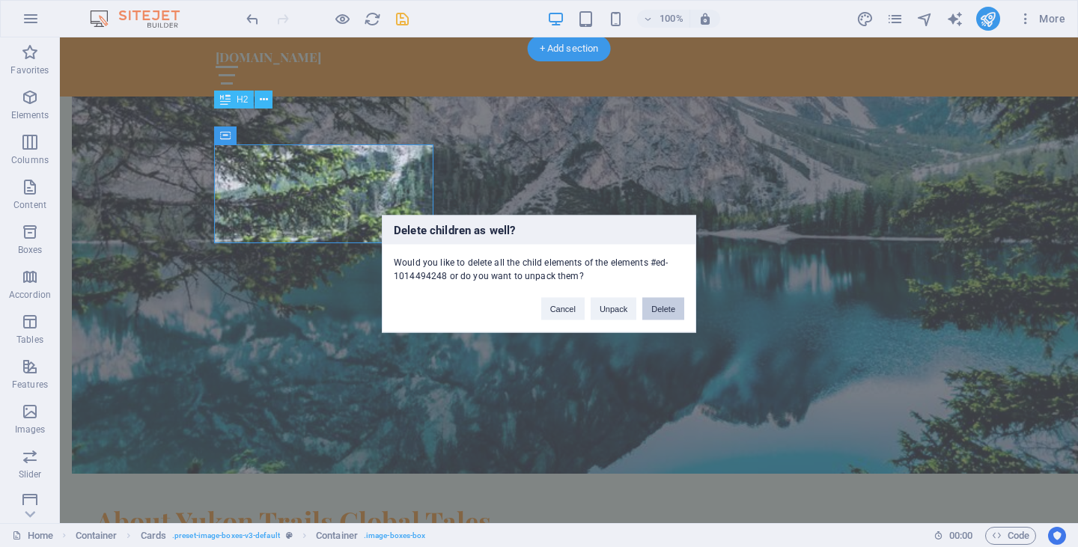
click at [657, 305] on button "Delete" at bounding box center [663, 308] width 42 height 22
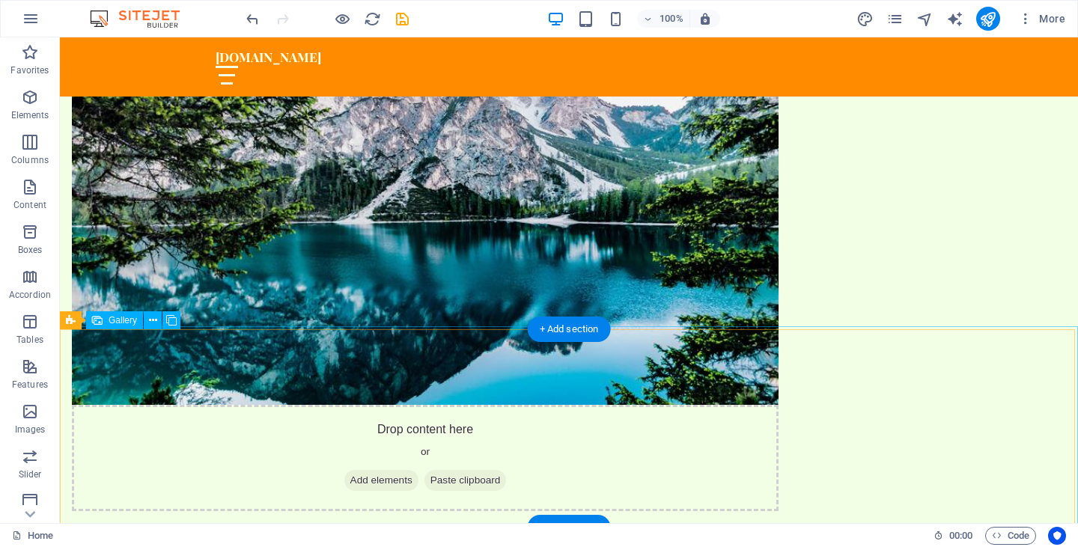
scroll to position [922, 0]
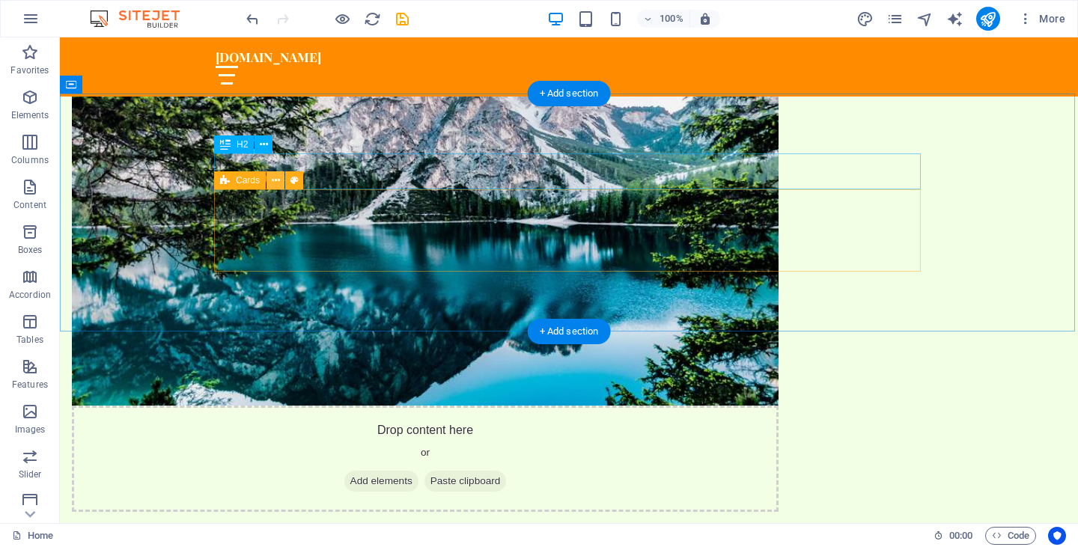
click at [276, 183] on icon at bounding box center [276, 181] width 8 height 16
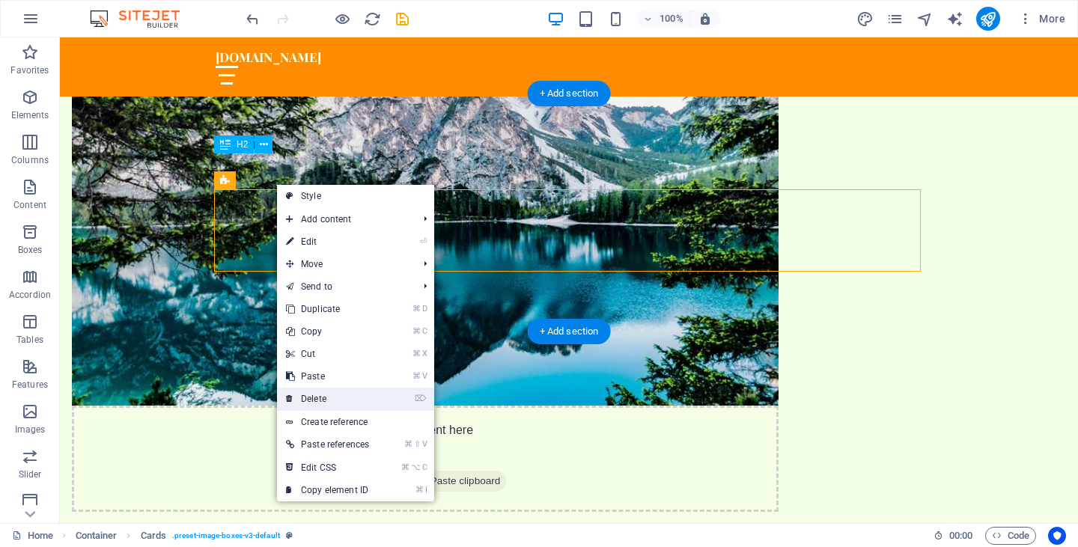
click at [333, 397] on link "⌦ Delete" at bounding box center [327, 399] width 101 height 22
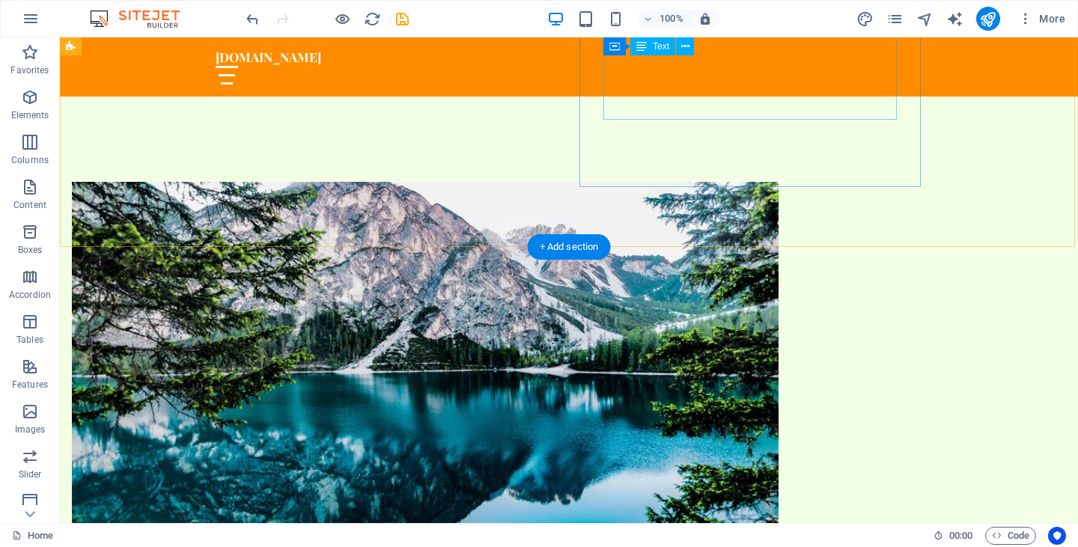
scroll to position [776, 0]
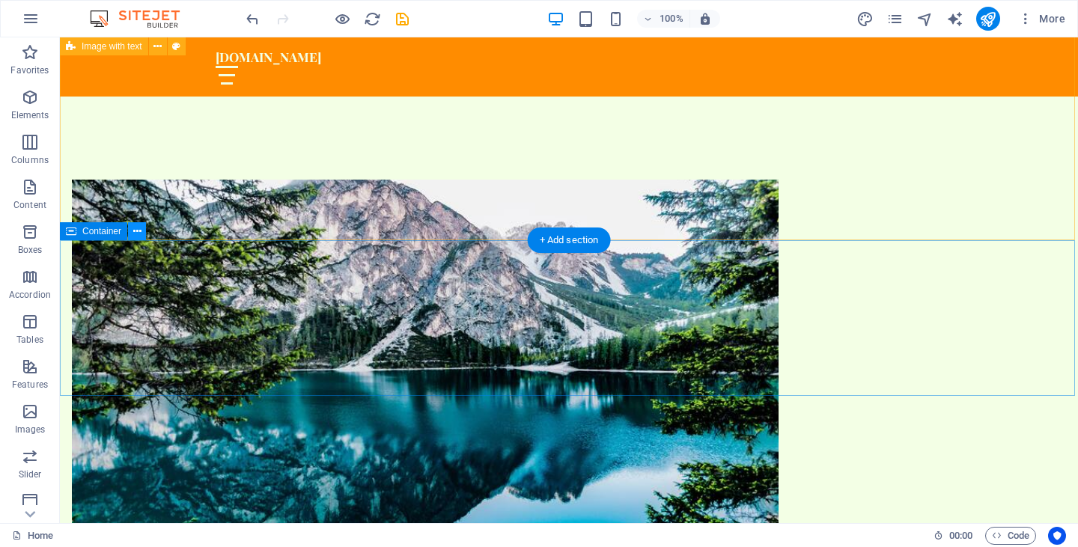
click at [137, 229] on icon at bounding box center [137, 232] width 8 height 16
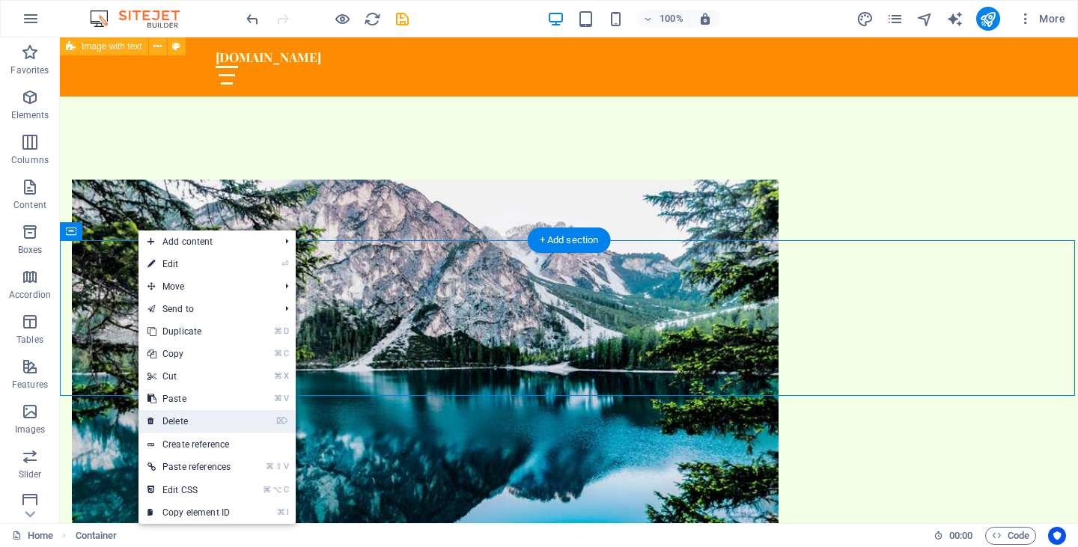
click at [190, 419] on link "⌦ Delete" at bounding box center [189, 421] width 101 height 22
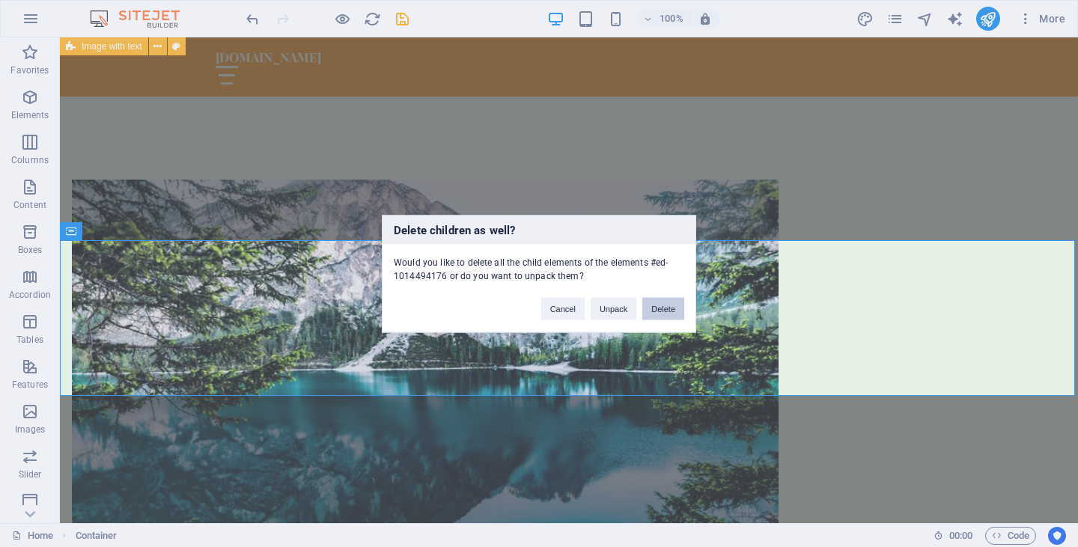
click at [660, 303] on button "Delete" at bounding box center [663, 308] width 42 height 22
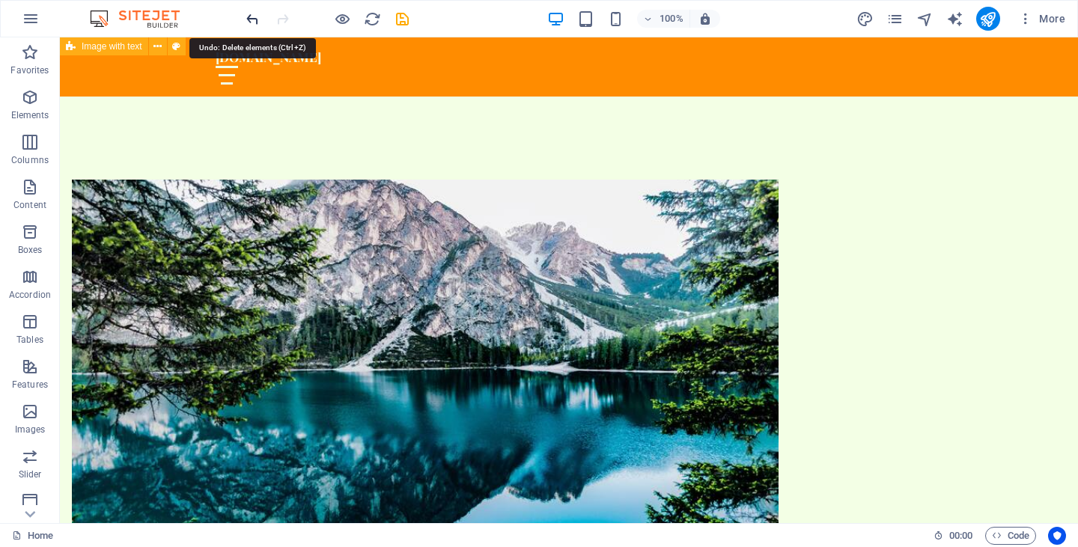
click at [250, 20] on icon "undo" at bounding box center [252, 18] width 17 height 17
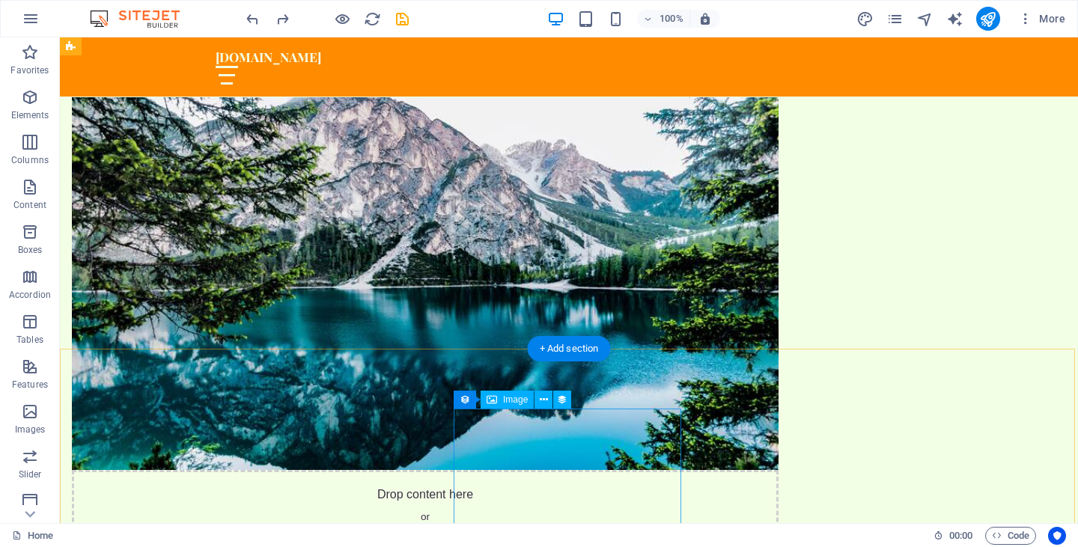
scroll to position [570, 0]
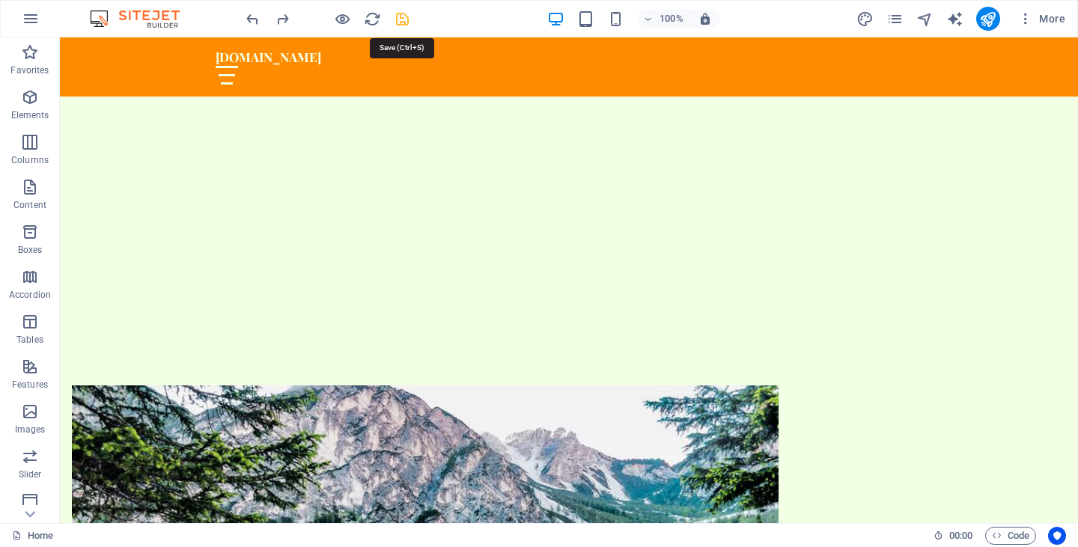
click at [405, 13] on icon "save" at bounding box center [402, 18] width 17 height 17
click at [405, 13] on div at bounding box center [327, 19] width 168 height 24
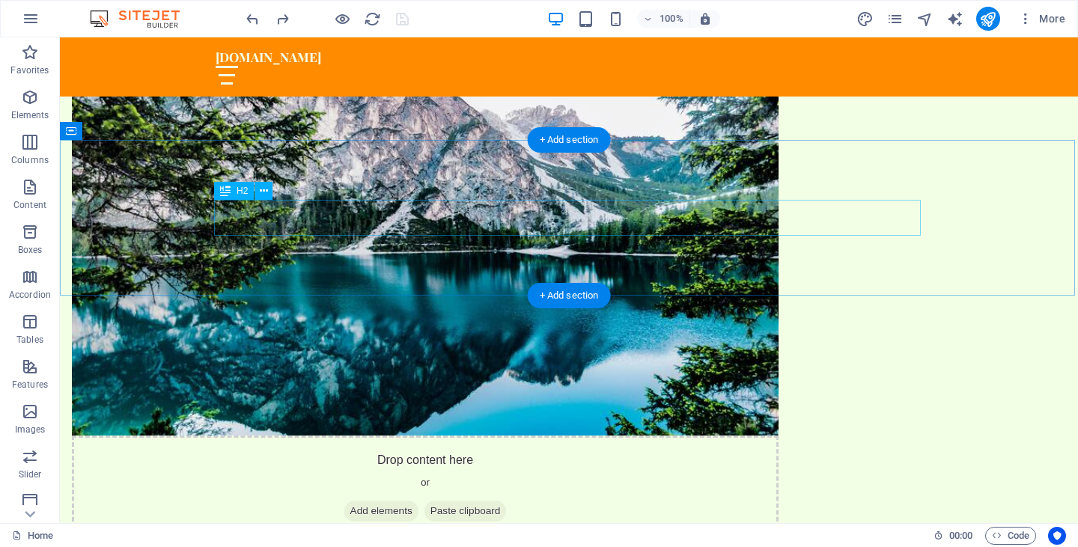
scroll to position [914, 0]
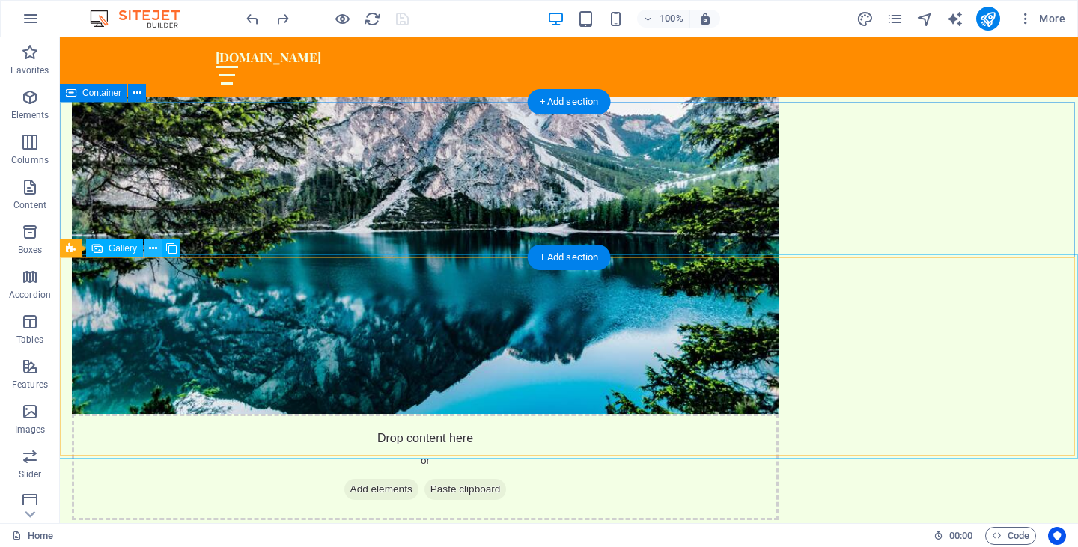
click at [153, 246] on icon at bounding box center [153, 249] width 8 height 16
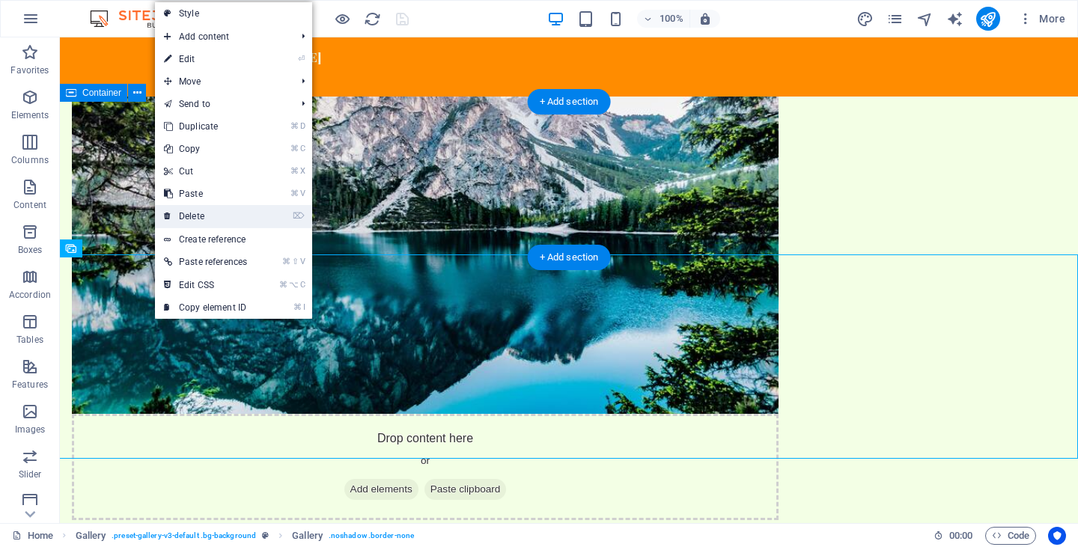
click at [194, 219] on link "⌦ Delete" at bounding box center [205, 216] width 101 height 22
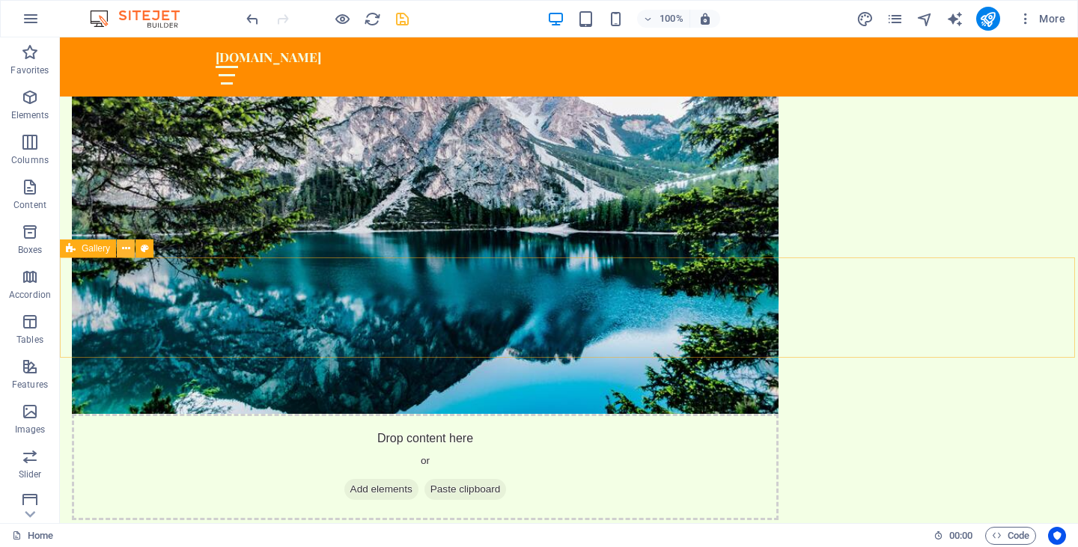
click at [127, 248] on icon at bounding box center [126, 249] width 8 height 16
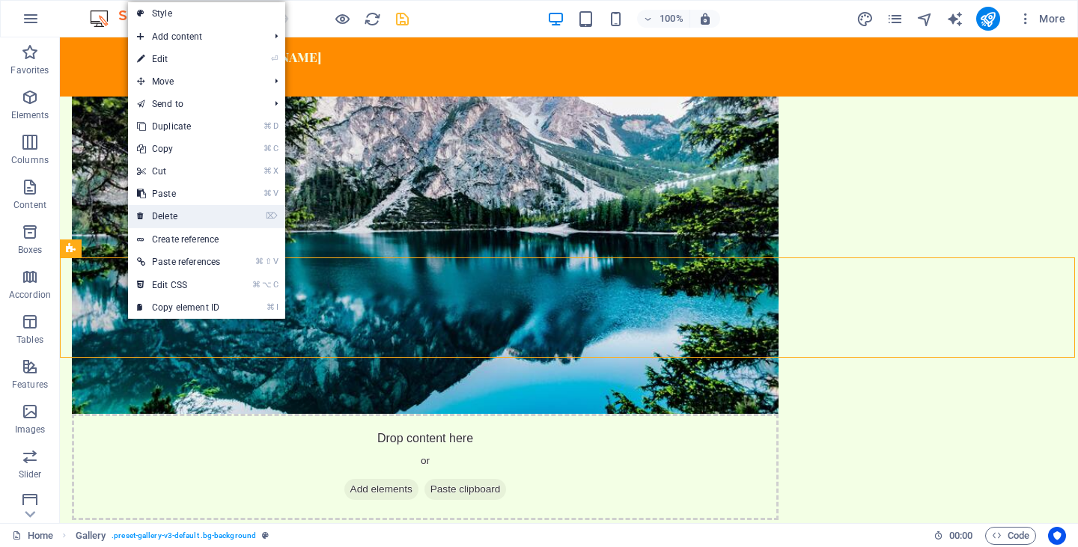
click at [186, 211] on link "⌦ Delete" at bounding box center [178, 216] width 101 height 22
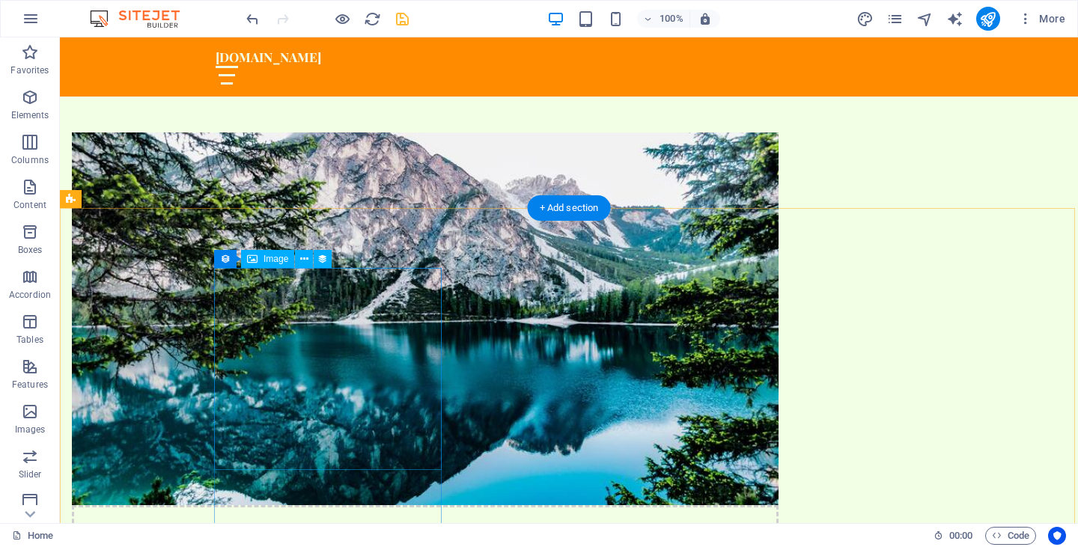
scroll to position [674, 0]
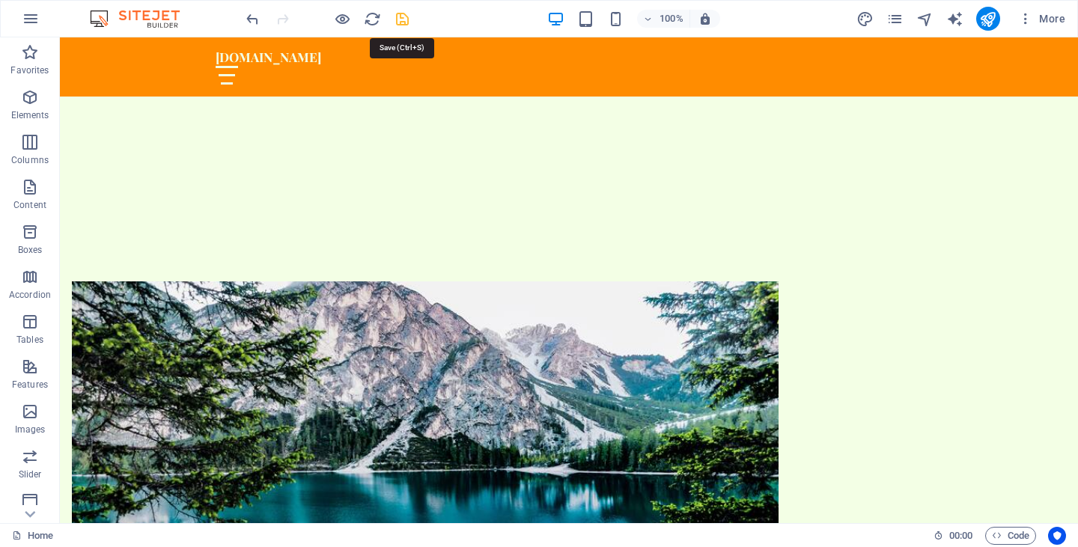
click at [402, 16] on icon "save" at bounding box center [402, 18] width 17 height 17
checkbox input "false"
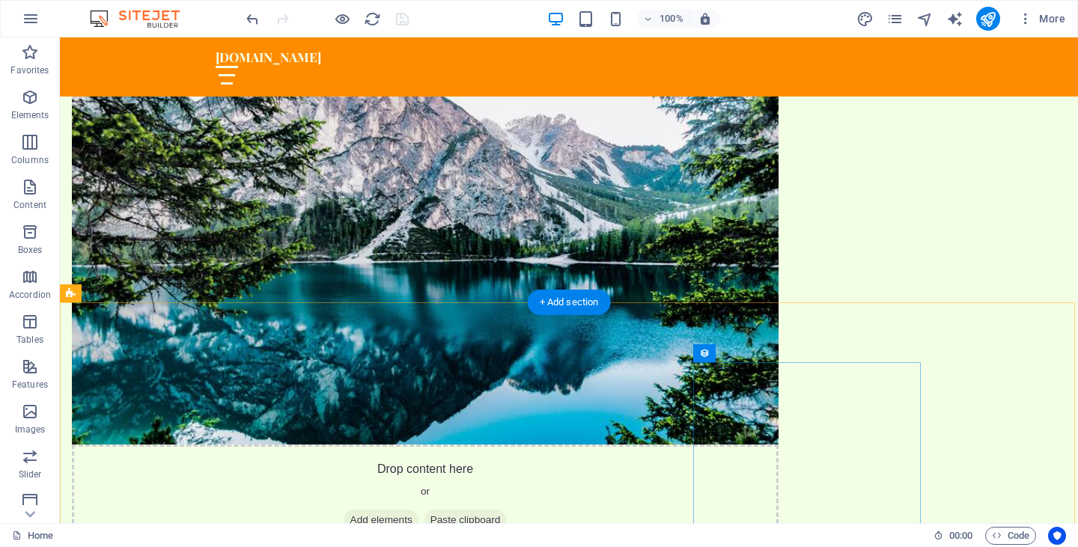
scroll to position [913, 0]
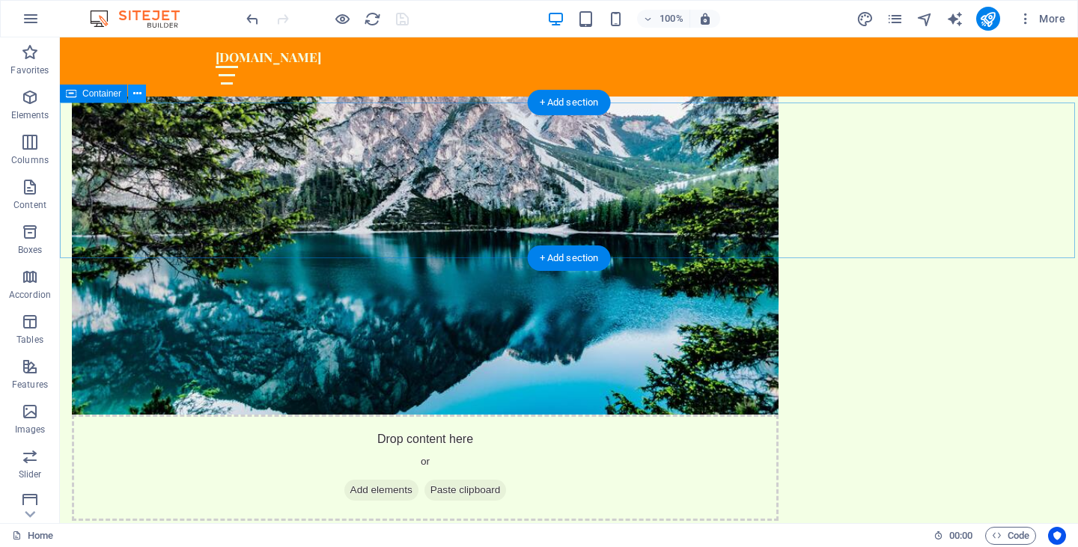
click at [141, 91] on icon at bounding box center [137, 94] width 8 height 16
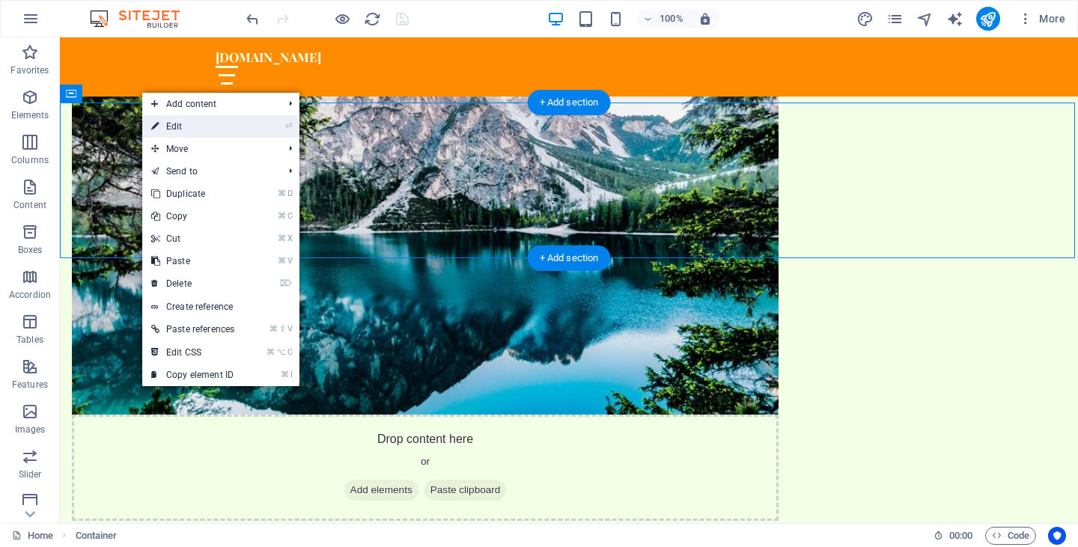
click at [185, 129] on link "⏎ Edit" at bounding box center [192, 126] width 101 height 22
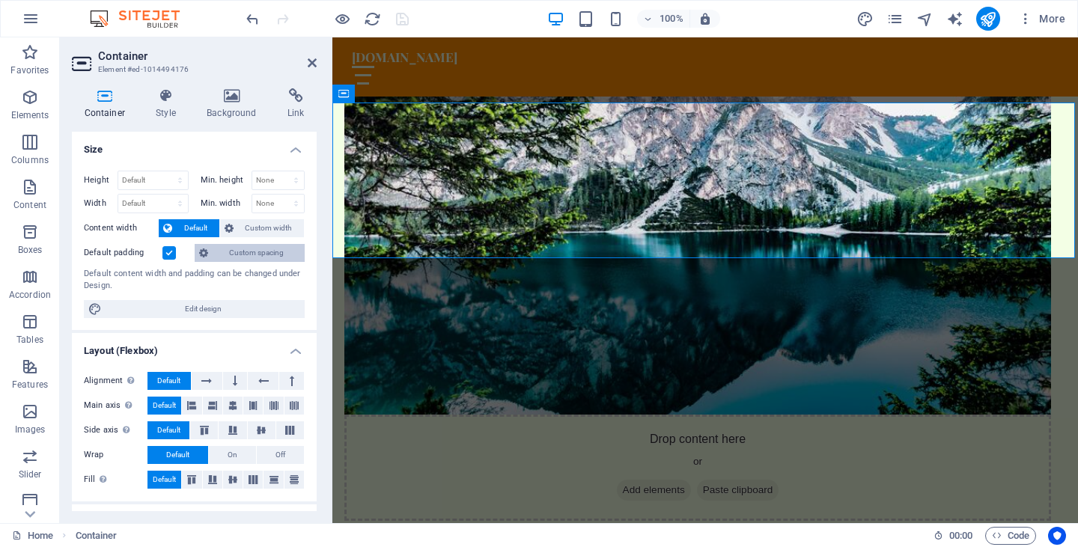
click at [243, 245] on span "Custom spacing" at bounding box center [257, 253] width 88 height 18
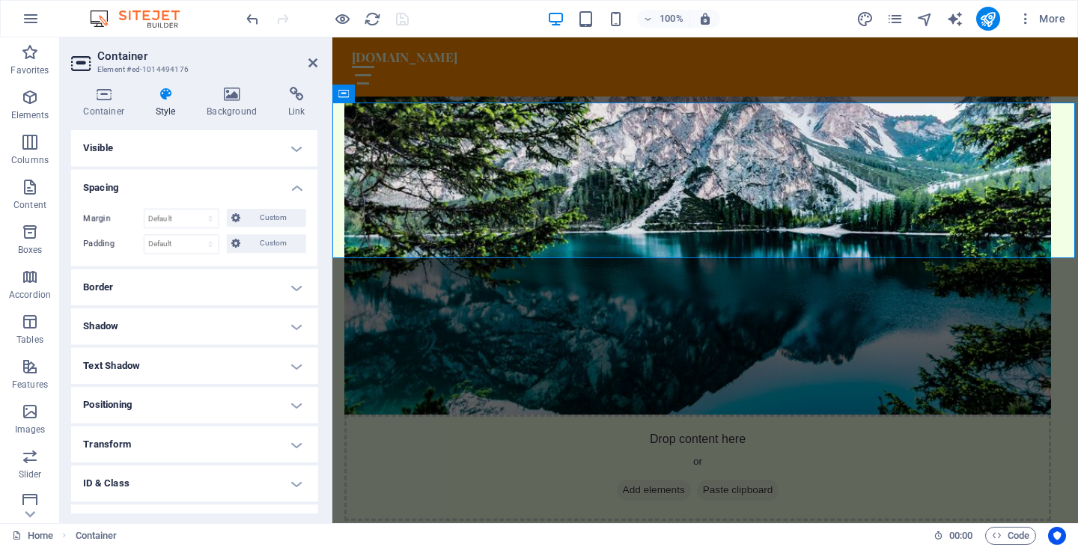
click at [244, 245] on span "Custom" at bounding box center [272, 244] width 56 height 18
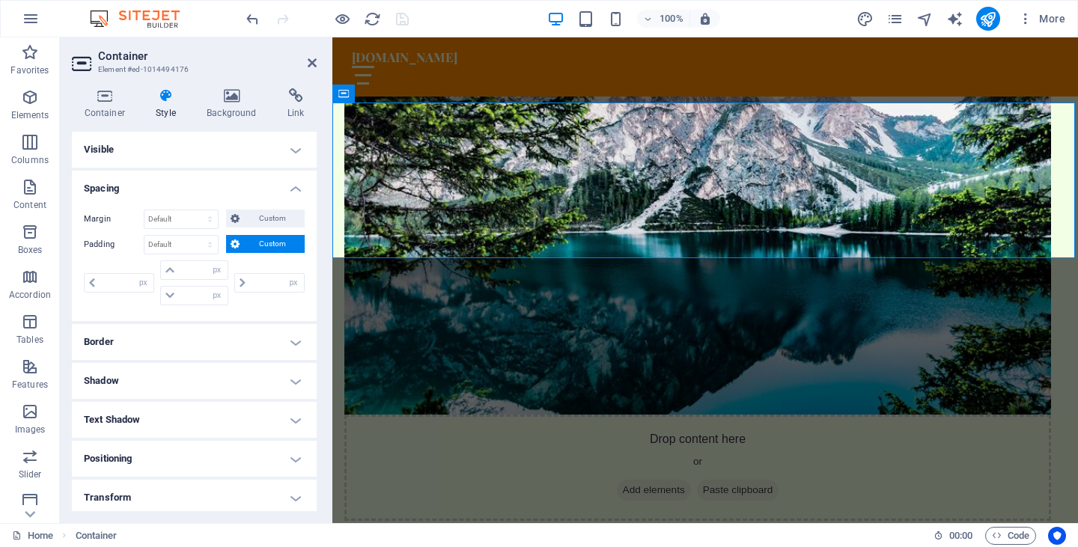
click at [244, 245] on span "Custom" at bounding box center [272, 244] width 56 height 18
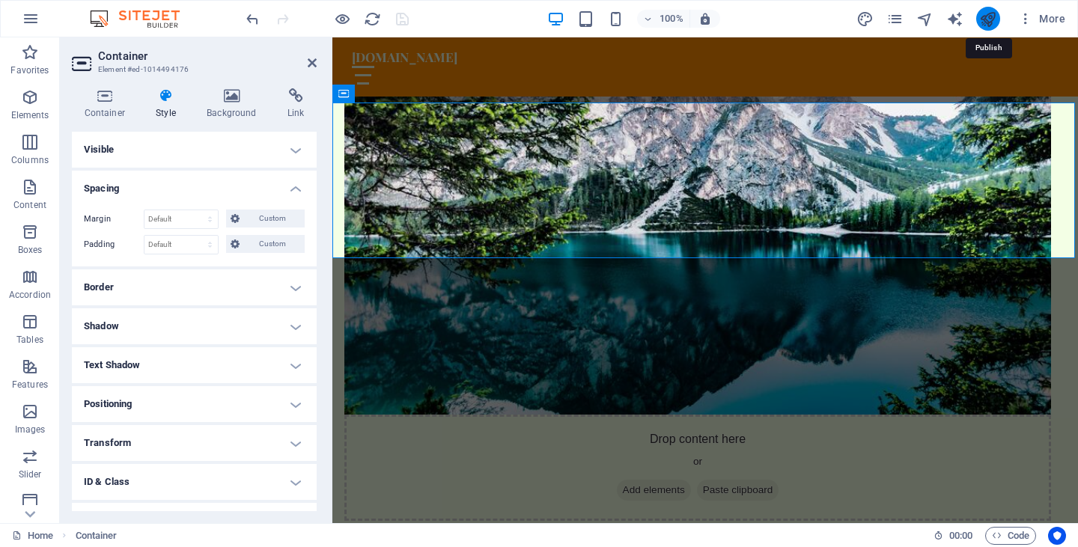
click at [988, 20] on icon "publish" at bounding box center [987, 18] width 17 height 17
